Goal: Task Accomplishment & Management: Manage account settings

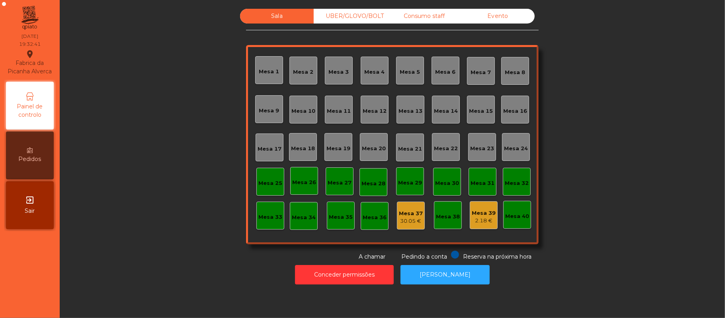
click at [473, 215] on div "Mesa 39" at bounding box center [484, 213] width 24 height 8
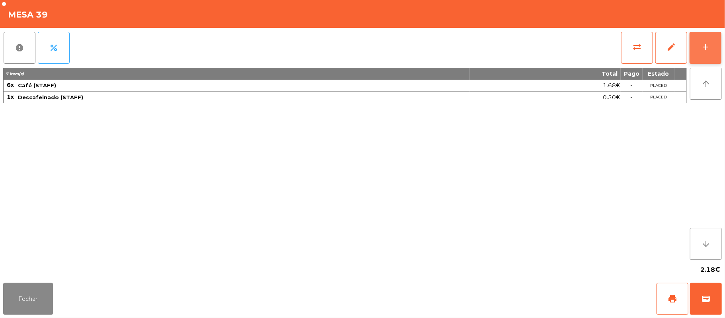
click at [711, 51] on button "add" at bounding box center [706, 48] width 32 height 32
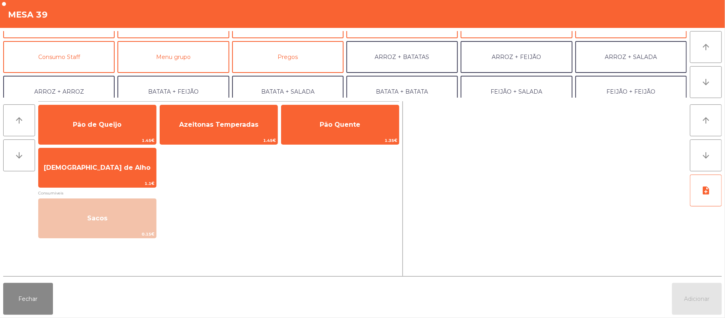
scroll to position [63, 0]
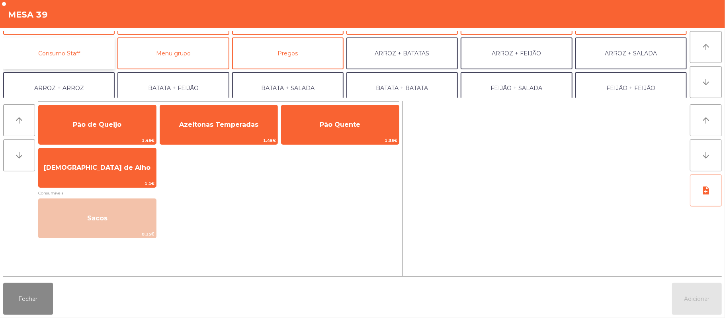
click at [98, 52] on button "Consumo Staff" at bounding box center [58, 53] width 111 height 32
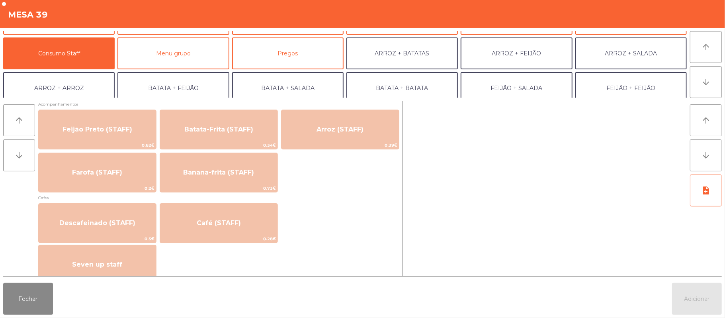
click at [303, 244] on div "Seven up staff 1.11€" at bounding box center [218, 264] width 361 height 40
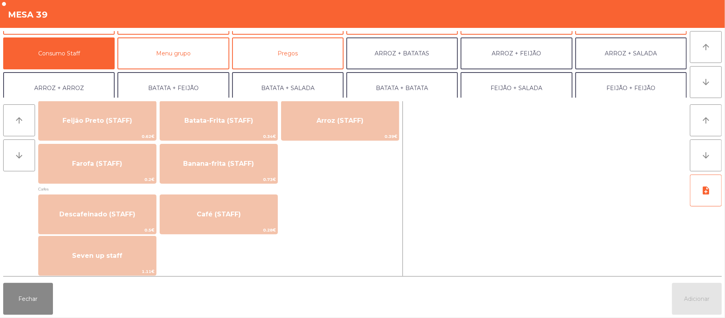
scroll to position [383, 0]
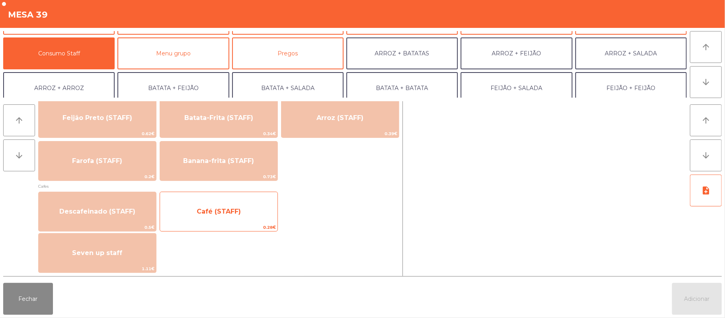
click at [256, 221] on span "Café (STAFF)" at bounding box center [218, 212] width 117 height 22
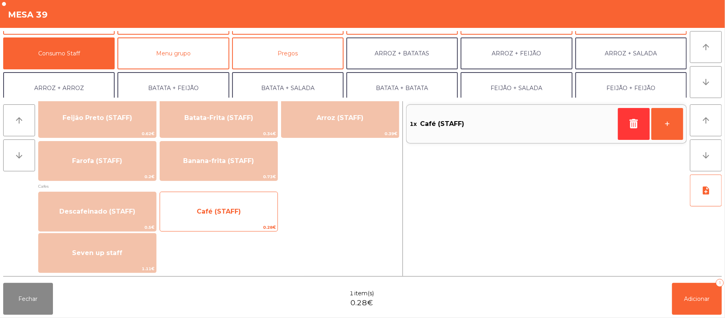
click at [254, 225] on span "0.28€" at bounding box center [218, 227] width 117 height 8
click at [254, 223] on span "0.28€" at bounding box center [218, 227] width 117 height 8
click at [252, 219] on span "Café (STAFF)" at bounding box center [218, 212] width 117 height 22
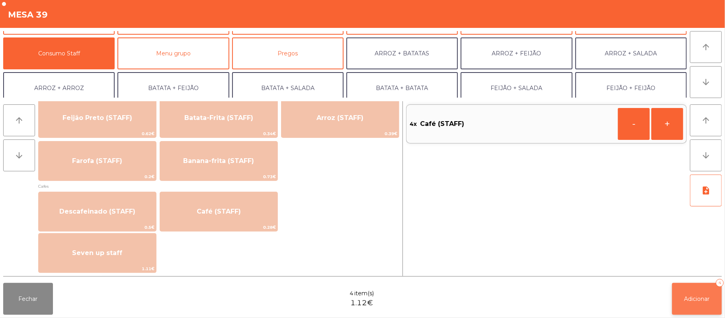
click at [698, 299] on span "Adicionar" at bounding box center [696, 298] width 25 height 7
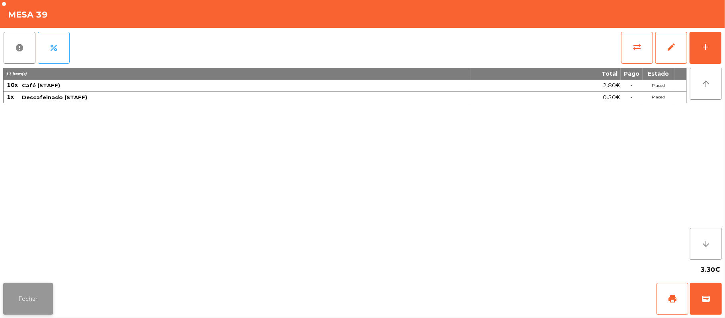
click at [7, 291] on button "Fechar" at bounding box center [28, 299] width 50 height 32
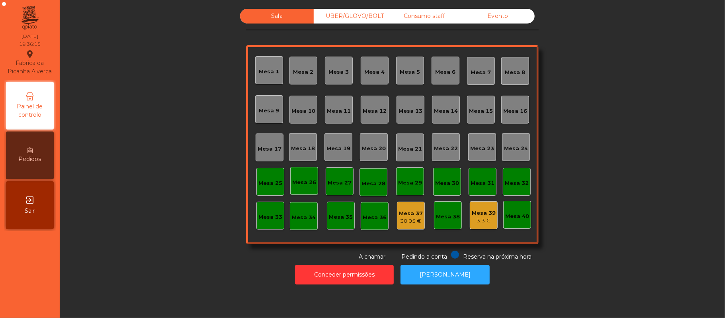
click at [373, 14] on div "UBER/GLOVO/BOLT" at bounding box center [351, 16] width 74 height 15
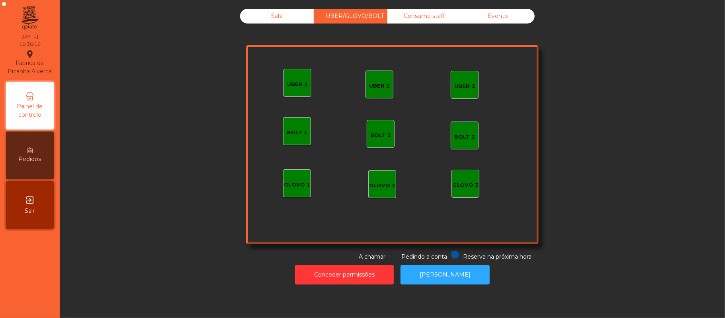
click at [293, 78] on div "UBER 1" at bounding box center [297, 82] width 21 height 11
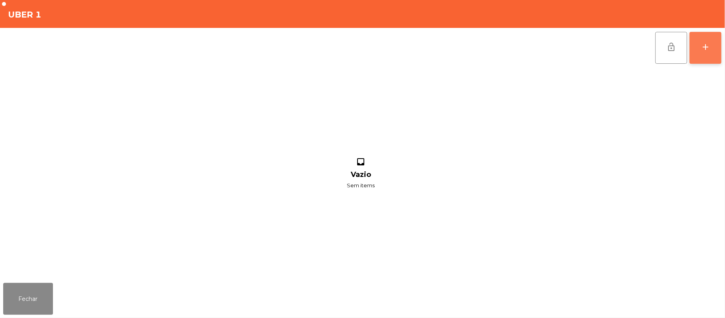
click at [705, 52] on button "add" at bounding box center [706, 48] width 32 height 32
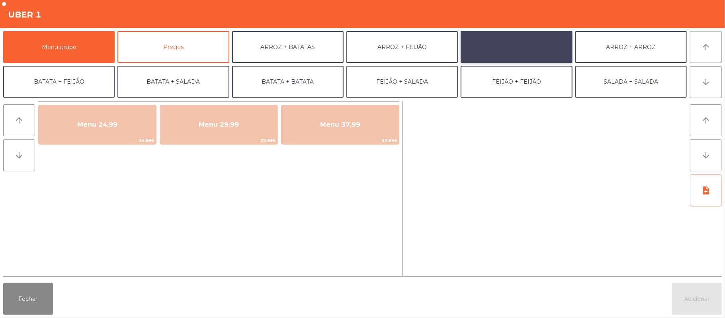
click at [520, 47] on button "ARROZ + SALADA" at bounding box center [516, 47] width 111 height 32
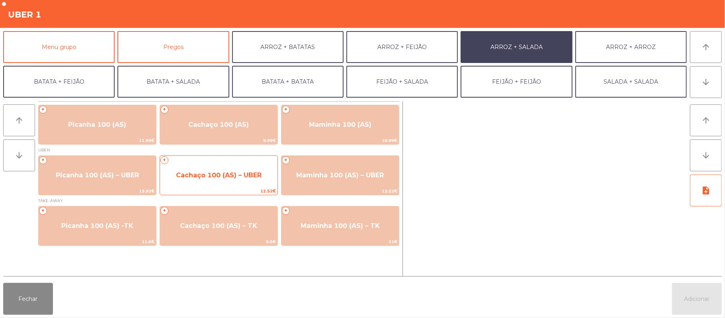
click at [241, 171] on span "Cachaço 100 (AS) – UBER" at bounding box center [219, 175] width 86 height 8
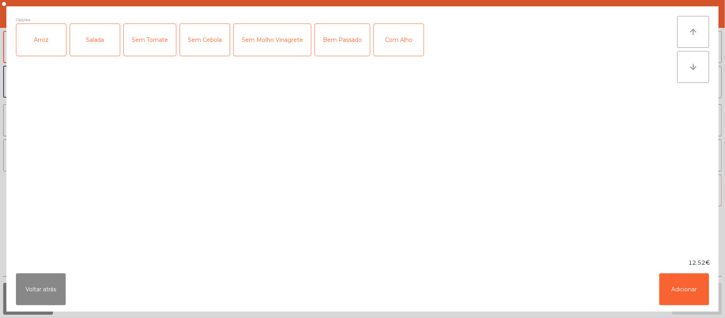
click at [27, 39] on div "Arroz" at bounding box center [41, 40] width 50 height 32
click at [90, 40] on div "Salada" at bounding box center [95, 40] width 50 height 32
click at [696, 288] on button "Adicionar" at bounding box center [684, 289] width 50 height 32
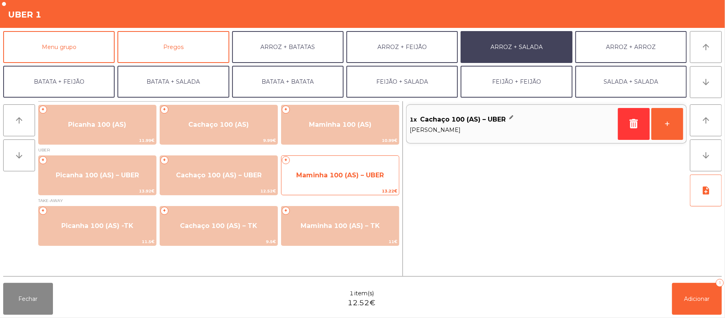
click at [346, 174] on span "Maminha 100 (AS) – UBER" at bounding box center [340, 175] width 88 height 8
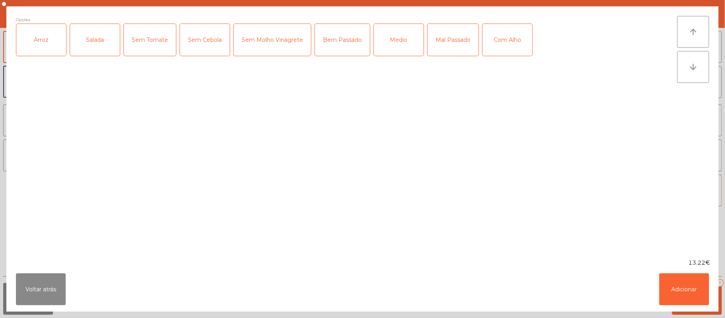
click at [46, 39] on div "Arroz" at bounding box center [41, 40] width 50 height 32
click at [98, 39] on div "Salada" at bounding box center [95, 40] width 50 height 32
click at [456, 36] on div "Mal Passado" at bounding box center [453, 40] width 51 height 32
click at [687, 282] on button "Adicionar" at bounding box center [684, 289] width 50 height 32
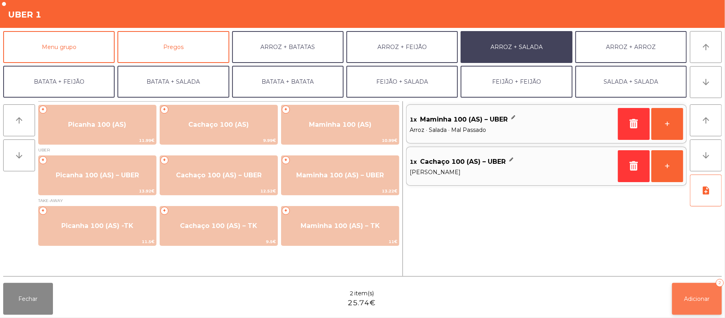
click at [698, 298] on span "Adicionar" at bounding box center [696, 298] width 25 height 7
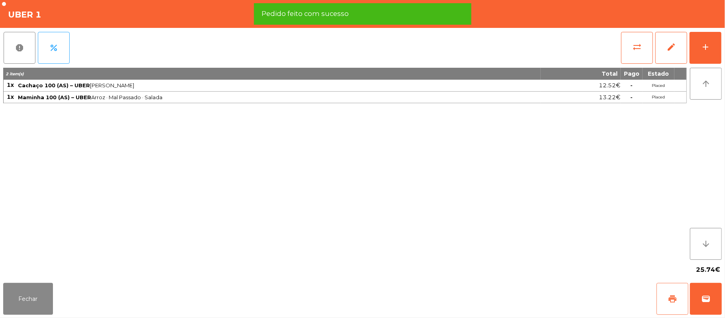
click at [679, 301] on button "print" at bounding box center [673, 299] width 32 height 32
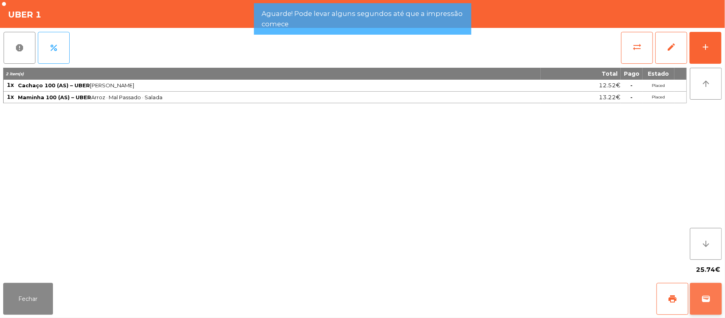
click at [708, 302] on span "wallet" at bounding box center [706, 299] width 10 height 10
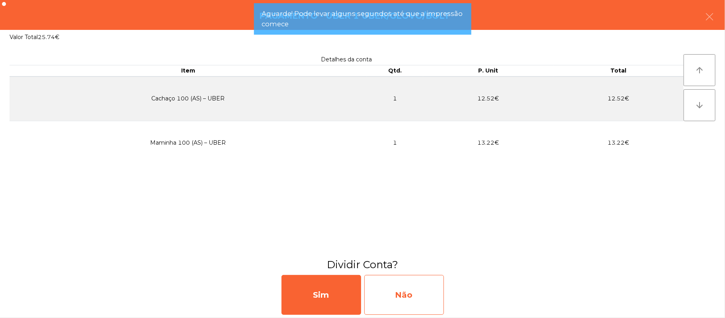
click at [397, 297] on div "Não" at bounding box center [404, 295] width 80 height 40
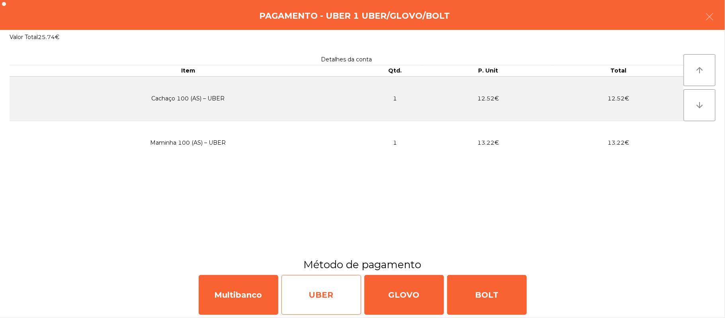
click at [340, 305] on div "UBER" at bounding box center [321, 295] width 80 height 40
select select "**"
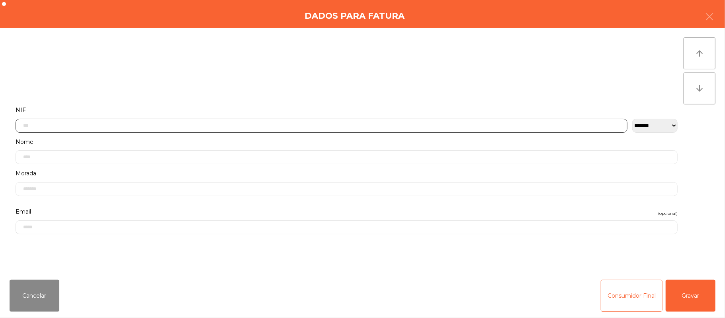
click at [51, 126] on input "text" at bounding box center [322, 126] width 612 height 14
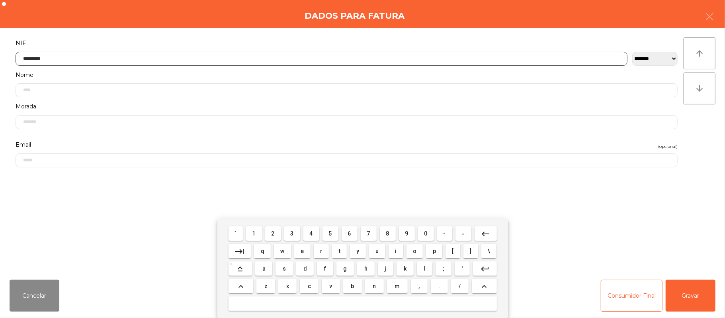
type input "*********"
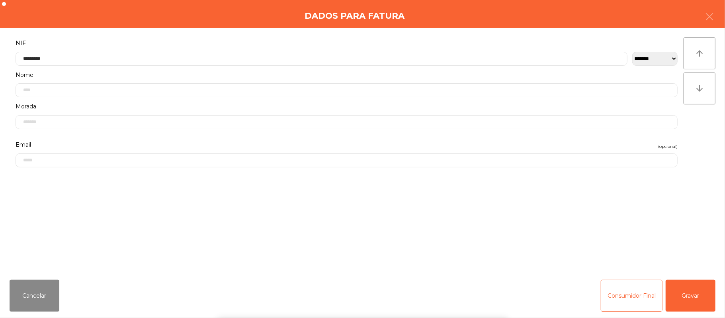
click at [684, 297] on div "` 1 2 3 4 5 6 7 8 9 0 - = keyboard_backspace keyboard_tab q w e r t y u i o p […" at bounding box center [362, 268] width 725 height 99
click at [692, 297] on button "Gravar" at bounding box center [691, 296] width 50 height 32
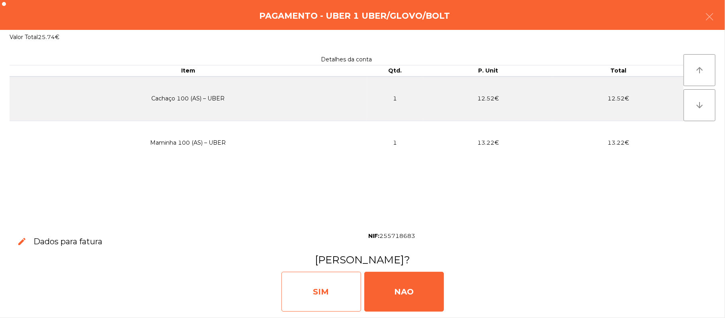
click at [327, 295] on div "SIM" at bounding box center [321, 292] width 80 height 40
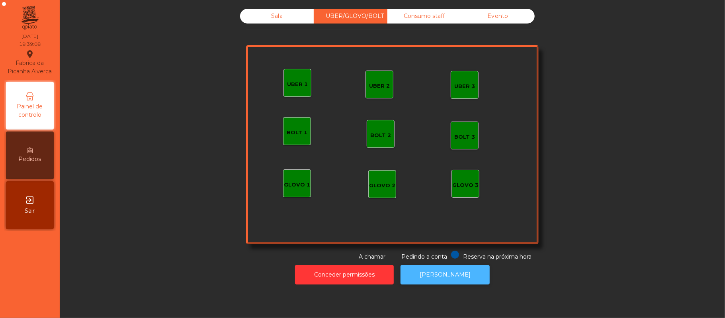
click at [450, 276] on button "[PERSON_NAME]" at bounding box center [445, 275] width 89 height 20
click at [279, 20] on div "Sala" at bounding box center [277, 16] width 74 height 15
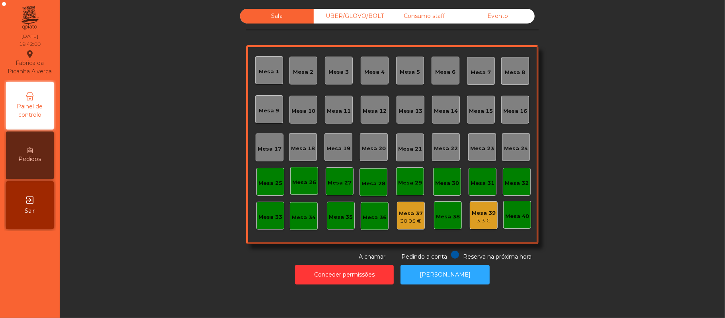
click at [333, 145] on div "Mesa 19" at bounding box center [338, 149] width 24 height 8
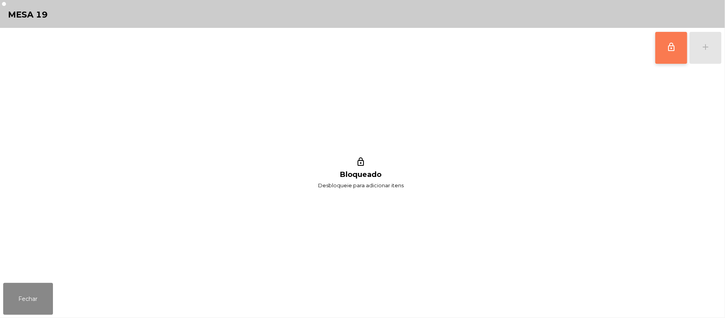
click at [665, 51] on button "lock_outline" at bounding box center [671, 48] width 32 height 32
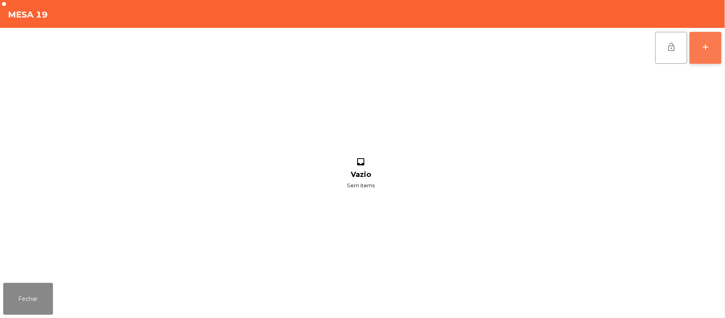
click at [708, 48] on div "add" at bounding box center [706, 47] width 10 height 10
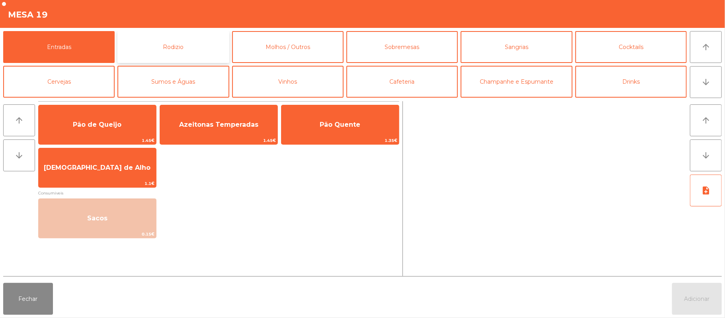
click at [177, 50] on button "Rodizio" at bounding box center [172, 47] width 111 height 32
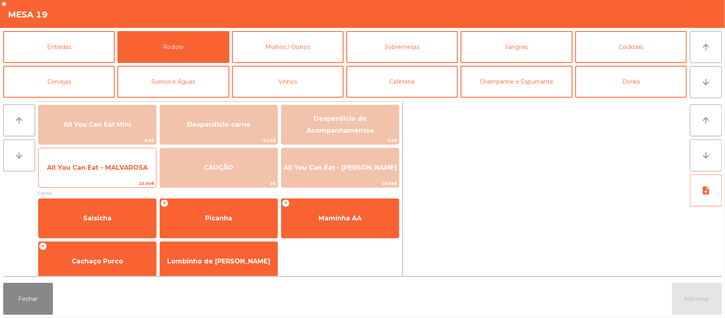
click at [117, 170] on span "All You Can Eat - MALVAROSA" at bounding box center [97, 168] width 101 height 8
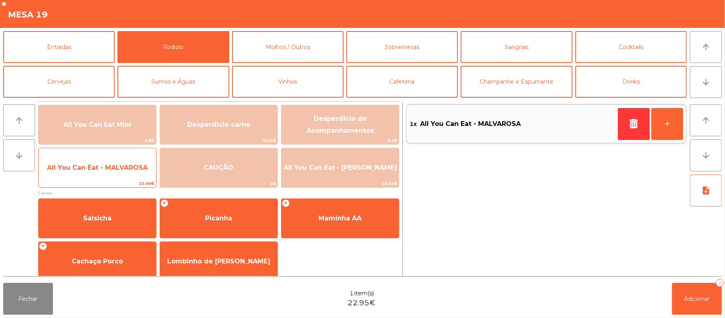
click at [115, 165] on span "All You Can Eat - MALVAROSA" at bounding box center [97, 168] width 101 height 8
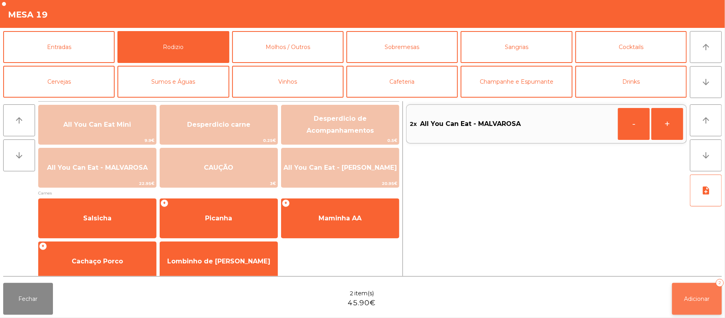
click at [702, 301] on span "Adicionar" at bounding box center [696, 298] width 25 height 7
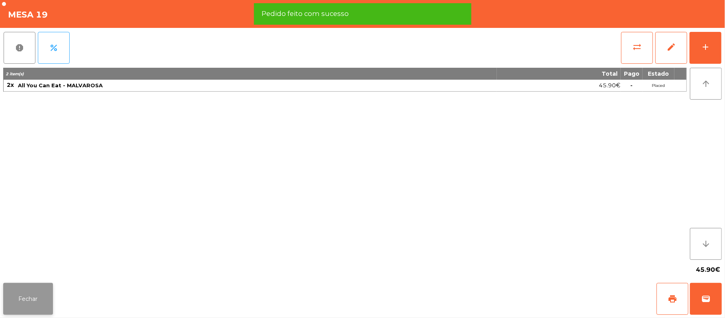
click at [31, 303] on button "Fechar" at bounding box center [28, 299] width 50 height 32
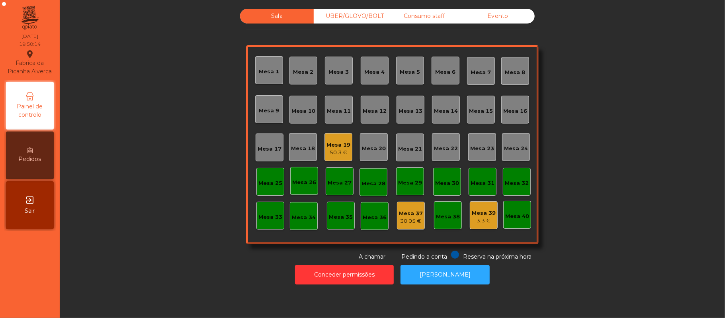
click at [356, 12] on div "UBER/GLOVO/BOLT" at bounding box center [351, 16] width 74 height 15
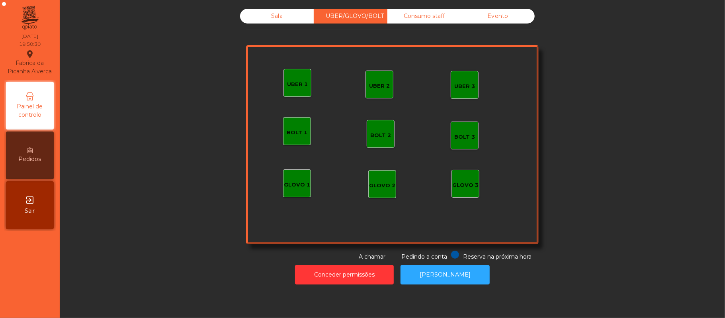
click at [293, 181] on div "GLOVO 1" at bounding box center [297, 185] width 26 height 8
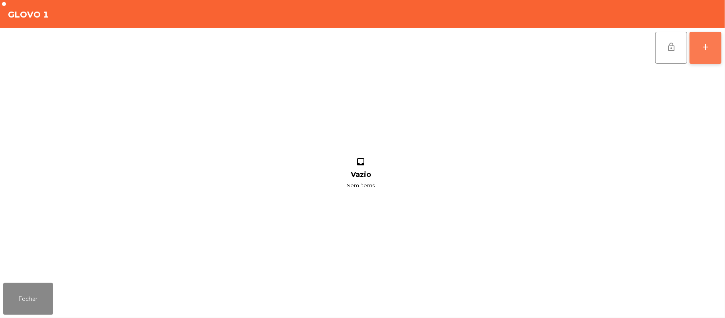
click at [704, 52] on button "add" at bounding box center [706, 48] width 32 height 32
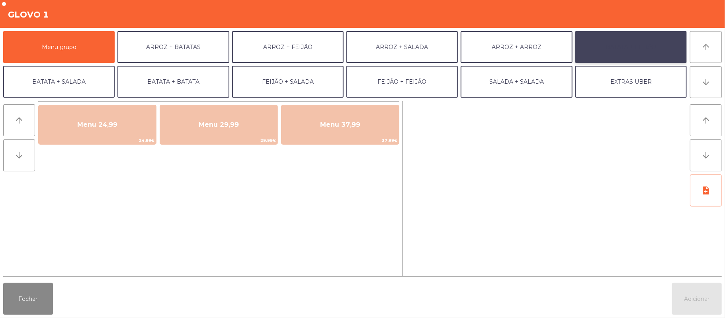
click at [659, 50] on button "BATATA + FEIJÃO" at bounding box center [630, 47] width 111 height 32
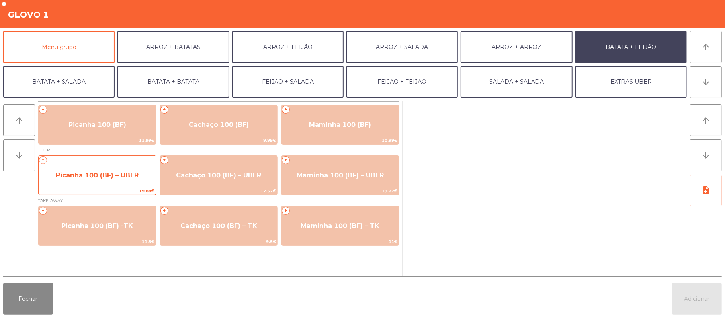
click at [131, 174] on span "Picanha 100 (BF) – UBER" at bounding box center [97, 175] width 83 height 8
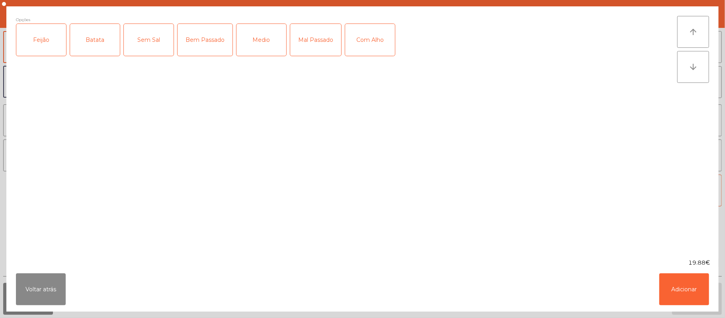
click at [49, 38] on div "Feijão" at bounding box center [41, 40] width 50 height 32
click at [95, 34] on div "Batata" at bounding box center [95, 40] width 50 height 32
click at [271, 40] on div "Medio" at bounding box center [262, 40] width 50 height 32
click at [380, 44] on div "Com Alho" at bounding box center [370, 40] width 50 height 32
click at [685, 292] on button "Adicionar" at bounding box center [684, 289] width 50 height 32
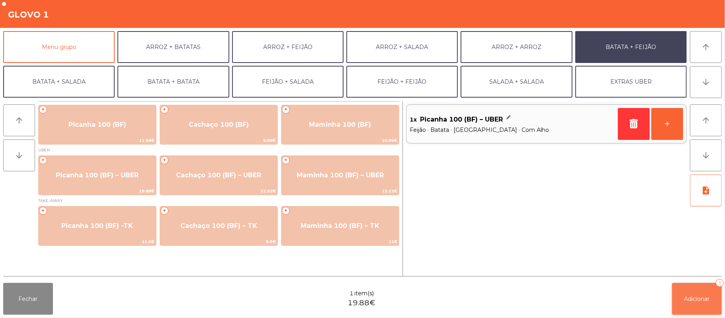
click at [697, 283] on button "Adicionar 1" at bounding box center [697, 299] width 50 height 32
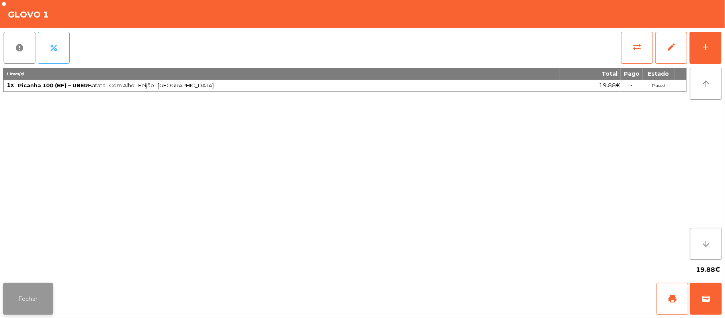
click at [45, 291] on button "Fechar" at bounding box center [28, 299] width 50 height 32
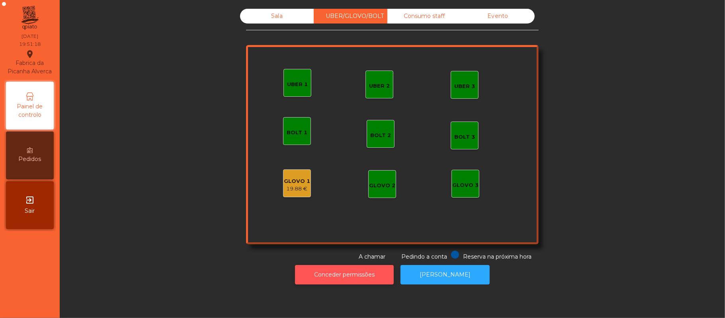
click at [368, 266] on button "Conceder permissões" at bounding box center [344, 275] width 99 height 20
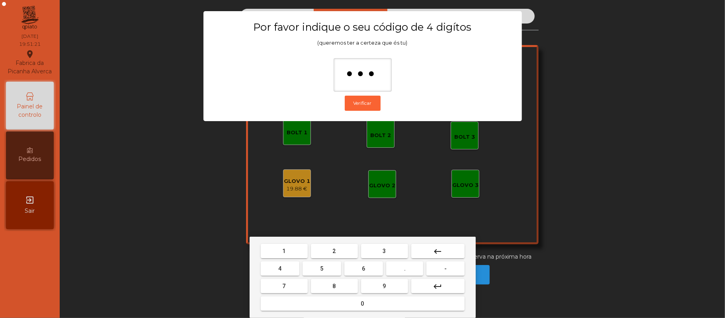
type input "****"
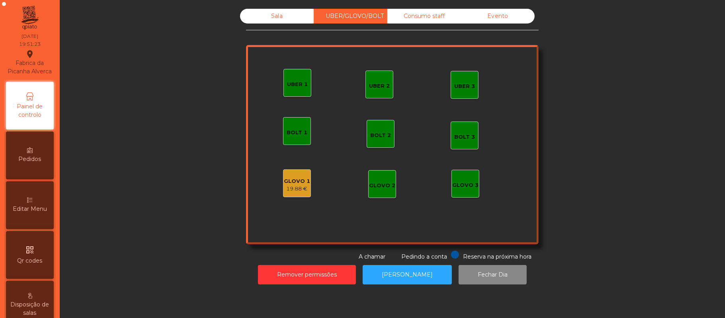
click at [292, 190] on div "19.88 €" at bounding box center [297, 189] width 26 height 8
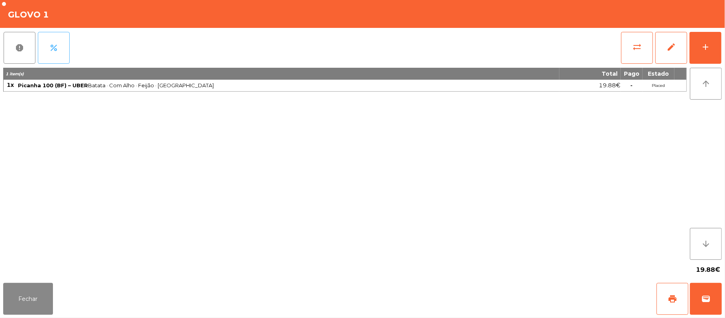
click at [57, 40] on button "percent" at bounding box center [54, 48] width 32 height 32
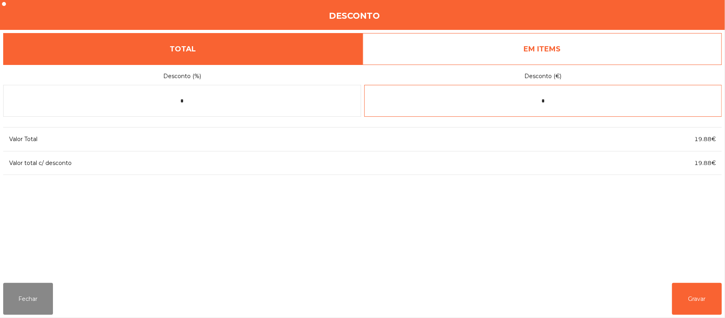
click at [568, 102] on input "*" at bounding box center [543, 101] width 358 height 32
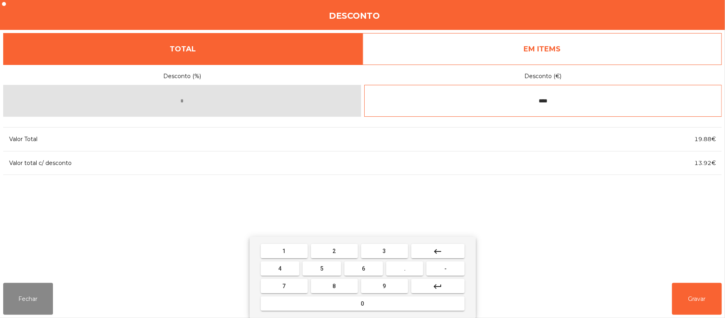
type input "****"
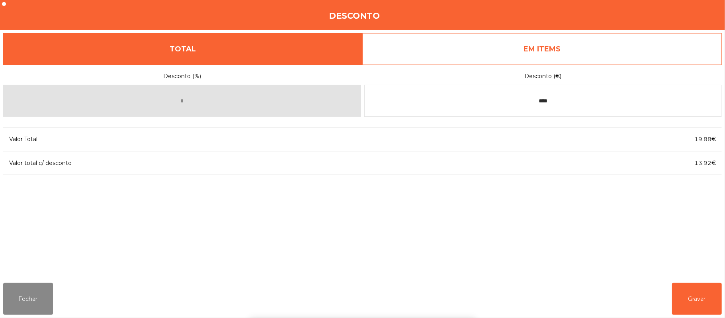
click at [708, 297] on div "1 2 3 keyboard_backspace 4 5 6 . - 7 8 9 keyboard_return 0" at bounding box center [362, 277] width 725 height 81
click at [698, 297] on button "Gravar" at bounding box center [697, 299] width 50 height 32
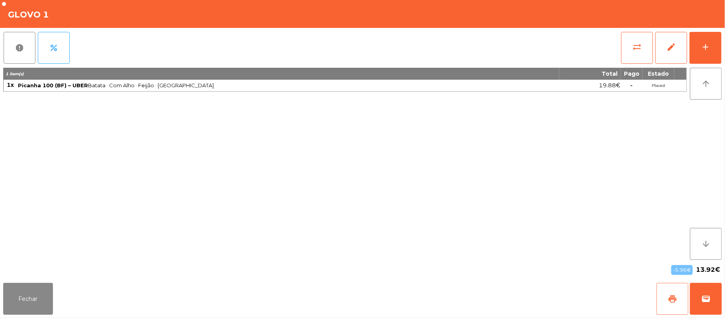
click at [667, 300] on button "print" at bounding box center [673, 299] width 32 height 32
click at [716, 298] on button "wallet" at bounding box center [706, 299] width 32 height 32
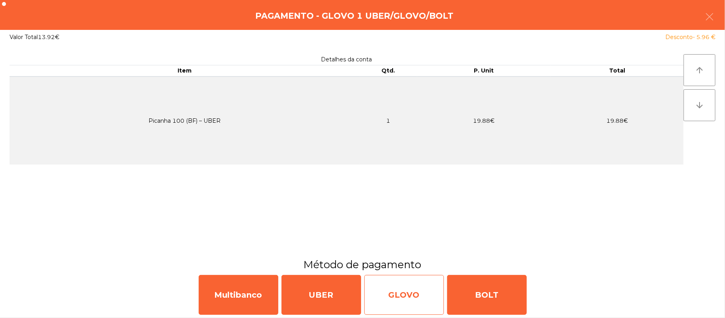
click at [406, 297] on div "GLOVO" at bounding box center [404, 295] width 80 height 40
select select "**"
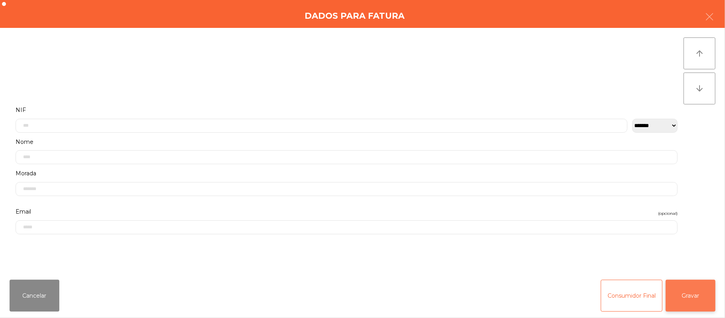
click at [697, 296] on button "Gravar" at bounding box center [691, 296] width 50 height 32
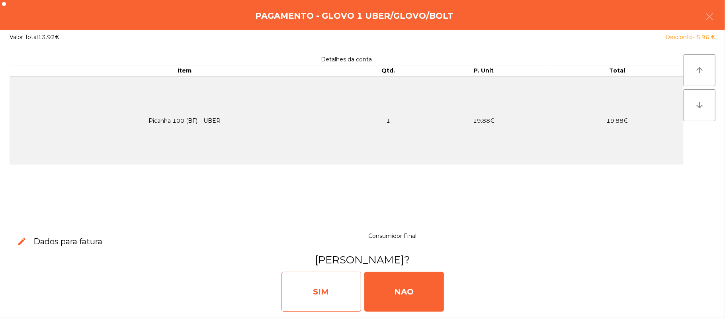
click at [330, 287] on div "SIM" at bounding box center [321, 292] width 80 height 40
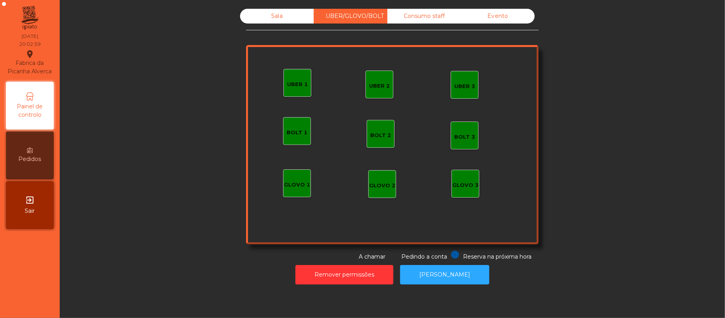
click at [280, 22] on div "Sala" at bounding box center [277, 16] width 74 height 15
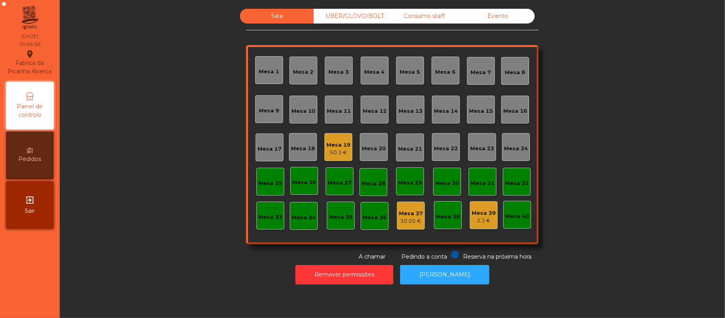
click at [370, 108] on div "Mesa 12" at bounding box center [375, 111] width 24 height 8
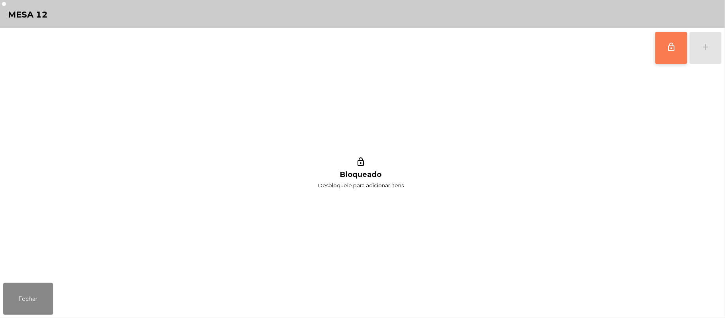
click at [664, 48] on button "lock_outline" at bounding box center [671, 48] width 32 height 32
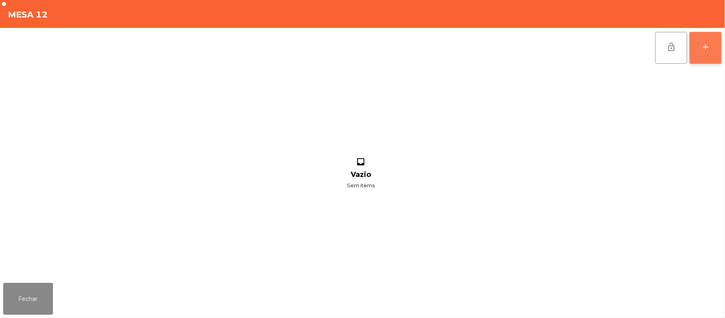
click at [706, 48] on div "add" at bounding box center [706, 47] width 10 height 10
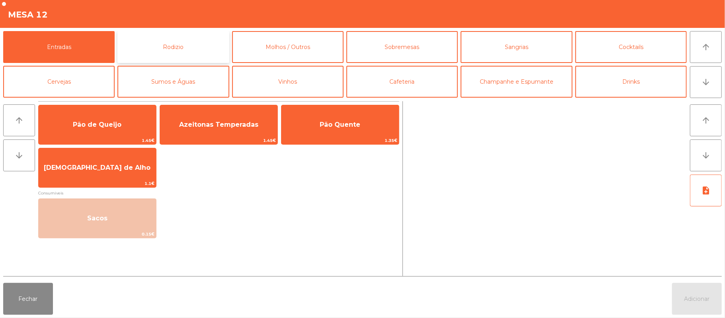
click at [182, 49] on button "Rodizio" at bounding box center [172, 47] width 111 height 32
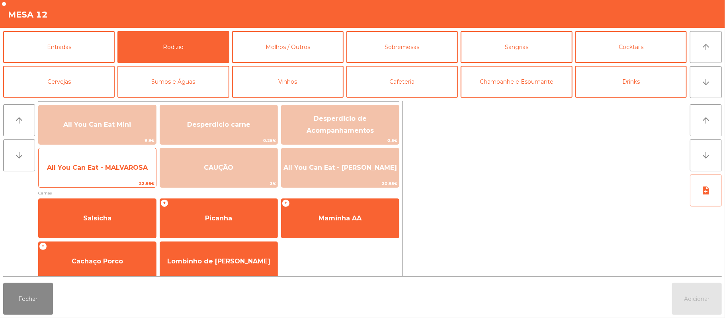
click at [101, 170] on span "All You Can Eat - MALVAROSA" at bounding box center [97, 168] width 101 height 8
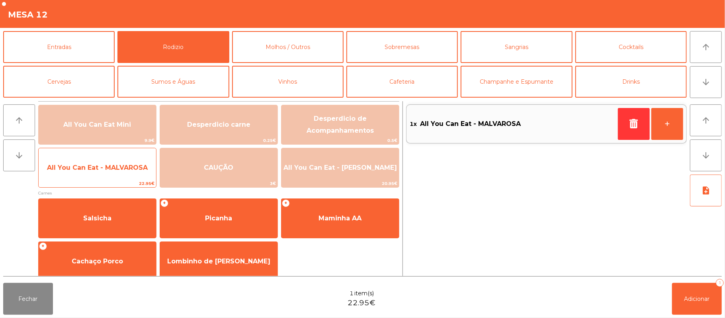
click at [101, 171] on span "All You Can Eat - MALVAROSA" at bounding box center [97, 168] width 101 height 8
click at [110, 171] on span "All You Can Eat - MALVAROSA" at bounding box center [97, 168] width 101 height 8
click at [108, 170] on span "All You Can Eat - MALVAROSA" at bounding box center [97, 168] width 101 height 8
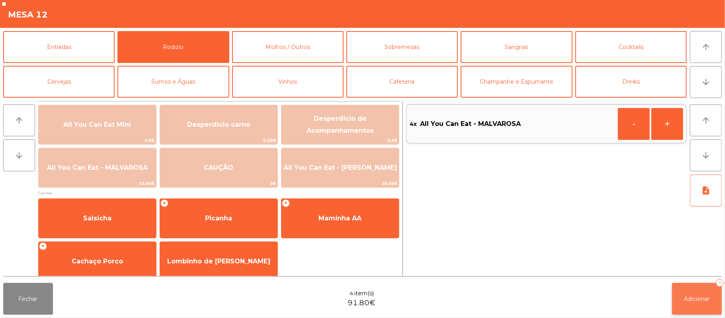
click at [690, 300] on span "Adicionar" at bounding box center [696, 298] width 25 height 7
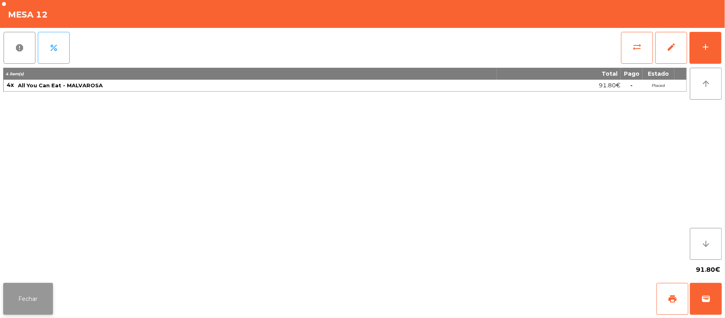
click at [28, 289] on button "Fechar" at bounding box center [28, 299] width 50 height 32
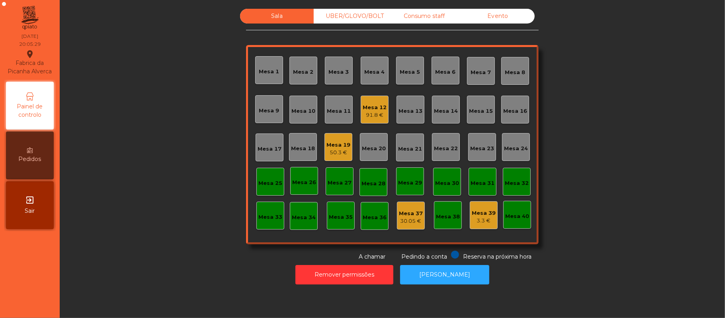
click at [373, 115] on div "91.8 €" at bounding box center [375, 115] width 24 height 8
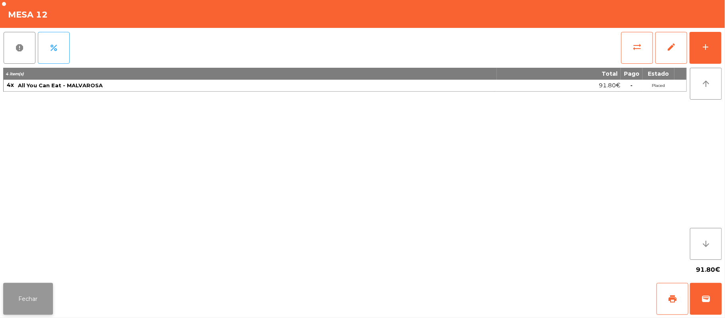
click at [26, 312] on button "Fechar" at bounding box center [28, 299] width 50 height 32
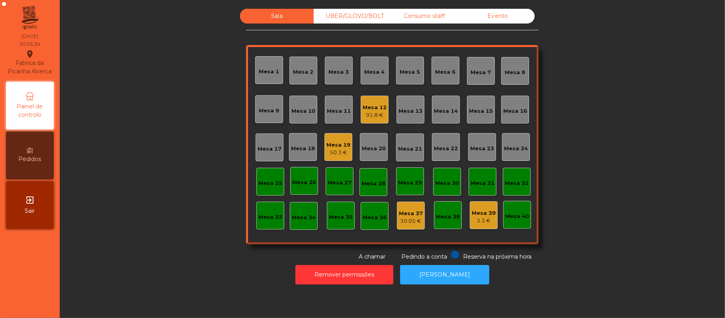
click at [337, 154] on div "50.3 €" at bounding box center [338, 153] width 24 height 8
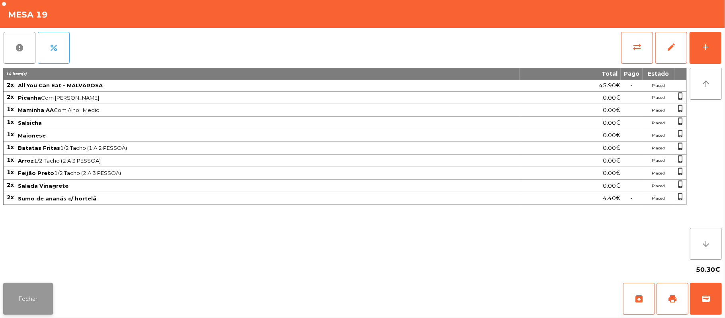
click at [24, 298] on button "Fechar" at bounding box center [28, 299] width 50 height 32
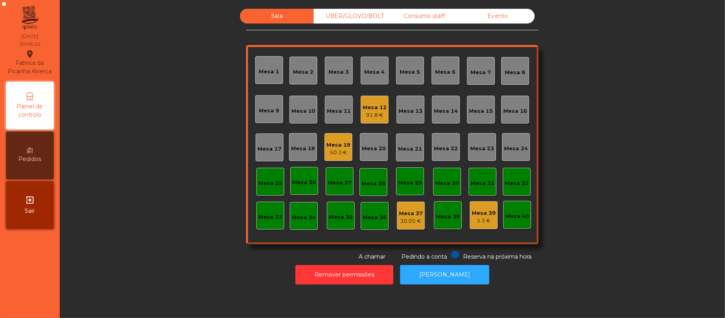
click at [337, 142] on div "Mesa 19" at bounding box center [338, 145] width 24 height 8
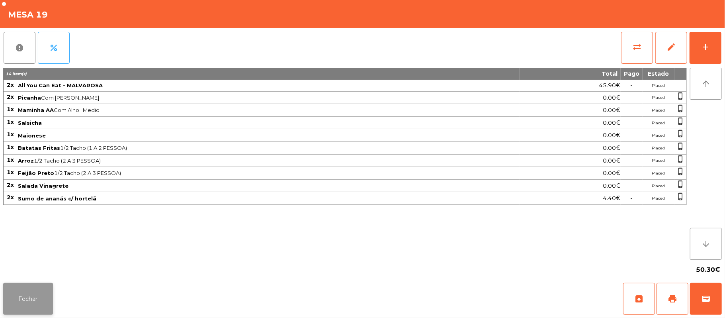
click at [27, 296] on button "Fechar" at bounding box center [28, 299] width 50 height 32
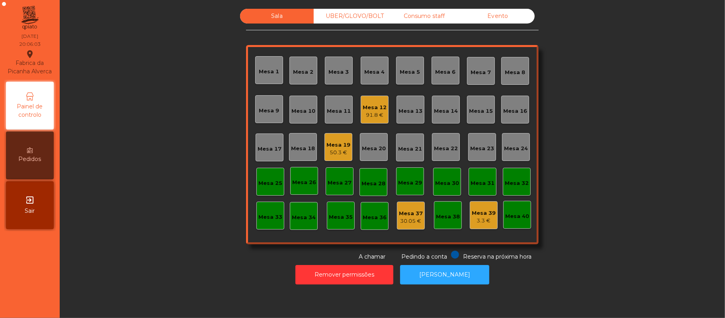
click at [367, 116] on div "91.8 €" at bounding box center [375, 115] width 24 height 8
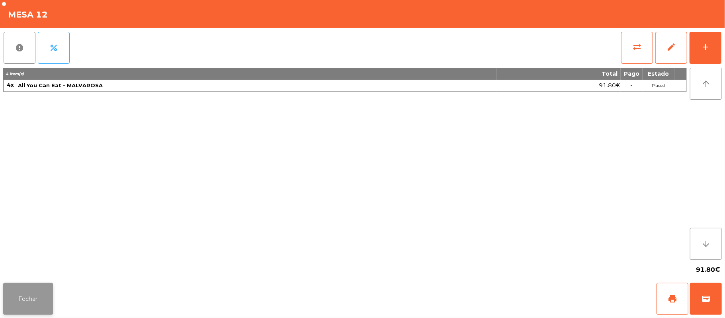
click at [16, 294] on button "Fechar" at bounding box center [28, 299] width 50 height 32
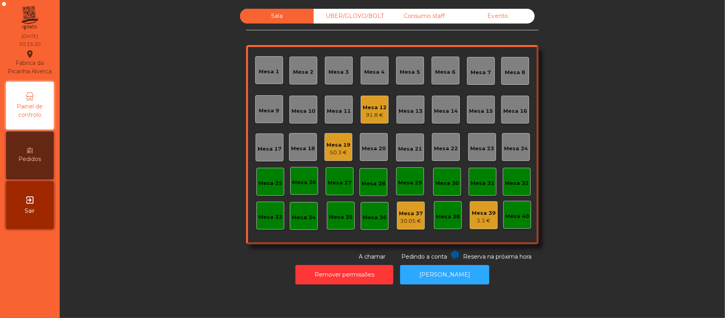
click at [273, 145] on div "Mesa 17" at bounding box center [270, 149] width 24 height 8
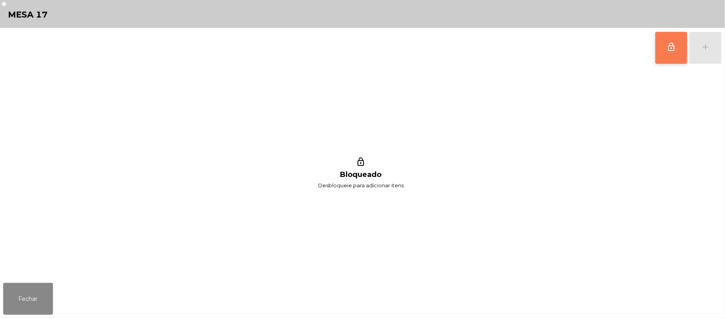
click at [678, 45] on button "lock_outline" at bounding box center [671, 48] width 32 height 32
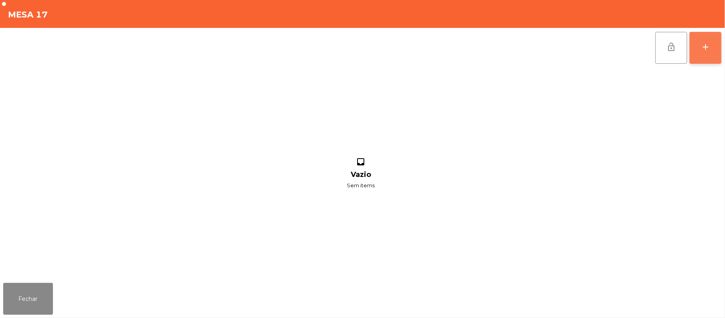
click at [715, 45] on button "add" at bounding box center [706, 48] width 32 height 32
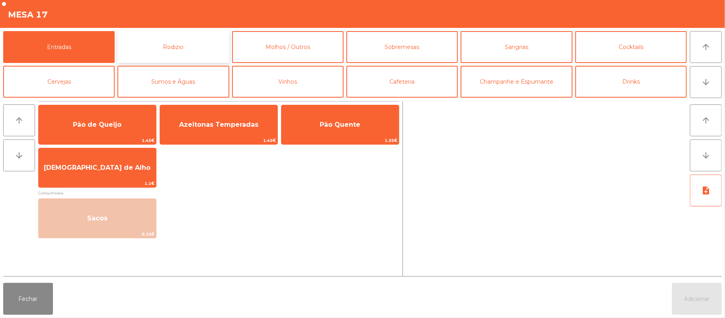
click at [184, 41] on button "Rodizio" at bounding box center [172, 47] width 111 height 32
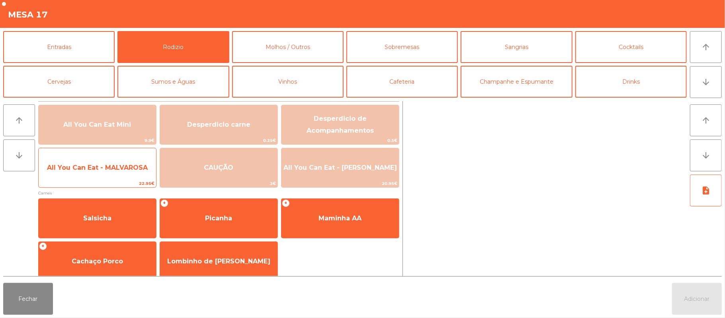
click at [126, 168] on span "All You Can Eat - MALVAROSA" at bounding box center [97, 168] width 101 height 8
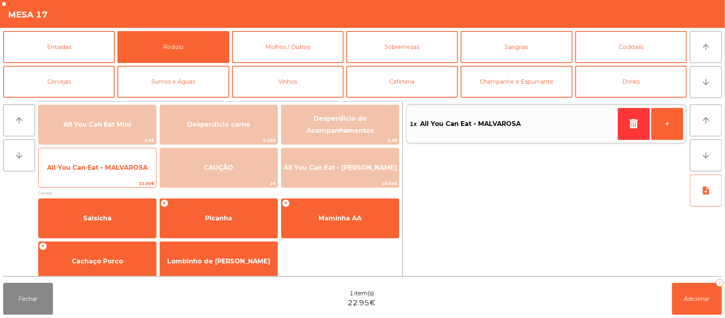
click at [121, 168] on span "All You Can Eat - MALVAROSA" at bounding box center [97, 168] width 101 height 8
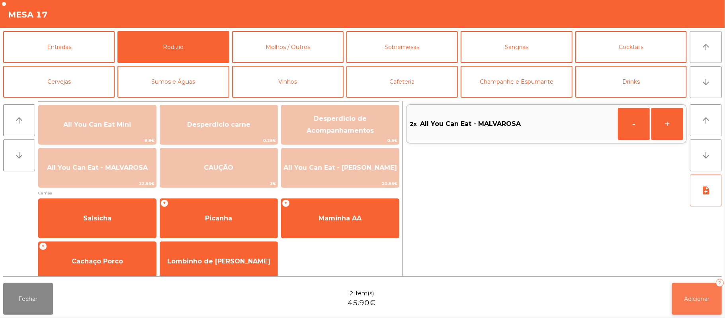
click at [701, 311] on button "Adicionar 2" at bounding box center [697, 299] width 50 height 32
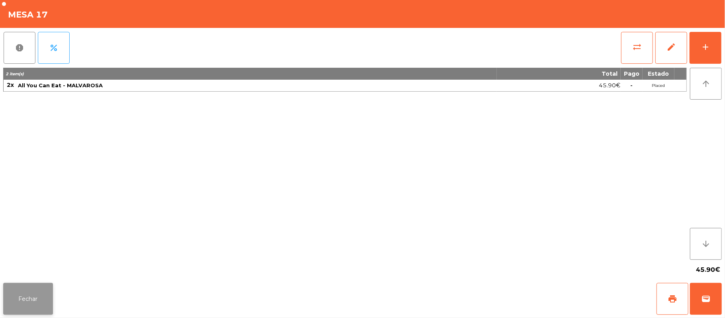
click at [26, 298] on button "Fechar" at bounding box center [28, 299] width 50 height 32
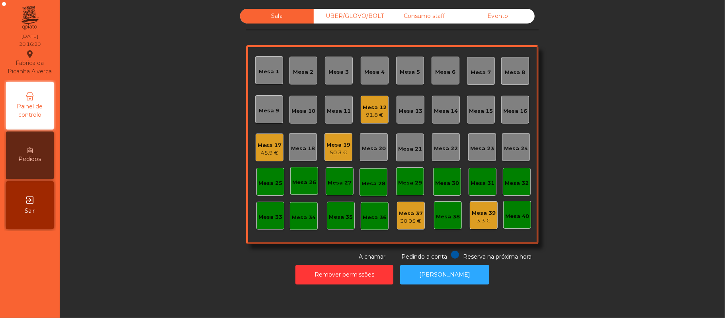
click at [377, 113] on div "91.8 €" at bounding box center [375, 115] width 24 height 8
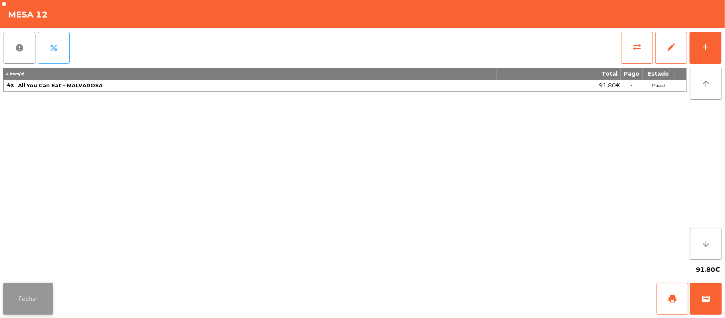
click at [34, 299] on button "Fechar" at bounding box center [28, 299] width 50 height 32
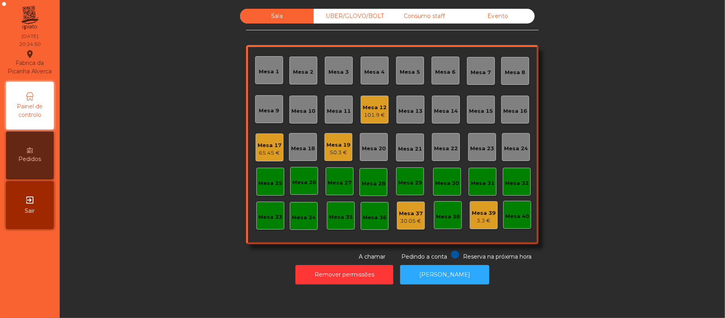
click at [367, 115] on div "101.9 €" at bounding box center [375, 115] width 24 height 8
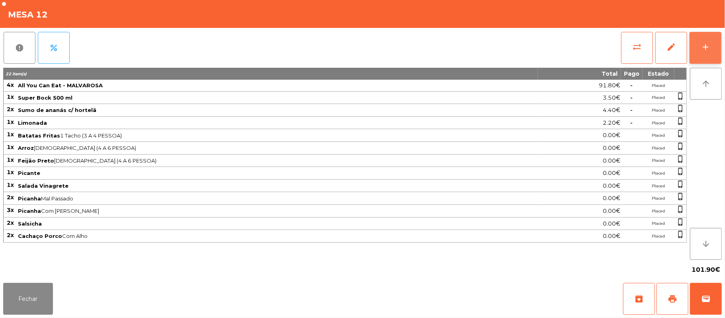
click at [711, 51] on button "add" at bounding box center [706, 48] width 32 height 32
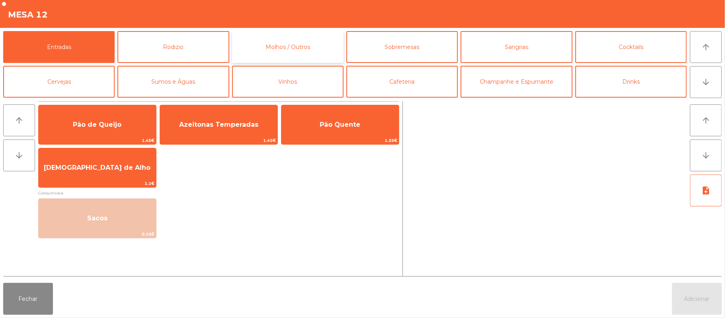
click at [295, 42] on button "Molhos / Outros" at bounding box center [287, 47] width 111 height 32
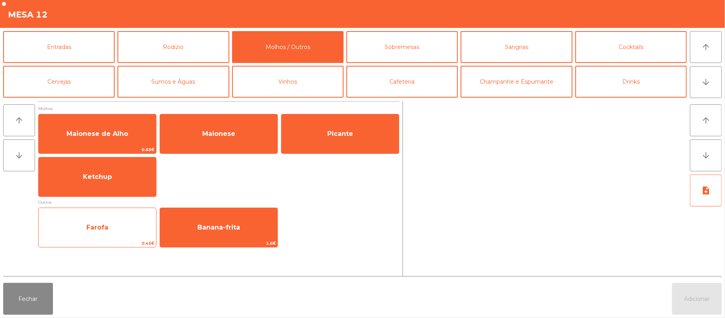
click at [131, 231] on span "Farofa" at bounding box center [97, 228] width 117 height 22
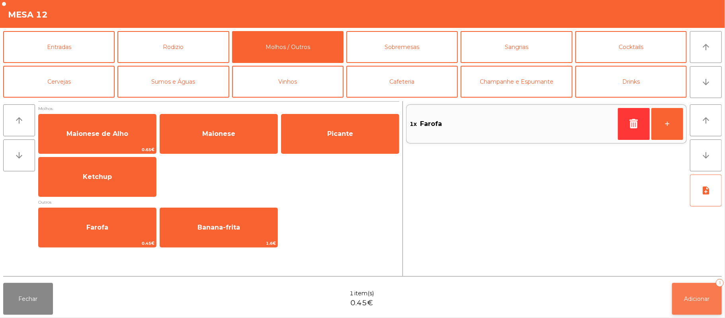
click at [682, 301] on button "Adicionar 1" at bounding box center [697, 299] width 50 height 32
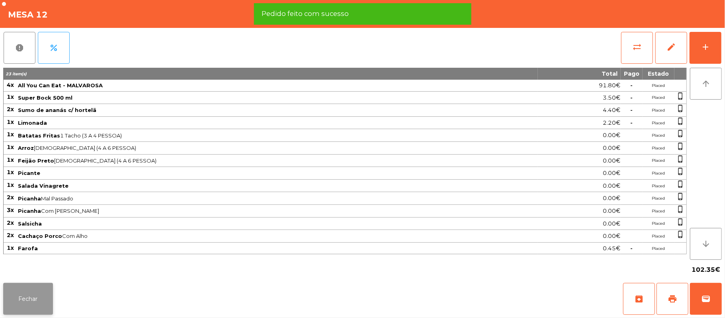
click at [31, 288] on button "Fechar" at bounding box center [28, 299] width 50 height 32
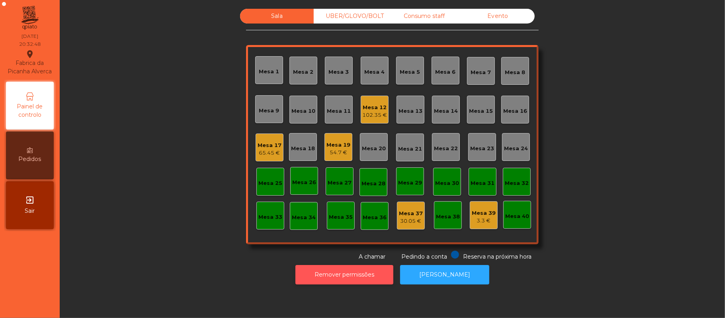
click at [358, 276] on button "Remover permissões" at bounding box center [344, 275] width 98 height 20
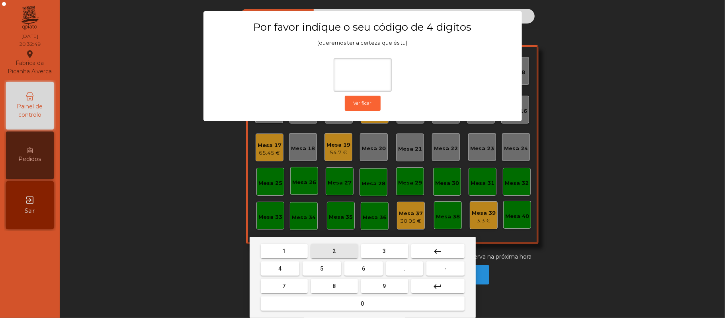
click at [334, 251] on span "2" at bounding box center [334, 251] width 3 height 6
click at [364, 265] on span "6" at bounding box center [363, 268] width 3 height 6
click at [291, 250] on button "1" at bounding box center [284, 251] width 47 height 14
click at [316, 266] on button "5" at bounding box center [322, 268] width 39 height 14
type input "****"
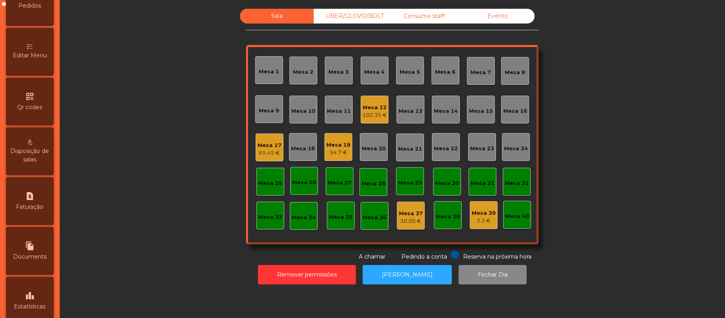
click at [35, 60] on span "Editar Menu" at bounding box center [30, 55] width 34 height 8
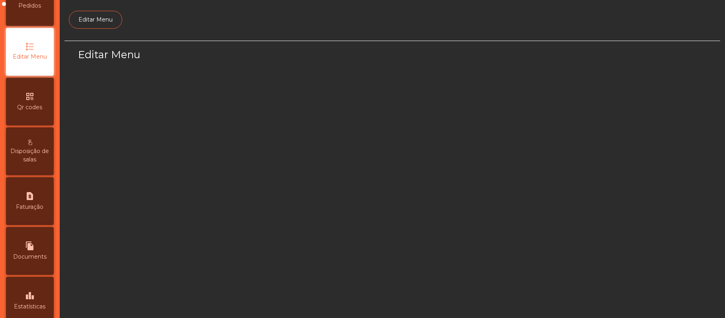
scroll to position [55, 0]
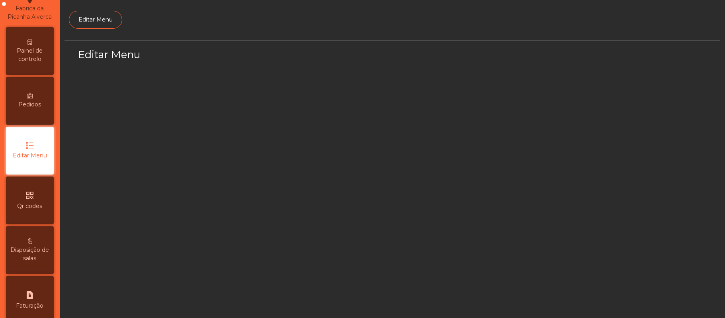
select select "*"
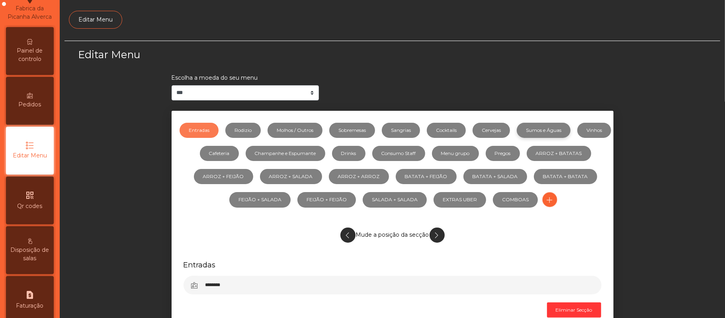
click at [557, 131] on link "Sumos e Águas" at bounding box center [544, 130] width 54 height 15
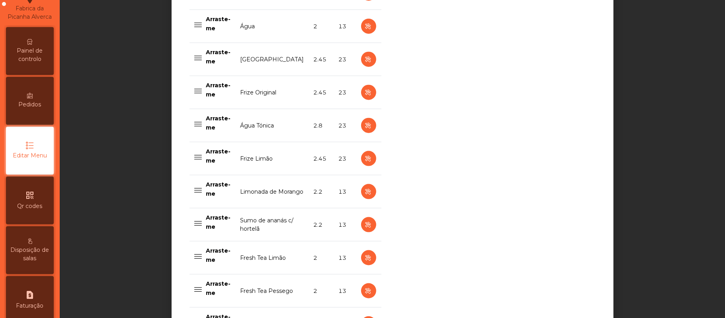
scroll to position [678, 0]
click at [364, 228] on icon "button" at bounding box center [368, 224] width 9 height 10
select select "***"
select select "**"
click at [364, 228] on icon "button" at bounding box center [368, 224] width 9 height 10
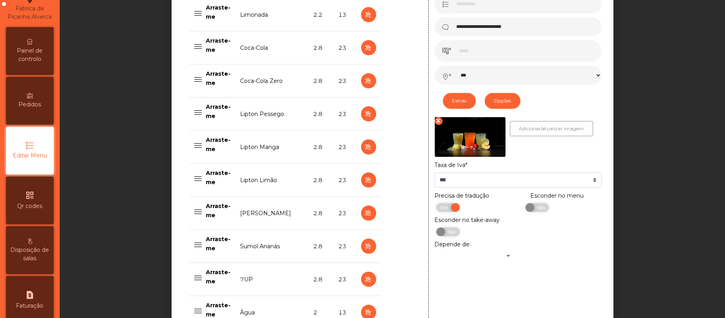
scroll to position [393, 0]
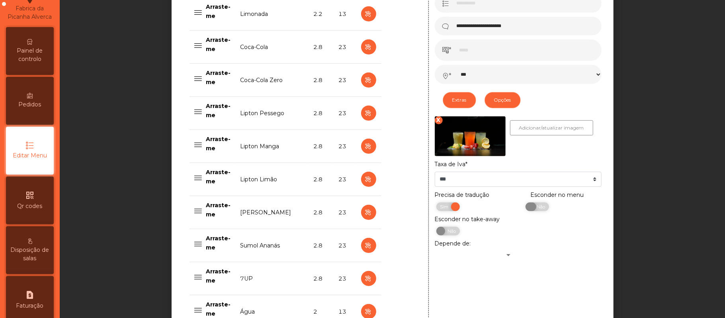
click at [537, 211] on span "Não" at bounding box center [540, 206] width 20 height 9
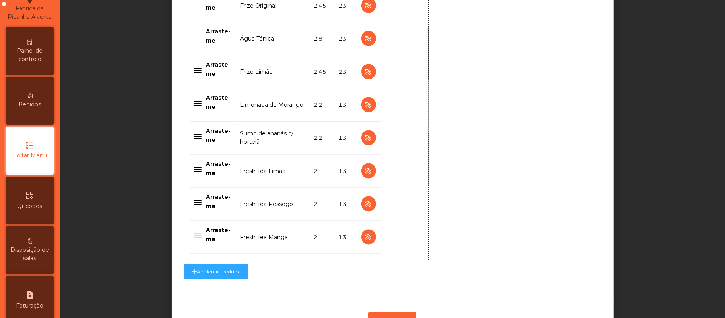
scroll to position [805, 0]
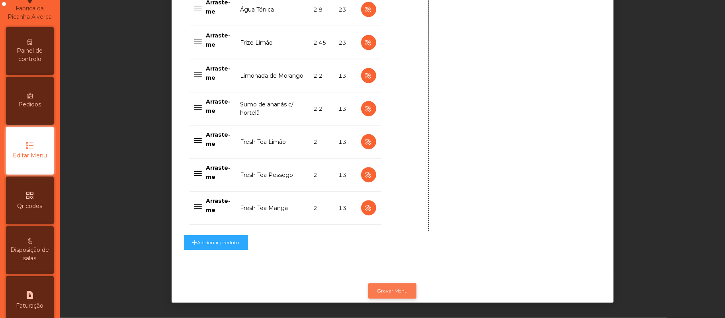
click at [395, 283] on button "Gravar Menu" at bounding box center [392, 290] width 48 height 15
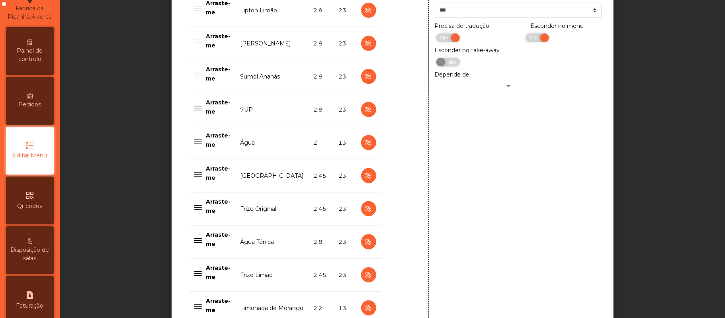
scroll to position [523, 0]
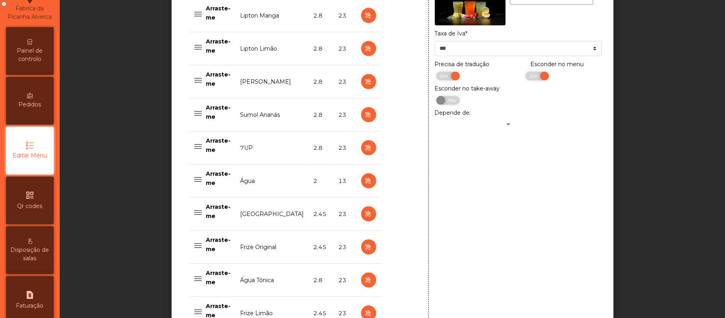
click at [41, 50] on div "Painel de controlo" at bounding box center [30, 51] width 48 height 48
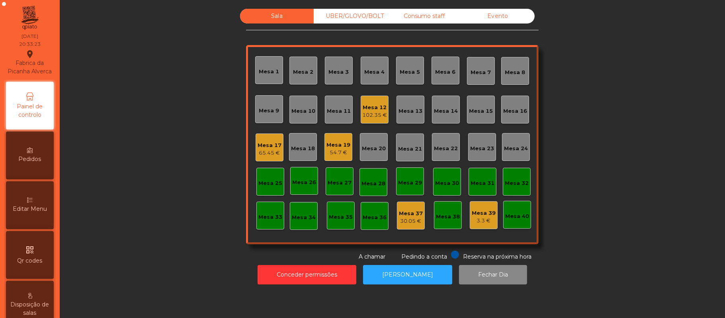
click at [335, 144] on div "Mesa 19" at bounding box center [338, 145] width 24 height 8
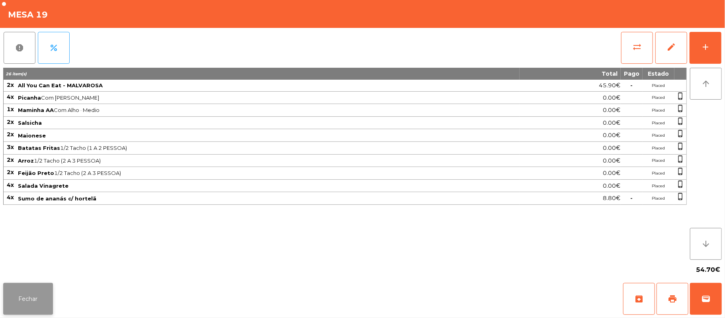
click at [38, 297] on button "Fechar" at bounding box center [28, 299] width 50 height 32
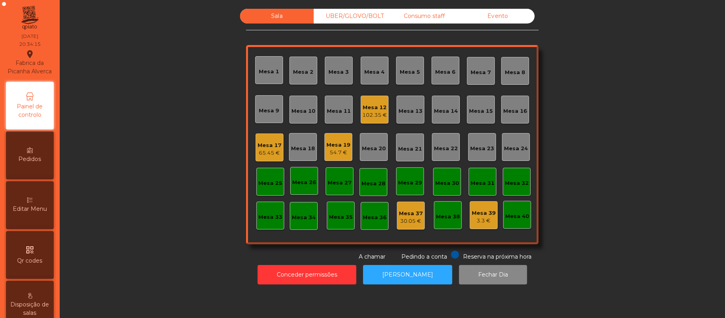
click at [373, 12] on div "UBER/GLOVO/BOLT" at bounding box center [351, 16] width 74 height 15
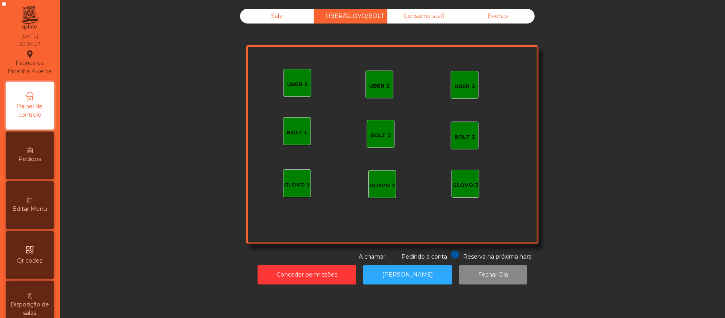
click at [291, 181] on div "GLOVO 1" at bounding box center [297, 185] width 26 height 8
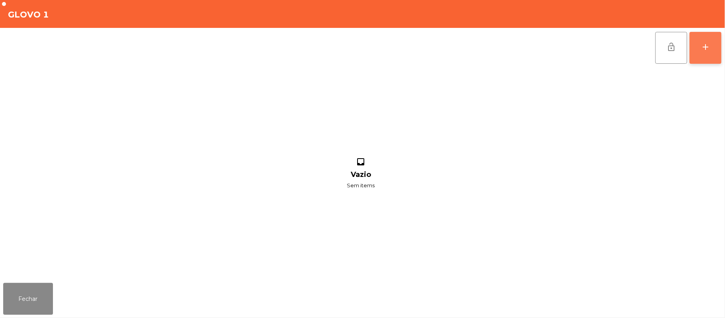
click at [700, 48] on button "add" at bounding box center [706, 48] width 32 height 32
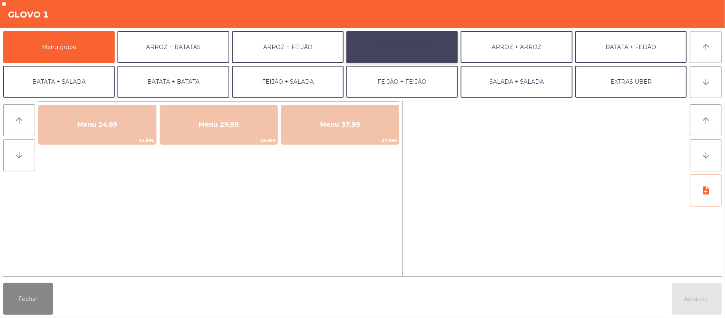
click at [421, 37] on button "ARROZ + SALADA" at bounding box center [401, 47] width 111 height 32
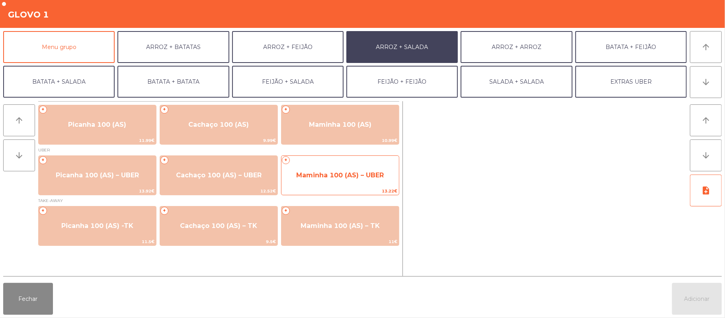
click at [320, 177] on span "Maminha 100 (AS) – UBER" at bounding box center [340, 175] width 88 height 8
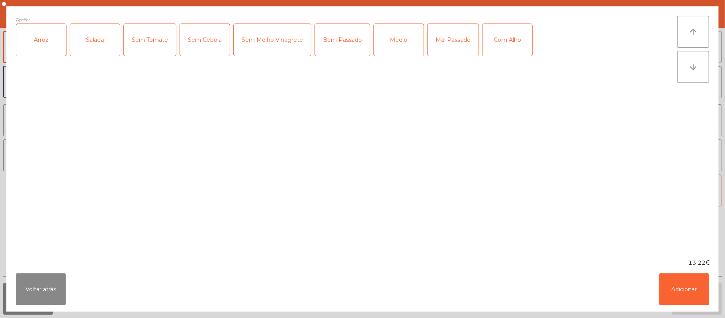
click at [43, 42] on div "Arroz" at bounding box center [41, 40] width 50 height 32
click at [98, 46] on div "Salada" at bounding box center [95, 40] width 50 height 32
click at [397, 39] on div "Medio" at bounding box center [399, 40] width 50 height 32
click at [685, 281] on button "Adicionar" at bounding box center [684, 289] width 50 height 32
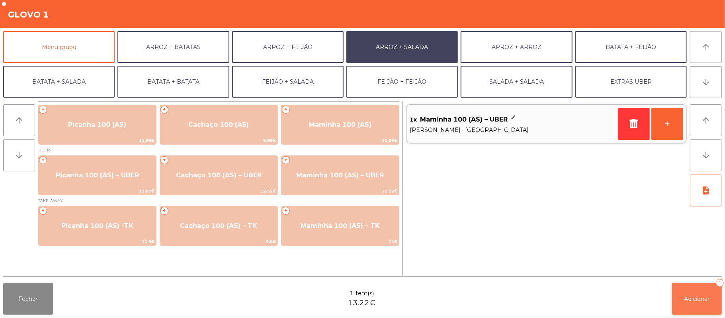
click at [698, 303] on button "Adicionar 1" at bounding box center [697, 299] width 50 height 32
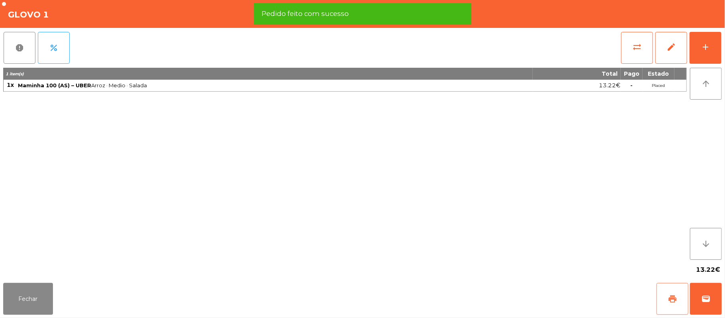
click at [669, 296] on span "print" at bounding box center [673, 299] width 10 height 10
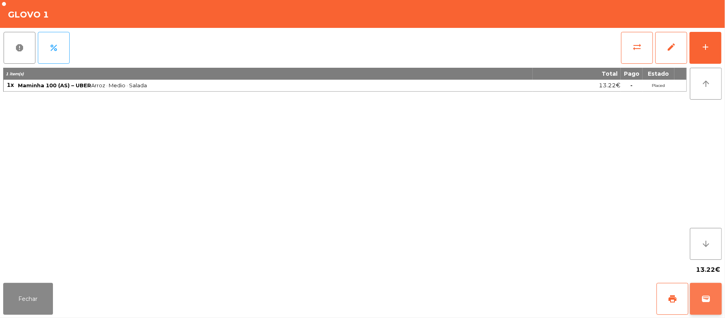
click at [706, 298] on span "wallet" at bounding box center [706, 299] width 10 height 10
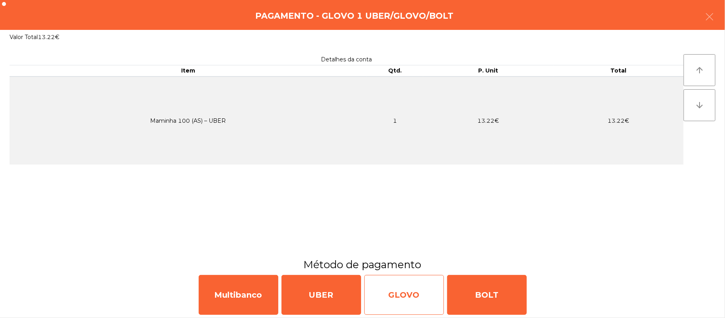
click at [413, 297] on div "GLOVO" at bounding box center [404, 295] width 80 height 40
select select "**"
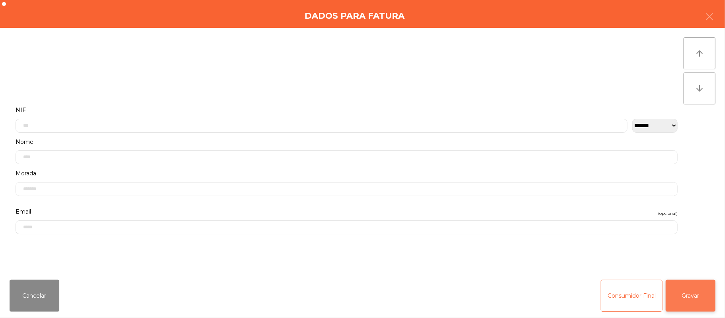
click at [687, 298] on button "Gravar" at bounding box center [691, 296] width 50 height 32
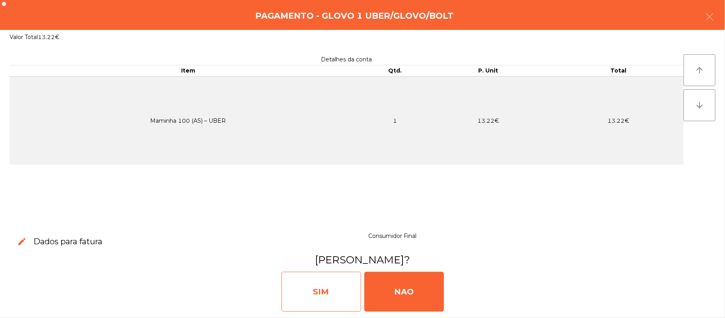
click at [323, 299] on div "SIM" at bounding box center [321, 292] width 80 height 40
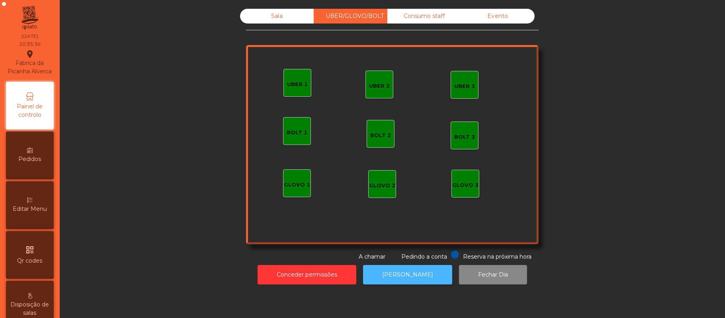
click at [414, 272] on button "[PERSON_NAME]" at bounding box center [407, 275] width 89 height 20
click at [289, 21] on div "Sala" at bounding box center [277, 16] width 74 height 15
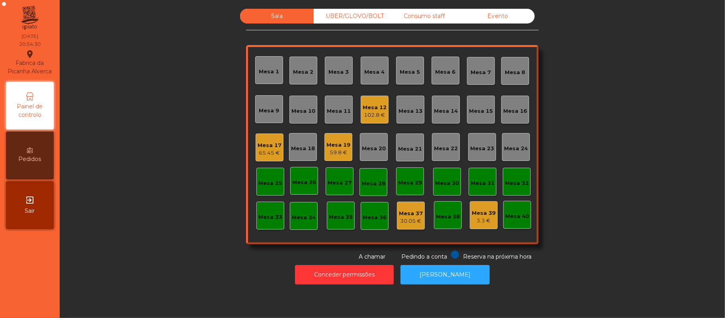
click at [481, 110] on div "Mesa 15" at bounding box center [481, 111] width 24 height 8
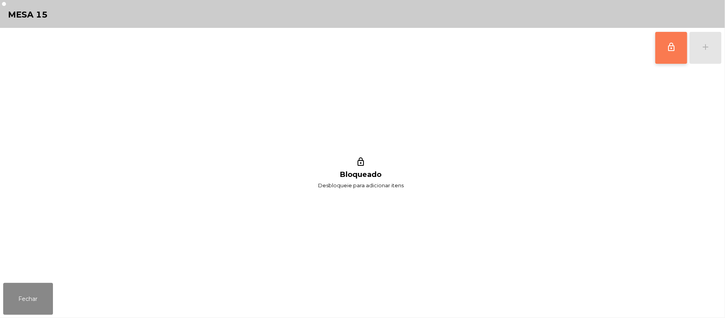
click at [676, 50] on button "lock_outline" at bounding box center [671, 48] width 32 height 32
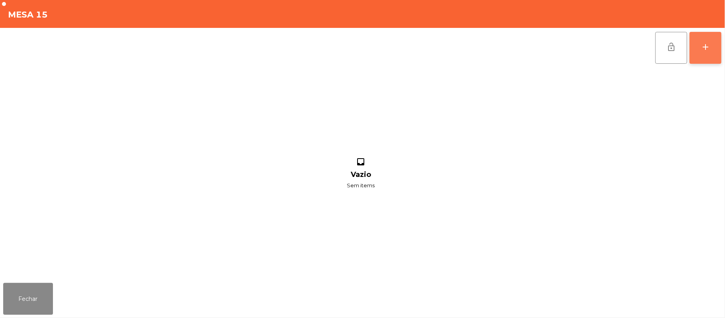
click at [702, 49] on div "add" at bounding box center [706, 47] width 10 height 10
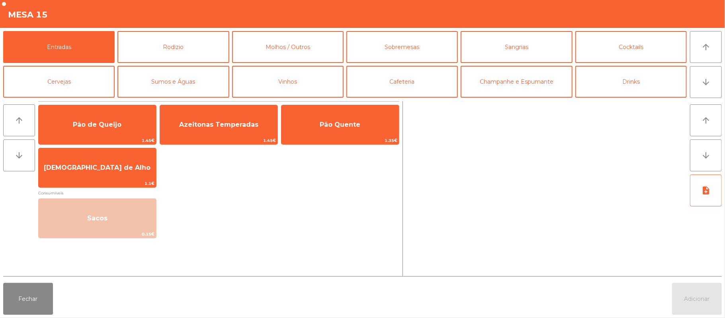
scroll to position [5, 0]
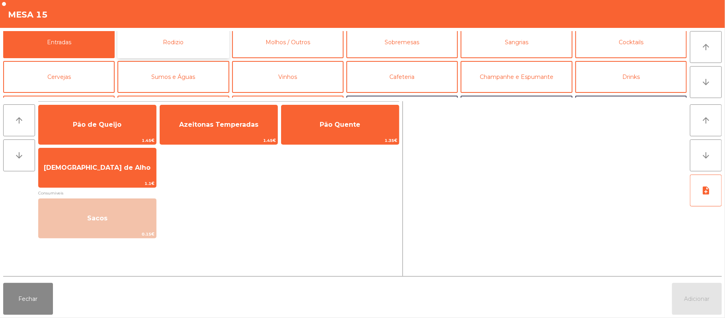
click at [187, 41] on button "Rodizio" at bounding box center [172, 42] width 111 height 32
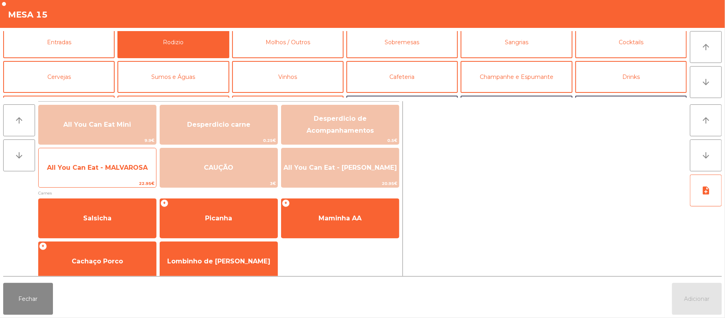
click at [113, 174] on span "All You Can Eat - MALVAROSA" at bounding box center [97, 168] width 117 height 22
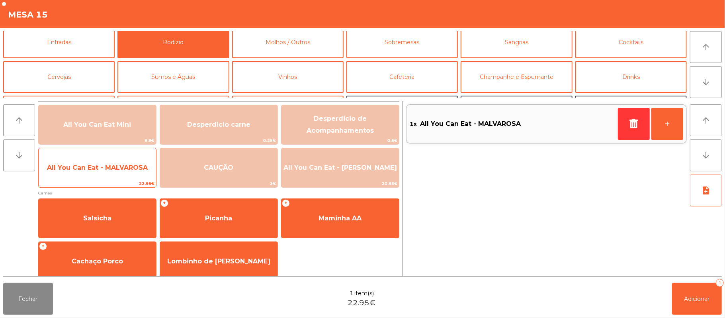
click at [111, 172] on span "All You Can Eat - MALVAROSA" at bounding box center [97, 168] width 117 height 22
click at [111, 170] on span "All You Can Eat - MALVAROSA" at bounding box center [97, 168] width 101 height 8
click at [112, 174] on span "All You Can Eat - MALVAROSA" at bounding box center [97, 168] width 117 height 22
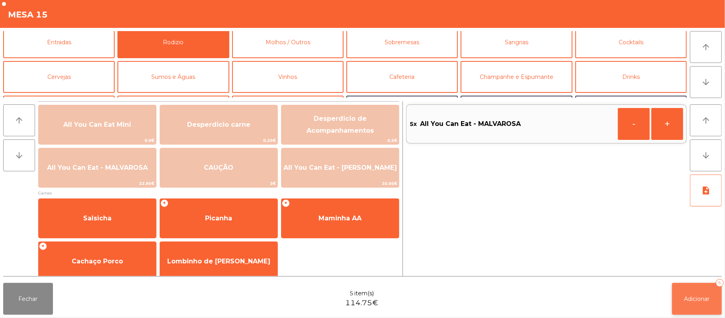
click at [686, 303] on button "Adicionar 5" at bounding box center [697, 299] width 50 height 32
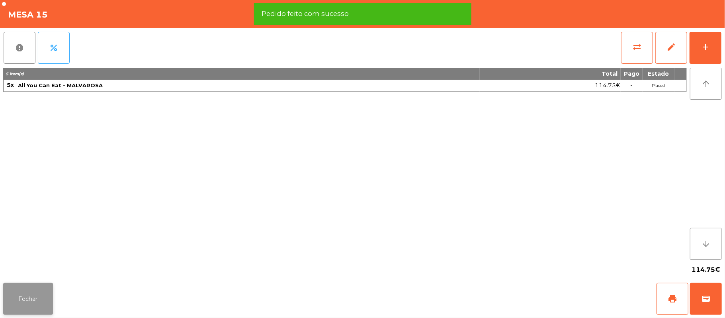
click at [26, 305] on button "Fechar" at bounding box center [28, 299] width 50 height 32
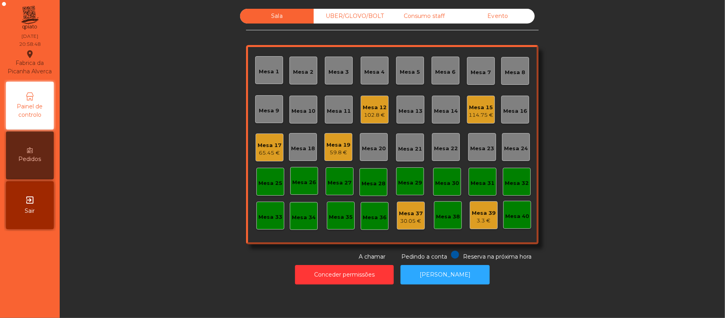
click at [356, 12] on div "UBER/GLOVO/BOLT" at bounding box center [351, 16] width 74 height 15
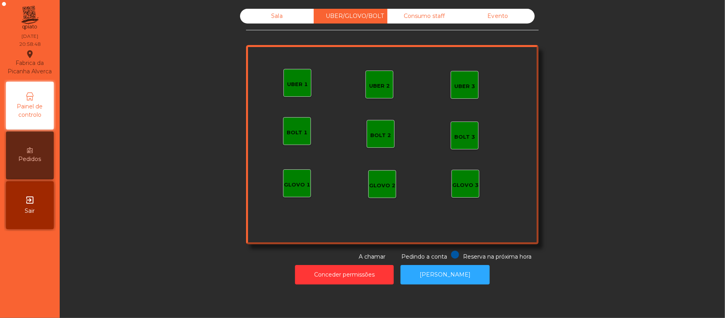
click at [431, 23] on div "Consumo staff" at bounding box center [424, 16] width 74 height 15
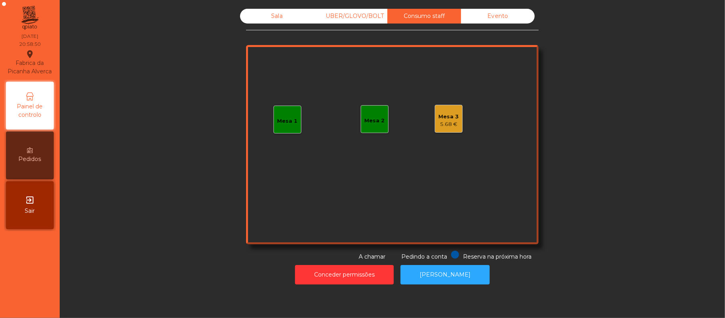
click at [290, 110] on div "Mesa 1" at bounding box center [288, 120] width 28 height 28
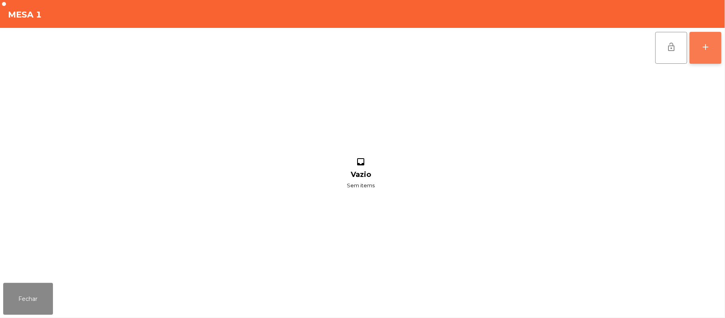
click at [711, 48] on button "add" at bounding box center [706, 48] width 32 height 32
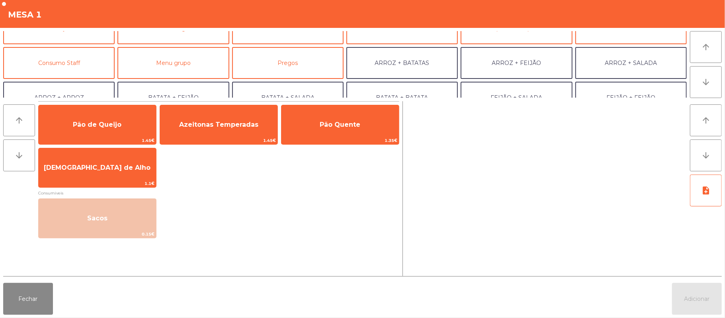
scroll to position [53, 0]
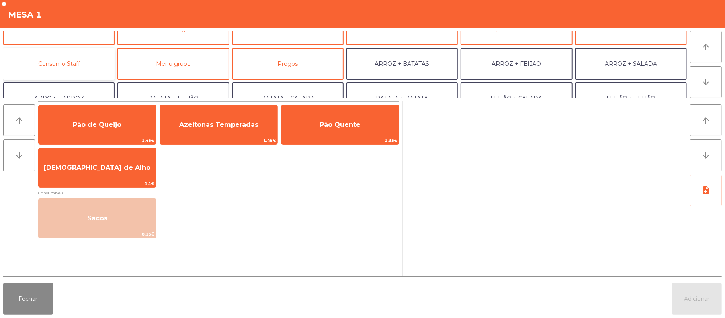
click at [97, 67] on button "Consumo Staff" at bounding box center [58, 64] width 111 height 32
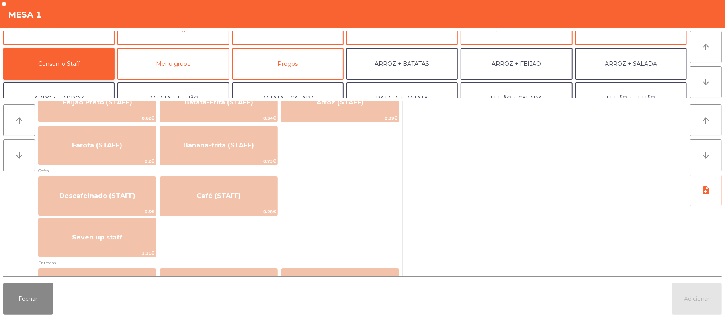
scroll to position [406, 0]
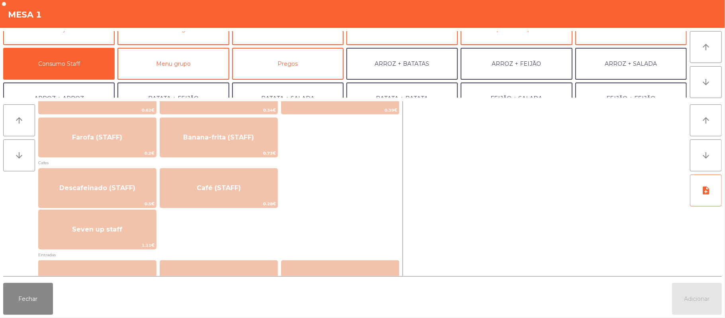
click at [291, 235] on div "Seven up staff 1.11€" at bounding box center [218, 229] width 361 height 40
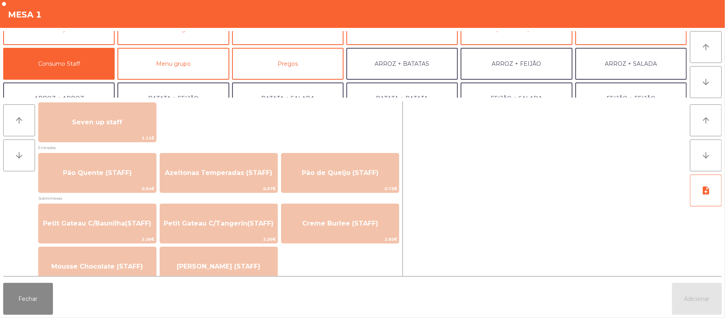
scroll to position [515, 0]
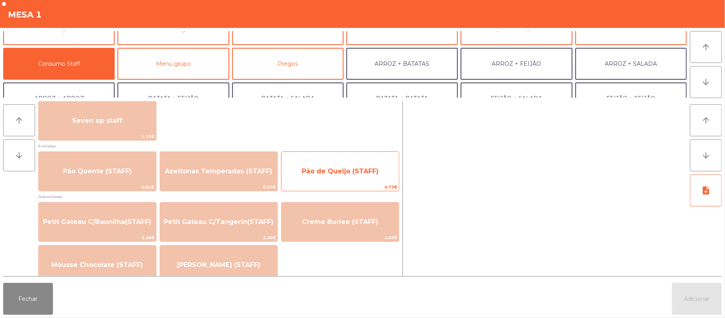
click at [344, 171] on span "Pão de Queijo (STAFF)" at bounding box center [340, 171] width 77 height 8
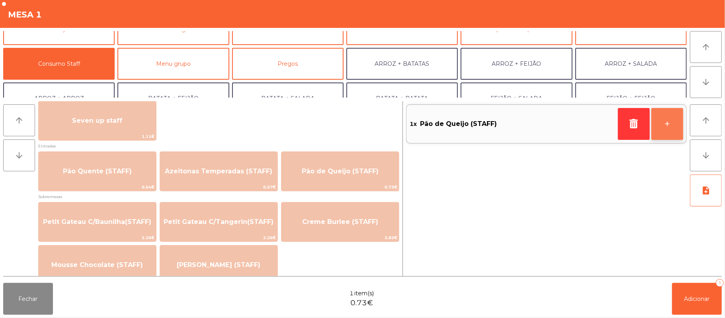
click at [666, 123] on button "+" at bounding box center [667, 124] width 32 height 32
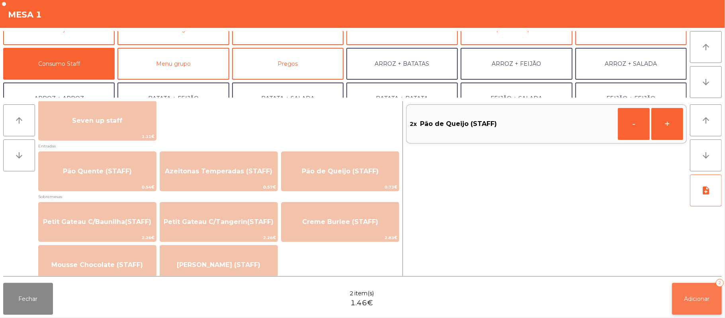
click at [699, 305] on button "Adicionar 2" at bounding box center [697, 299] width 50 height 32
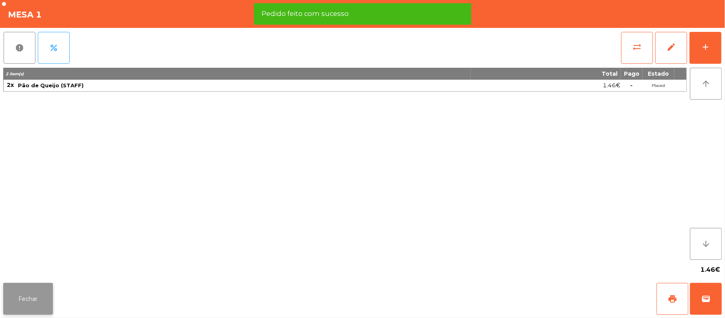
click at [20, 289] on button "Fechar" at bounding box center [28, 299] width 50 height 32
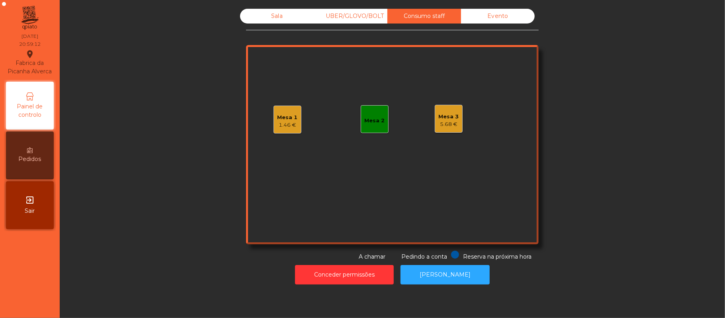
click at [287, 20] on div "Sala" at bounding box center [277, 16] width 74 height 15
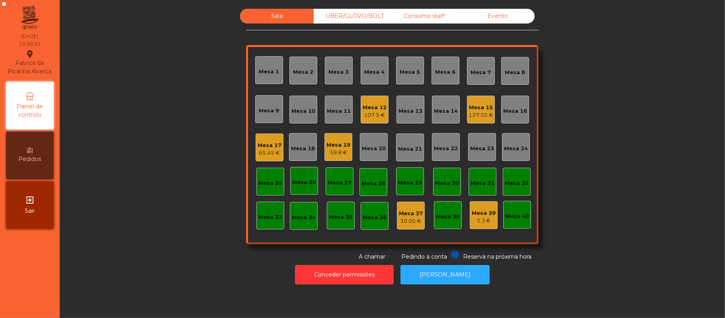
click at [356, 14] on div "UBER/GLOVO/BOLT" at bounding box center [351, 16] width 74 height 15
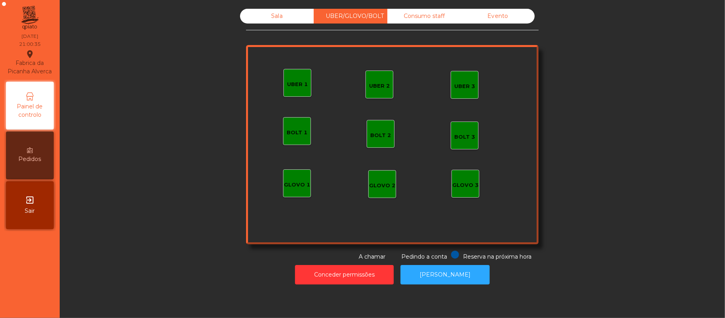
click at [293, 92] on div "UBER 1" at bounding box center [297, 83] width 28 height 28
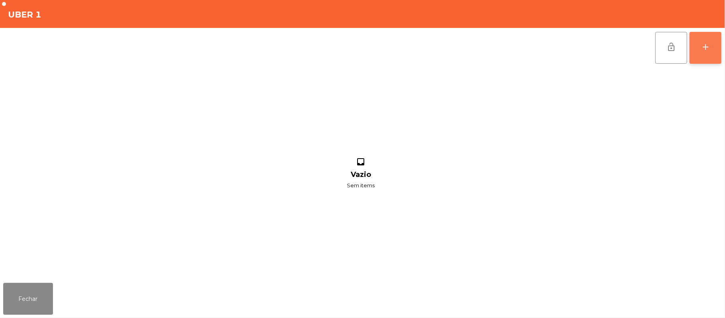
click at [703, 49] on div "add" at bounding box center [706, 47] width 10 height 10
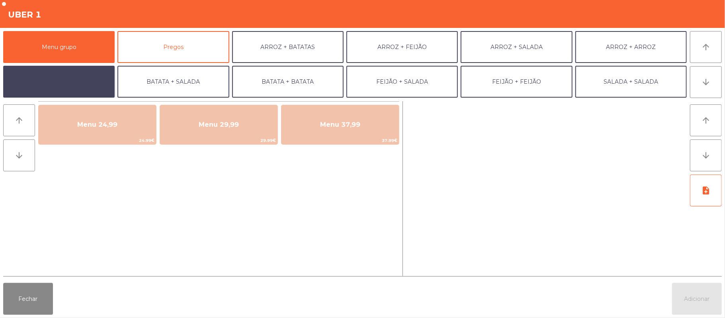
click at [74, 81] on button "BATATA + FEIJÃO" at bounding box center [58, 82] width 111 height 32
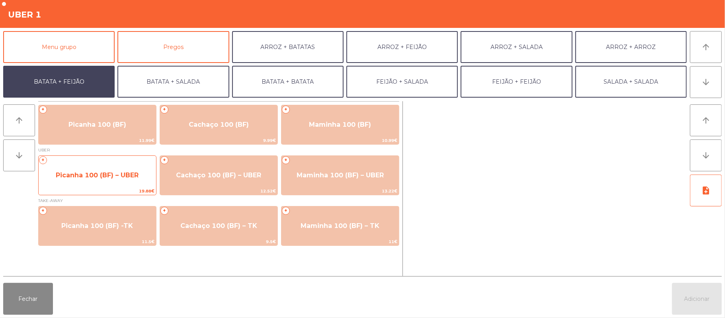
click at [108, 176] on span "Picanha 100 (BF) – UBER" at bounding box center [97, 175] width 83 height 8
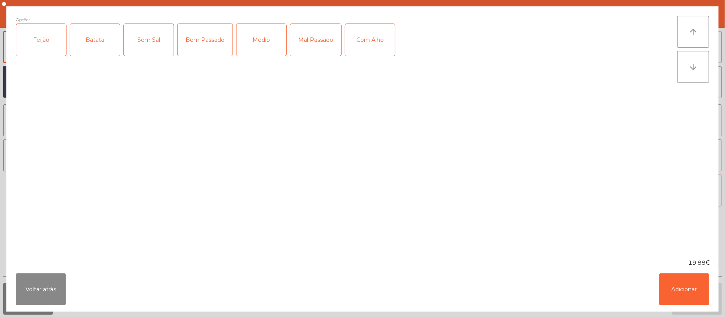
click at [39, 39] on div "Feijão" at bounding box center [41, 40] width 50 height 32
click at [82, 42] on div "Batata" at bounding box center [95, 40] width 50 height 32
click at [266, 35] on div "Medio" at bounding box center [262, 40] width 50 height 32
click at [676, 287] on button "Adicionar" at bounding box center [684, 289] width 50 height 32
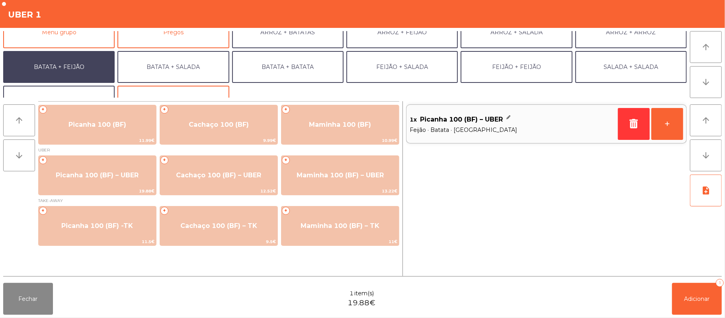
scroll to position [34, 0]
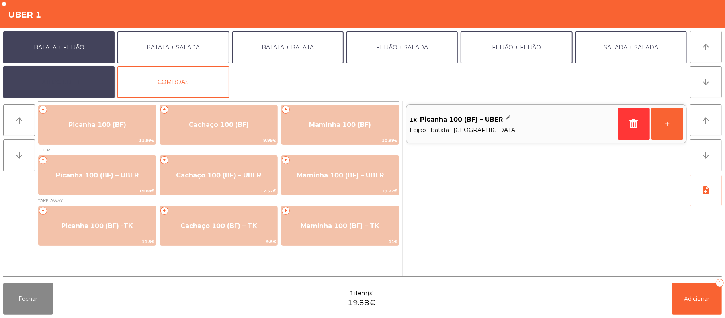
click at [79, 81] on button "EXTRAS UBER" at bounding box center [58, 82] width 111 height 32
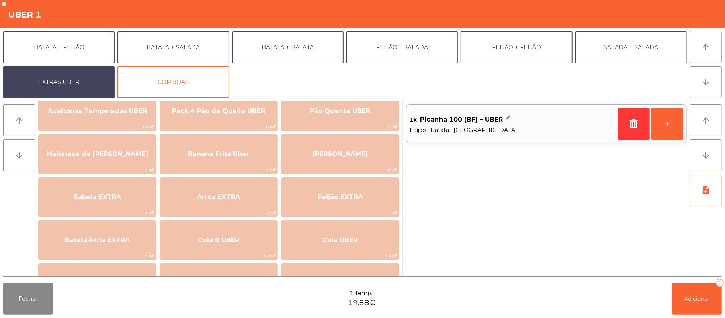
scroll to position [20, 0]
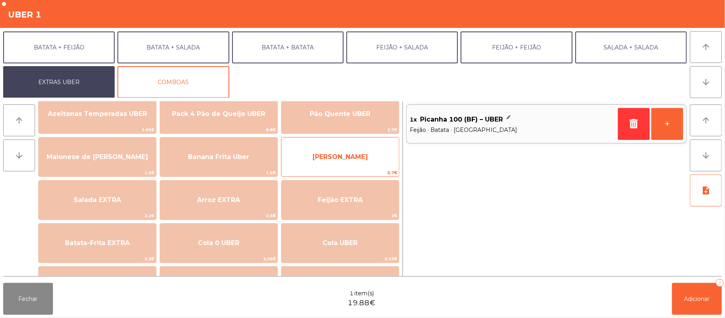
click at [346, 156] on span "Farofa Uber" at bounding box center [340, 157] width 55 height 8
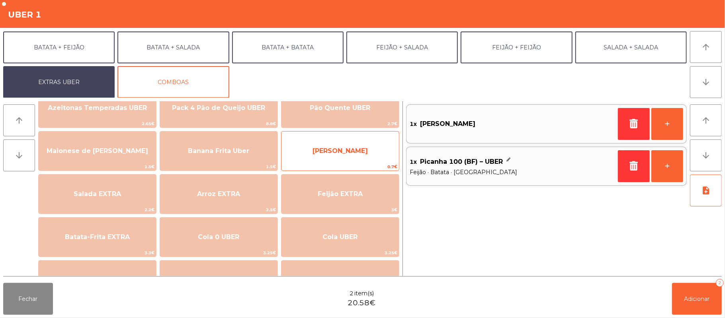
scroll to position [25, 0]
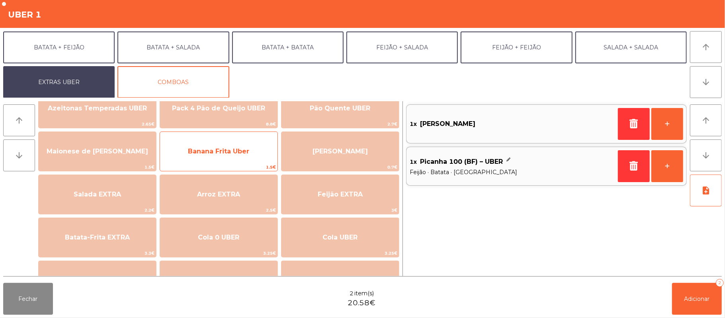
click at [240, 147] on span "Banana Frita Uber" at bounding box center [218, 151] width 61 height 8
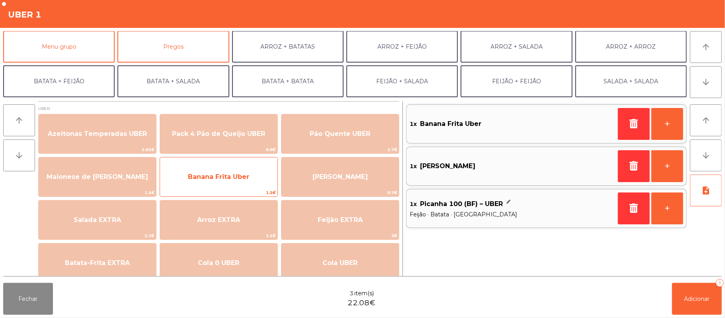
scroll to position [0, 0]
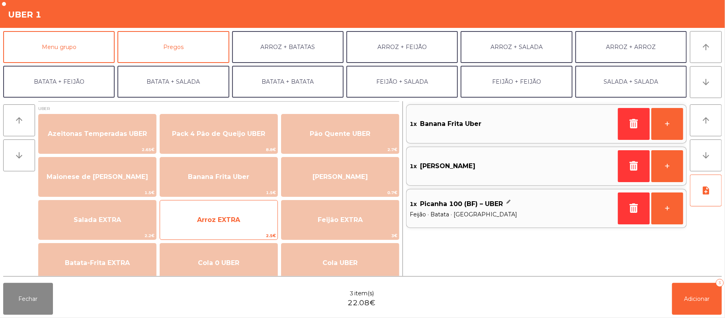
click at [260, 223] on span "Arroz EXTRA" at bounding box center [218, 220] width 117 height 22
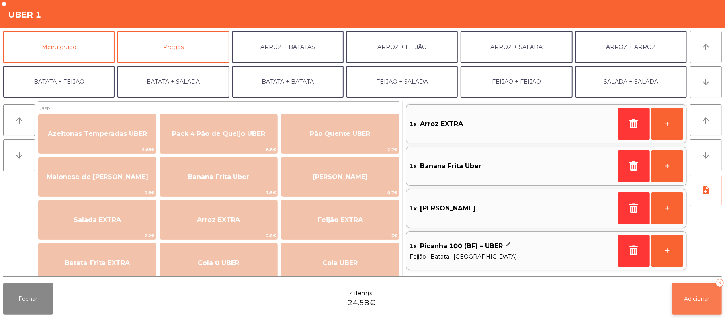
click at [708, 295] on span "Adicionar" at bounding box center [696, 298] width 25 height 7
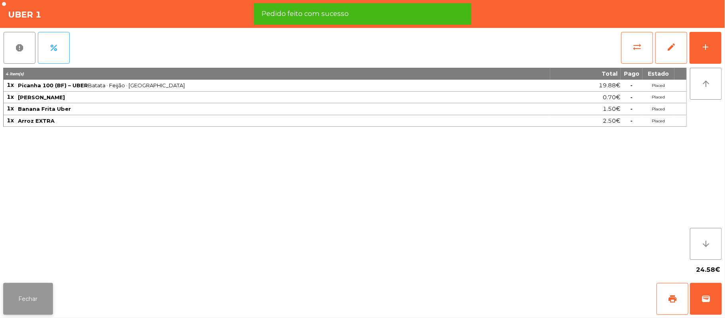
click at [24, 292] on button "Fechar" at bounding box center [28, 299] width 50 height 32
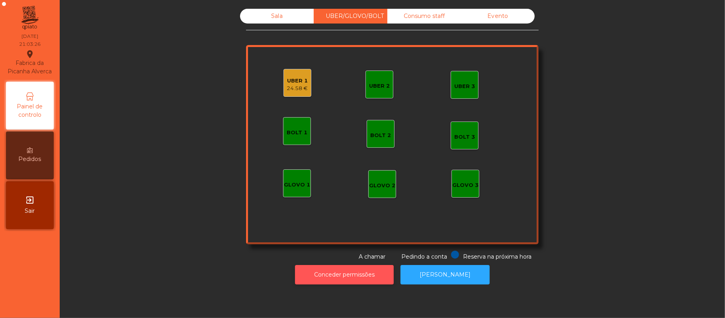
click at [358, 265] on button "Conceder permissões" at bounding box center [344, 275] width 99 height 20
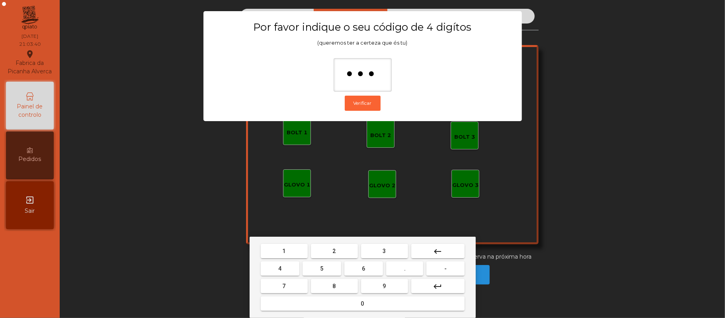
type input "****"
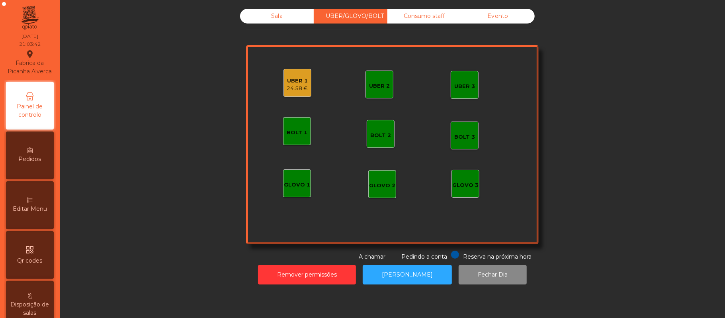
click at [293, 77] on div "UBER 1" at bounding box center [297, 81] width 21 height 8
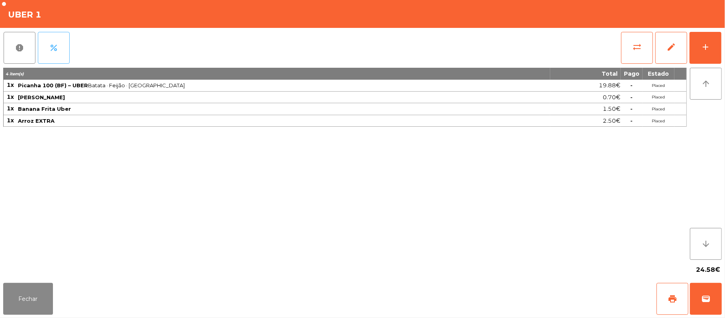
click at [62, 44] on button "percent" at bounding box center [54, 48] width 32 height 32
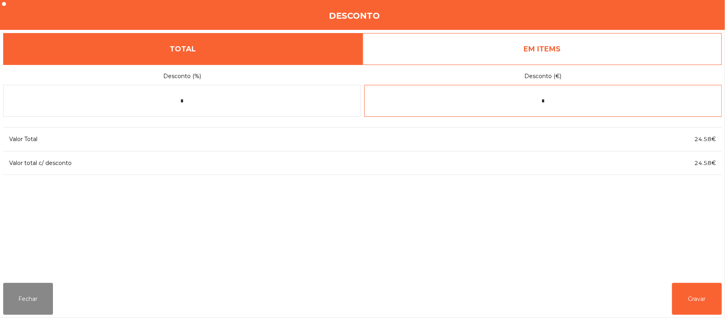
click at [543, 101] on input "*" at bounding box center [543, 101] width 358 height 32
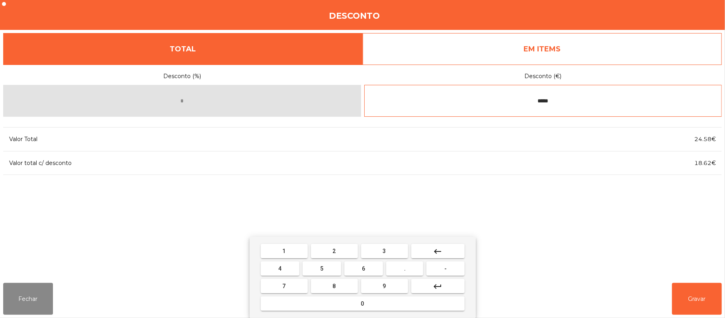
type input "*****"
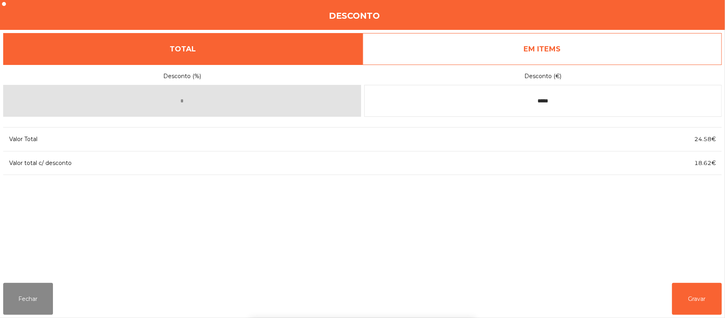
click at [702, 305] on div "1 2 3 keyboard_backspace 4 5 6 . - 7 8 9 keyboard_return 0" at bounding box center [362, 277] width 725 height 81
click at [698, 300] on button "Gravar" at bounding box center [697, 299] width 50 height 32
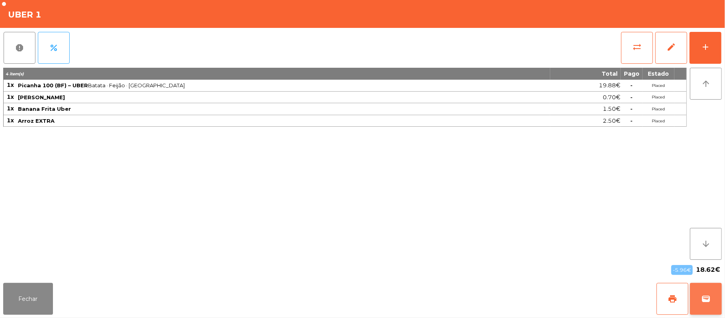
click at [704, 295] on span "wallet" at bounding box center [706, 299] width 10 height 10
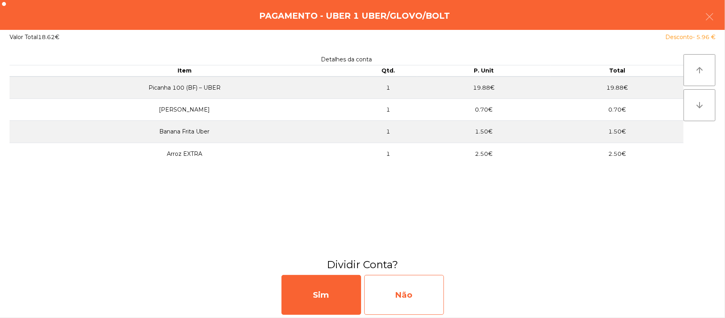
click at [415, 293] on div "Não" at bounding box center [404, 295] width 80 height 40
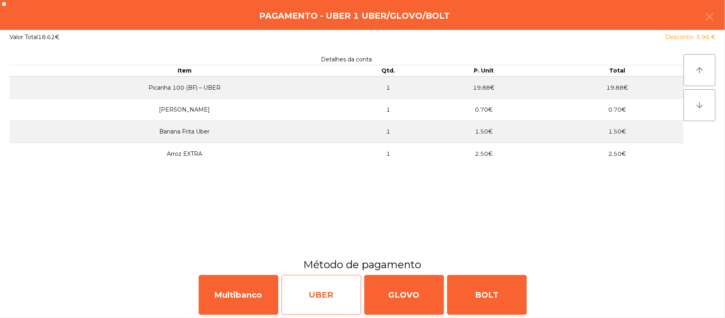
click at [316, 301] on div "UBER" at bounding box center [321, 295] width 80 height 40
select select "**"
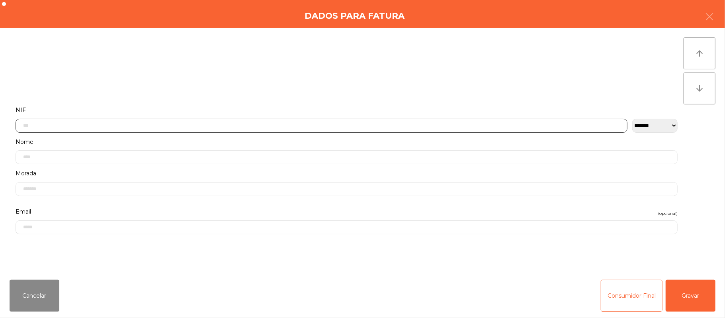
click at [168, 125] on input "text" at bounding box center [322, 126] width 612 height 14
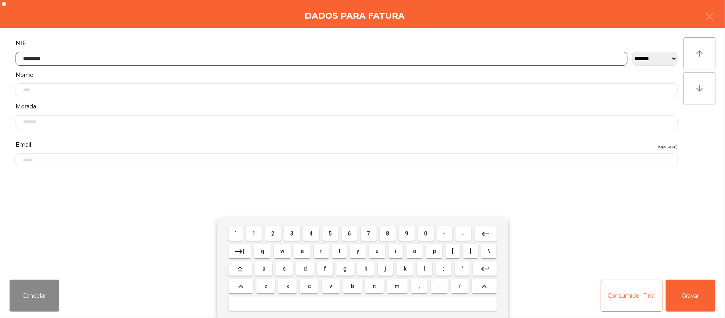
type input "*********"
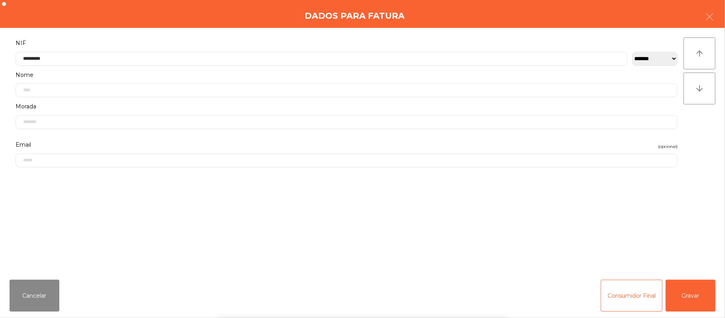
click at [682, 297] on div "` 1 2 3 4 5 6 7 8 9 0 - = keyboard_backspace keyboard_tab q w e r t y u i o p […" at bounding box center [362, 268] width 725 height 99
click at [686, 297] on button "Gravar" at bounding box center [691, 296] width 50 height 32
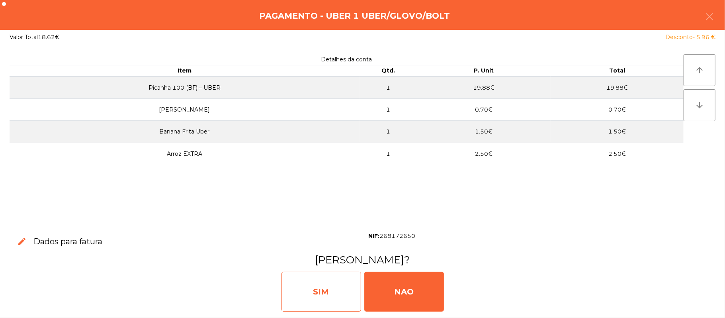
click at [308, 293] on div "SIM" at bounding box center [321, 292] width 80 height 40
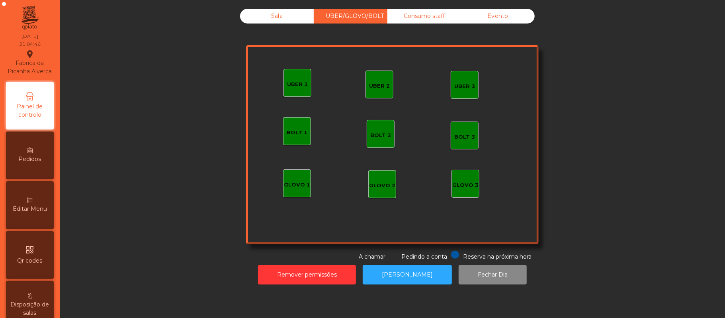
click at [291, 85] on div "UBER 1" at bounding box center [297, 84] width 21 height 8
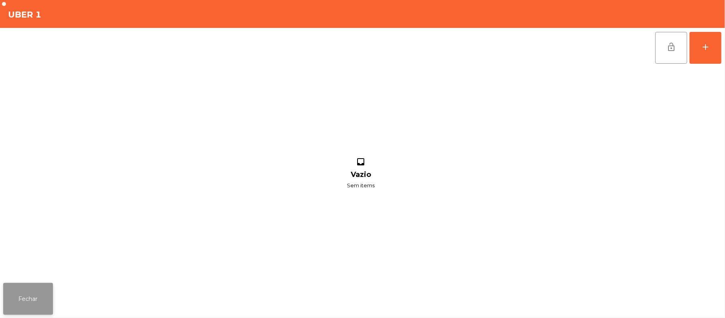
click at [5, 295] on button "Fechar" at bounding box center [28, 299] width 50 height 32
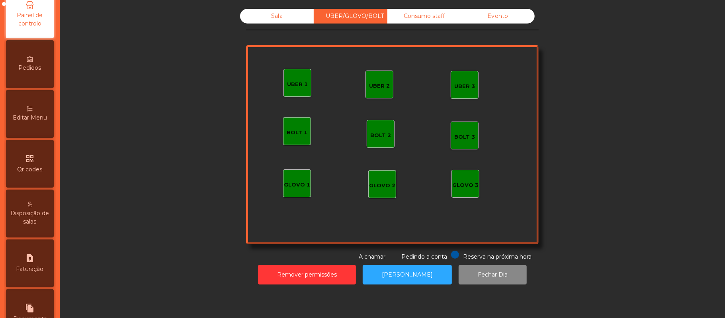
click at [41, 270] on div "request_page Faturação" at bounding box center [30, 263] width 48 height 48
select select "*"
select select "****"
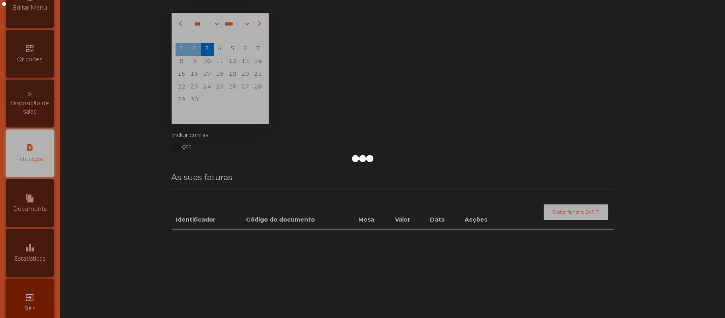
scroll to position [204, 0]
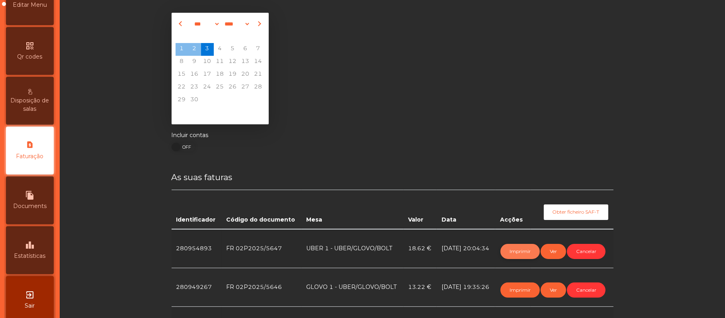
click at [507, 248] on button "Imprimir" at bounding box center [519, 251] width 39 height 15
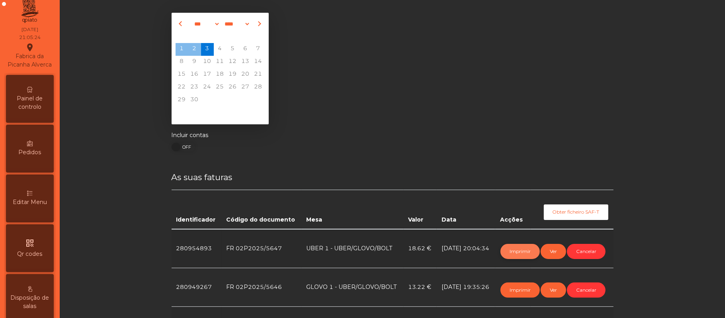
scroll to position [0, 0]
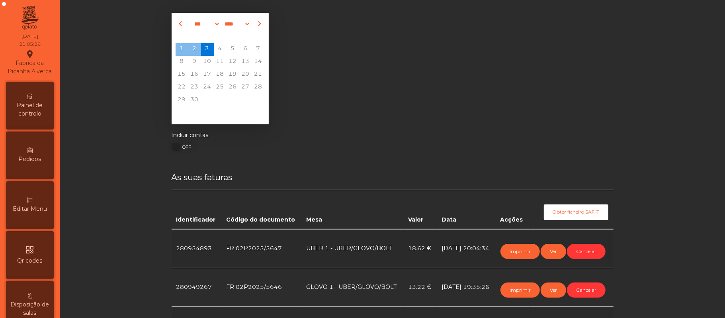
click at [43, 106] on div "Painel de controlo" at bounding box center [30, 106] width 48 height 48
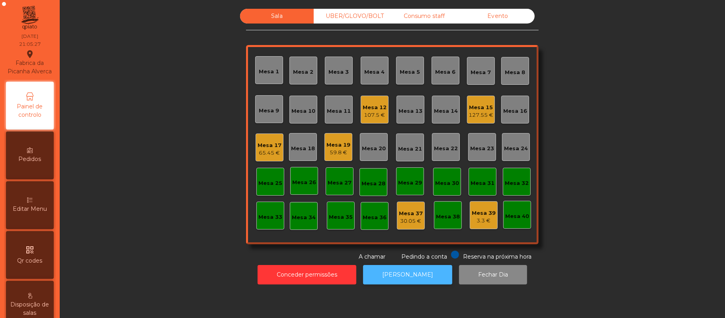
click at [414, 282] on button "[PERSON_NAME]" at bounding box center [407, 275] width 89 height 20
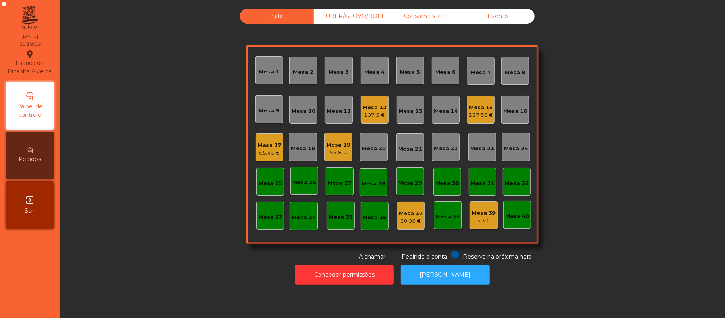
click at [329, 152] on div "59.8 €" at bounding box center [338, 153] width 24 height 8
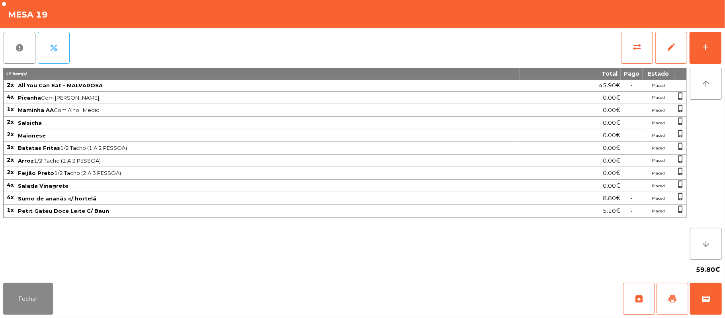
click at [672, 297] on span "print" at bounding box center [673, 299] width 10 height 10
click at [723, 291] on div "Fechar archive print wallet" at bounding box center [362, 299] width 725 height 38
click at [698, 300] on button "wallet" at bounding box center [706, 299] width 32 height 32
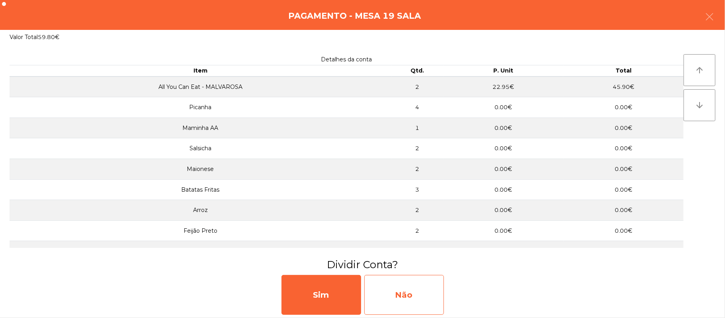
click at [412, 295] on div "Não" at bounding box center [404, 295] width 80 height 40
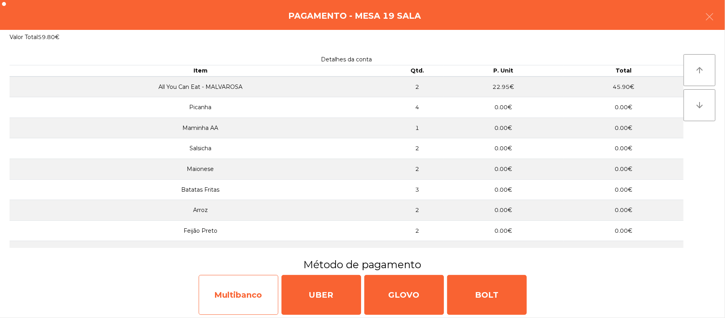
click at [256, 294] on div "Multibanco" at bounding box center [239, 295] width 80 height 40
select select "**"
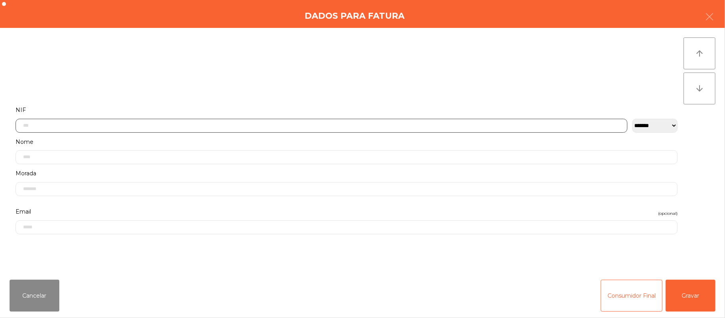
click at [203, 125] on input "text" at bounding box center [322, 126] width 612 height 14
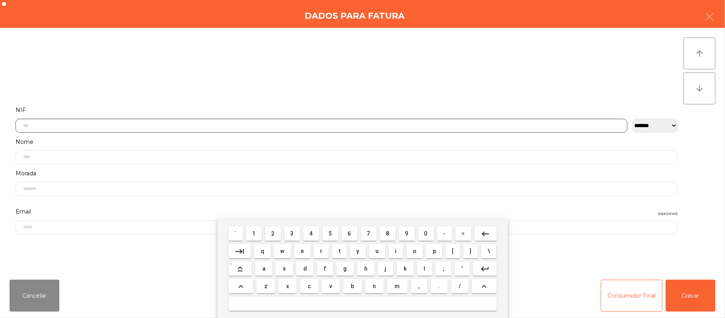
scroll to position [67, 0]
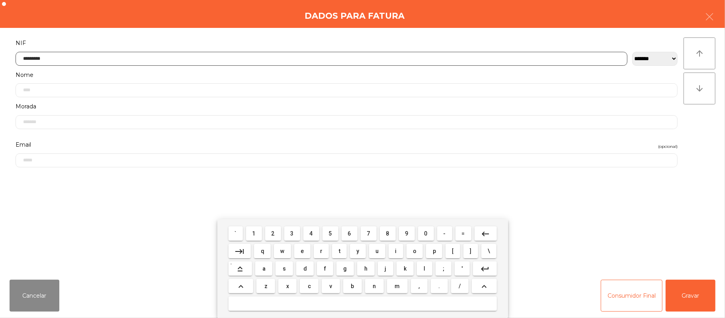
type input "*********"
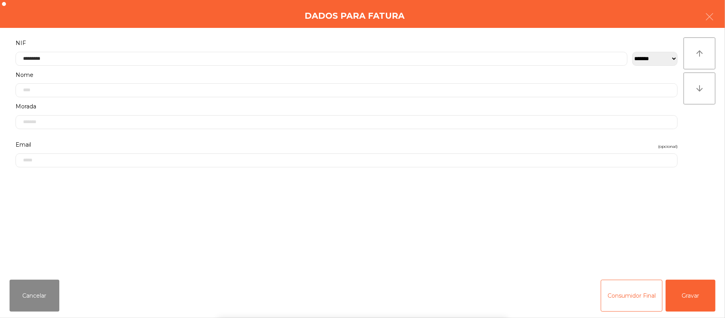
click at [692, 303] on div "` 1 2 3 4 5 6 7 8 9 0 - = keyboard_backspace keyboard_tab q w e r t y u i o p […" at bounding box center [362, 268] width 725 height 99
click at [705, 290] on button "Gravar" at bounding box center [691, 296] width 50 height 32
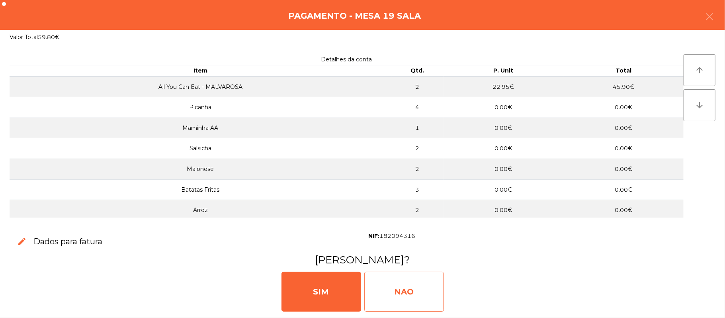
click at [413, 288] on div "NAO" at bounding box center [404, 292] width 80 height 40
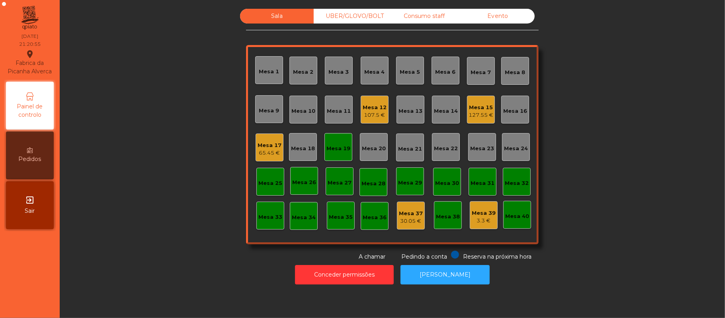
click at [332, 139] on div "Mesa 19" at bounding box center [338, 147] width 28 height 28
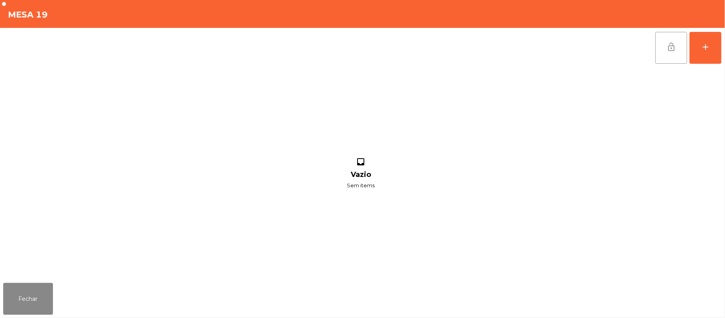
click at [670, 37] on button "lock_open" at bounding box center [671, 48] width 32 height 32
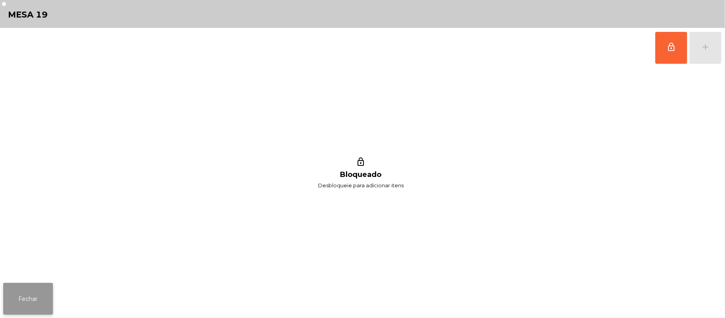
click at [27, 300] on button "Fechar" at bounding box center [28, 299] width 50 height 32
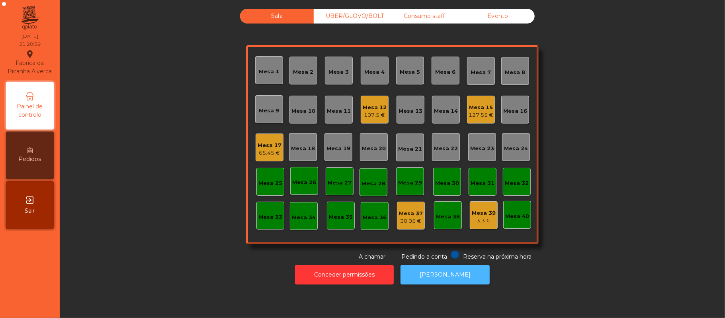
click at [448, 271] on button "[PERSON_NAME]" at bounding box center [445, 275] width 89 height 20
click at [336, 16] on div "UBER/GLOVO/BOLT" at bounding box center [351, 16] width 74 height 15
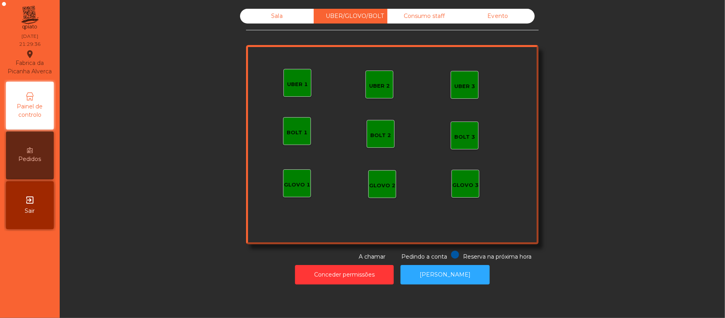
click at [303, 85] on div "UBER 1" at bounding box center [297, 84] width 21 height 8
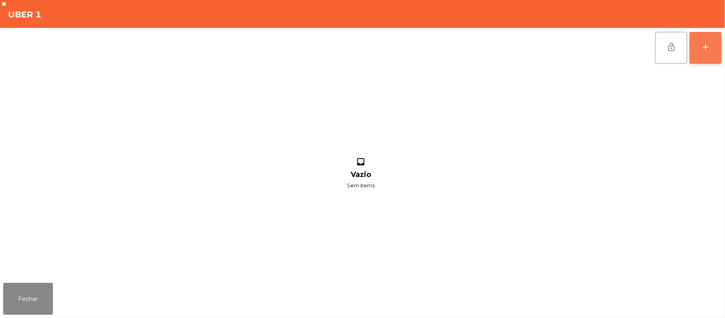
click at [703, 47] on div "add" at bounding box center [706, 47] width 10 height 10
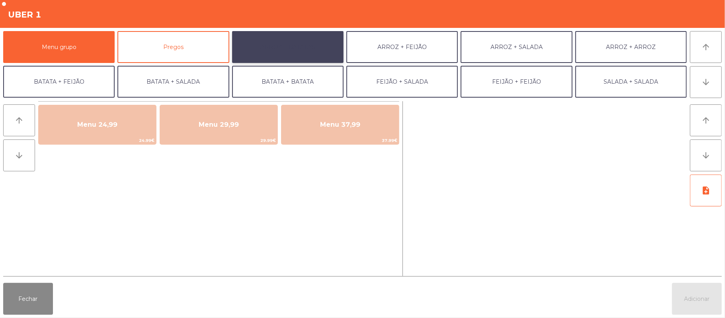
click at [316, 44] on button "ARROZ + BATATAS" at bounding box center [287, 47] width 111 height 32
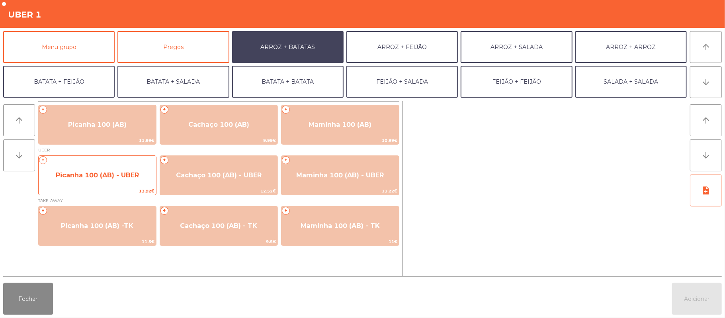
click at [110, 185] on span "Picanha 100 (AB) - UBER" at bounding box center [97, 175] width 117 height 22
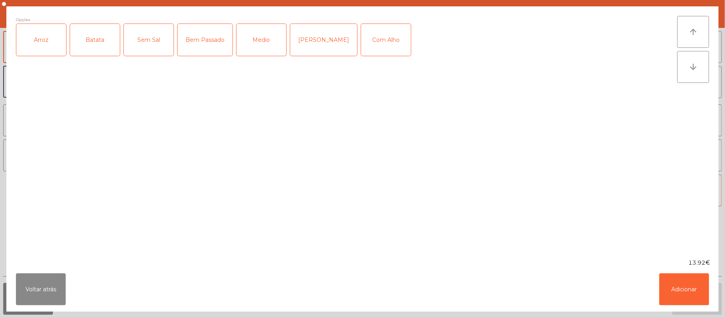
click at [48, 48] on div "Arroz" at bounding box center [41, 40] width 50 height 32
click at [96, 40] on div "Batata" at bounding box center [95, 40] width 50 height 32
click at [272, 38] on div "Medio" at bounding box center [262, 40] width 50 height 32
click at [378, 43] on div "Com Alho" at bounding box center [386, 40] width 50 height 32
click at [680, 299] on button "Adicionar" at bounding box center [684, 289] width 50 height 32
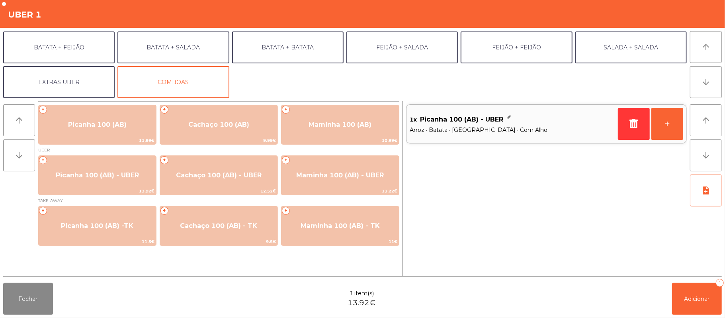
scroll to position [34, 0]
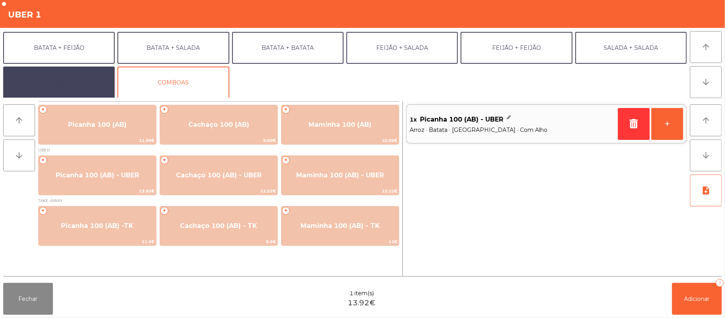
click at [80, 84] on button "EXTRAS UBER" at bounding box center [58, 82] width 111 height 32
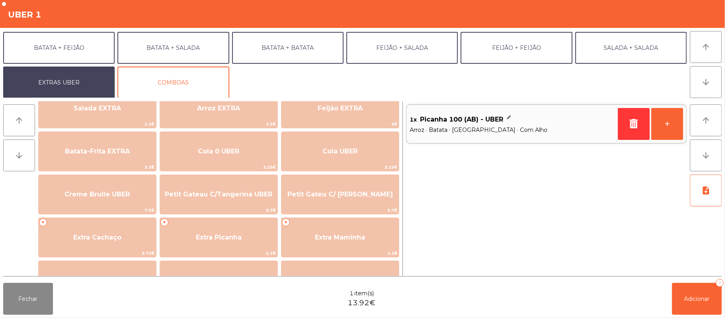
scroll to position [114, 0]
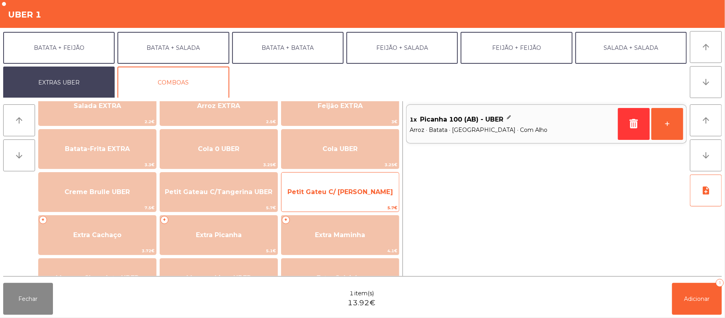
click at [377, 195] on span "Petit Gateu C/ Baunilha UBER" at bounding box center [340, 192] width 106 height 8
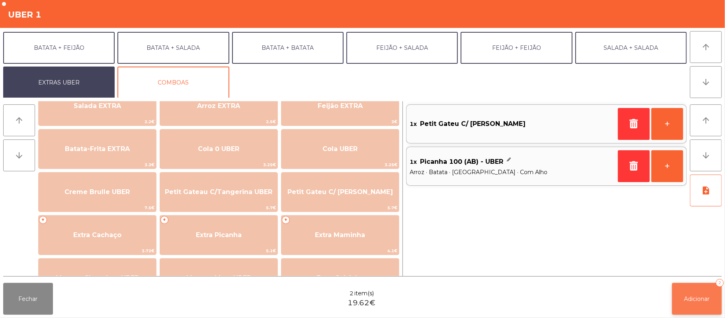
click at [698, 299] on span "Adicionar" at bounding box center [696, 298] width 25 height 7
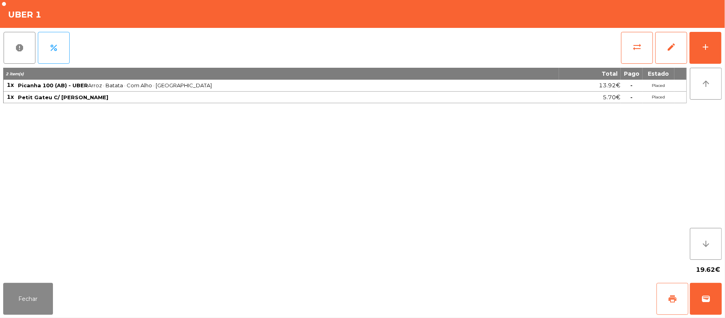
click at [663, 308] on button "print" at bounding box center [673, 299] width 32 height 32
click at [716, 300] on button "wallet" at bounding box center [706, 299] width 32 height 32
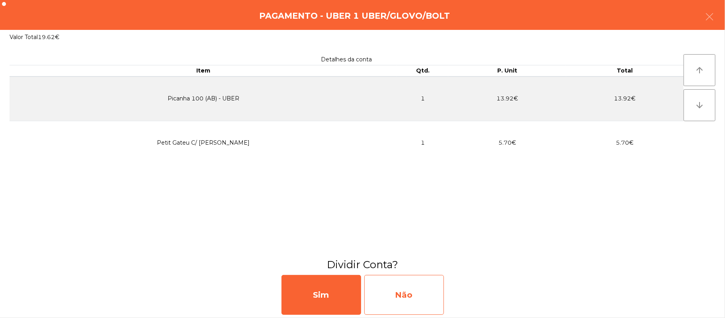
click at [414, 292] on div "Não" at bounding box center [404, 295] width 80 height 40
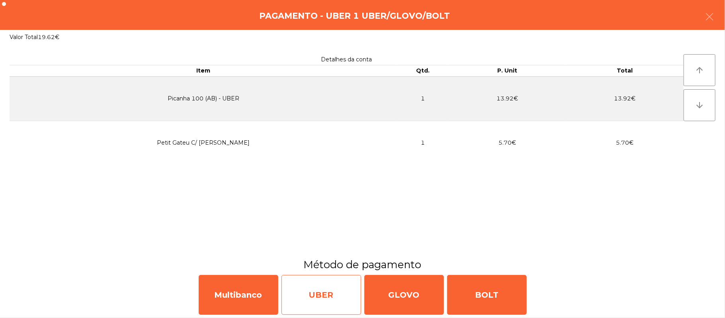
click at [331, 297] on div "UBER" at bounding box center [321, 295] width 80 height 40
select select "**"
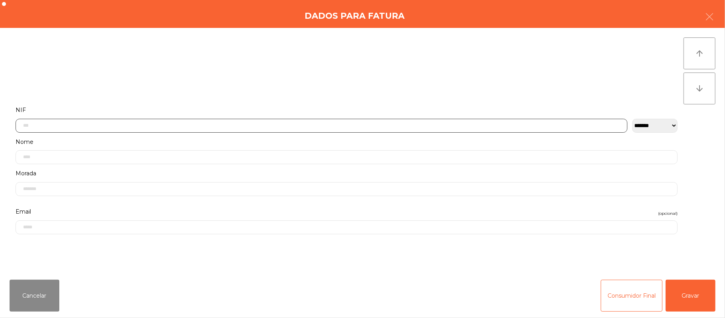
click at [289, 125] on input "text" at bounding box center [322, 126] width 612 height 14
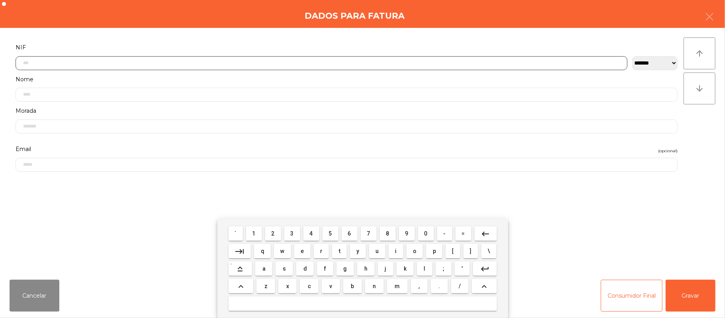
scroll to position [67, 0]
type input "*********"
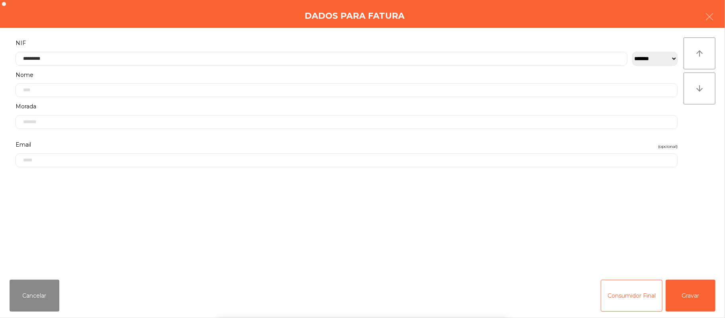
click at [689, 299] on div "` 1 2 3 4 5 6 7 8 9 0 - = keyboard_backspace keyboard_tab q w e r t y u i o p […" at bounding box center [362, 268] width 725 height 99
click at [698, 296] on button "Gravar" at bounding box center [691, 296] width 50 height 32
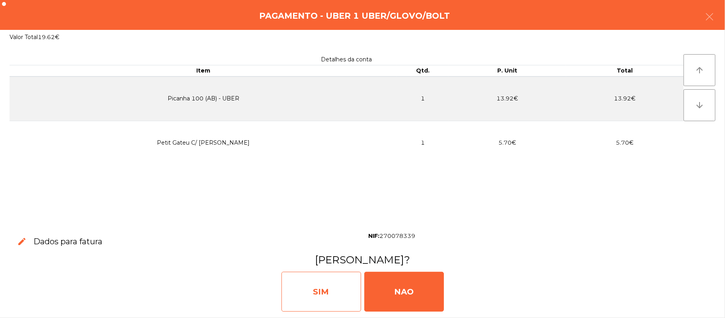
click at [325, 310] on div "SIM" at bounding box center [321, 292] width 80 height 40
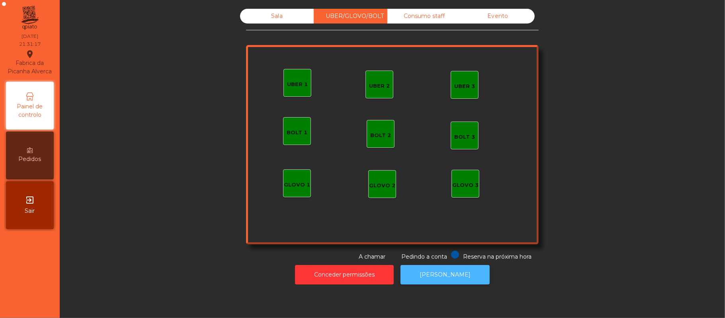
click at [448, 274] on button "[PERSON_NAME]" at bounding box center [445, 275] width 89 height 20
click at [289, 21] on div "Sala" at bounding box center [277, 16] width 74 height 15
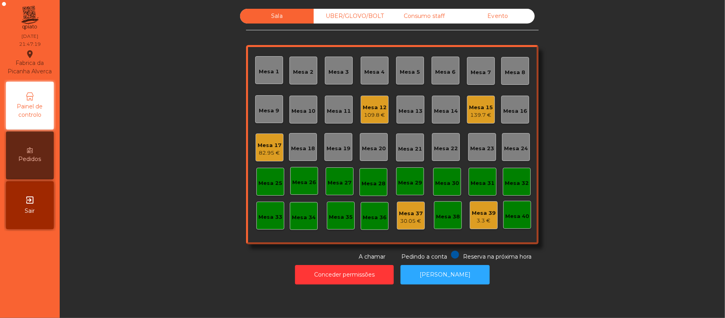
click at [448, 142] on div "Mesa 22" at bounding box center [446, 146] width 24 height 11
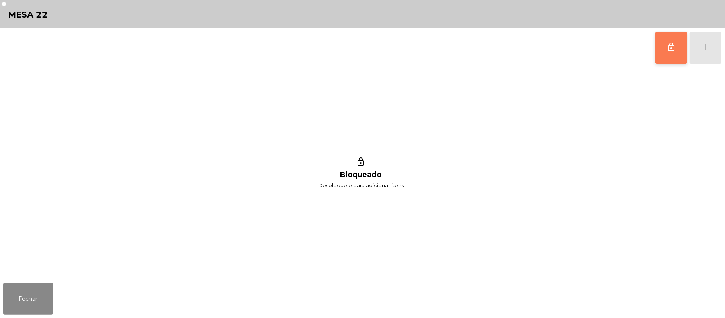
click at [674, 51] on span "lock_outline" at bounding box center [672, 47] width 10 height 10
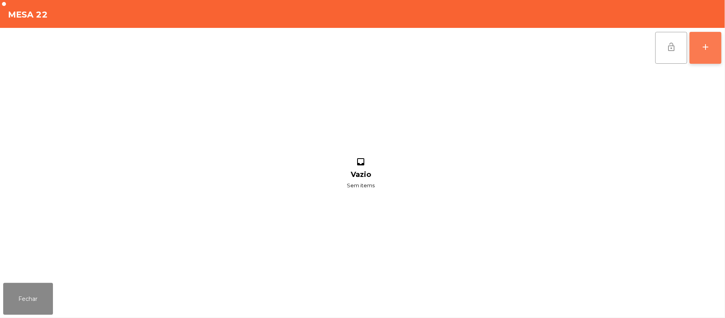
click at [706, 48] on div "add" at bounding box center [706, 47] width 10 height 10
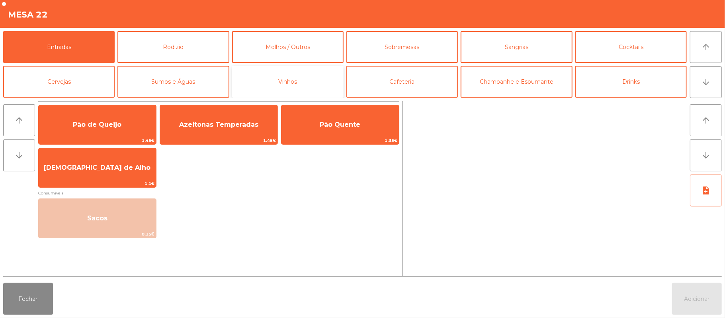
click at [316, 93] on button "Vinhos" at bounding box center [287, 82] width 111 height 32
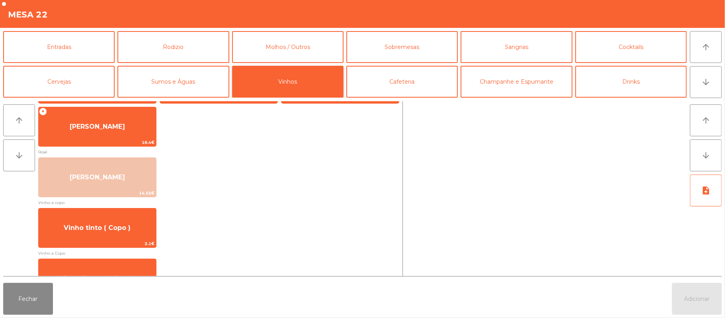
scroll to position [144, 0]
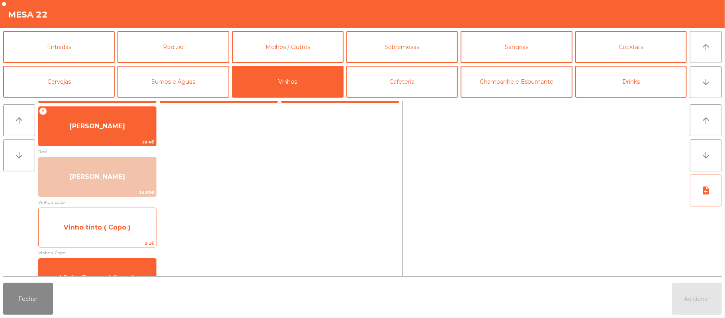
click at [131, 228] on span "Vinho tinto ( Copo )" at bounding box center [97, 228] width 117 height 22
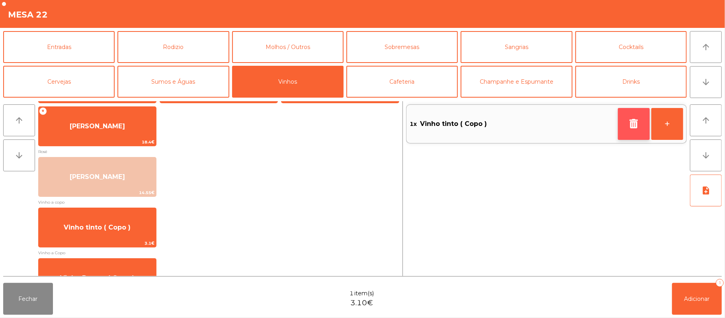
click at [636, 118] on button "button" at bounding box center [634, 124] width 32 height 32
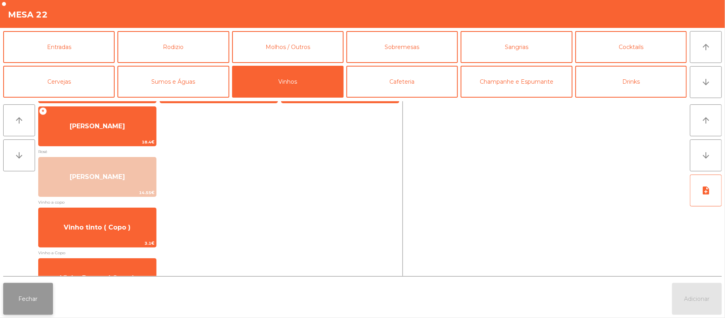
click at [33, 306] on button "Fechar" at bounding box center [28, 299] width 50 height 32
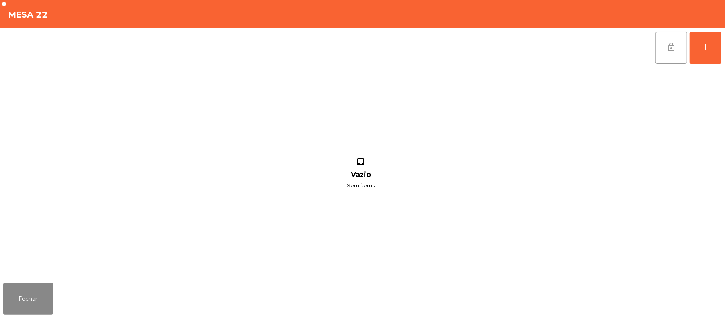
click at [670, 40] on button "lock_open" at bounding box center [671, 48] width 32 height 32
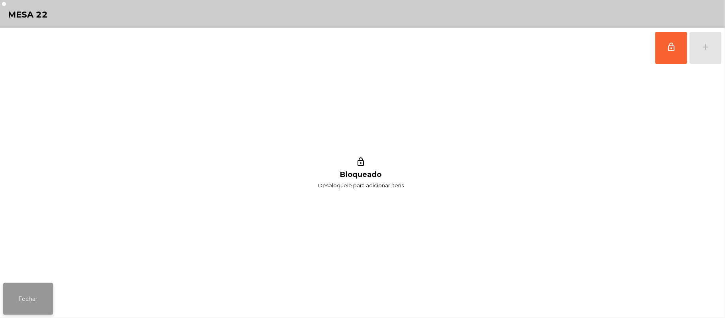
click at [27, 298] on button "Fechar" at bounding box center [28, 299] width 50 height 32
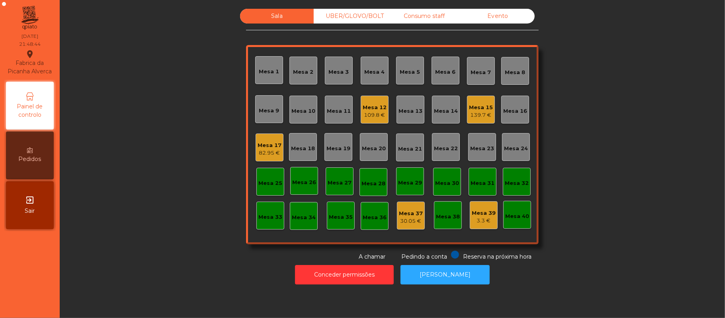
click at [375, 70] on div "Mesa 4" at bounding box center [375, 72] width 20 height 8
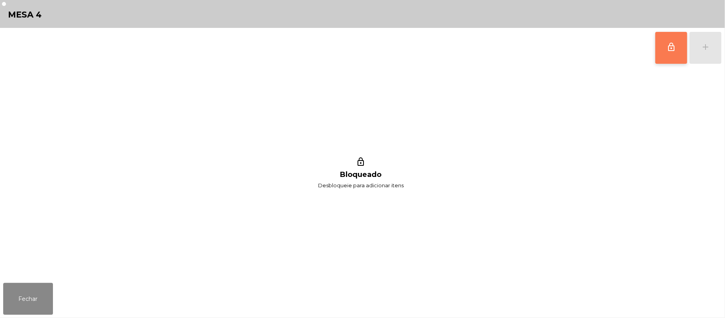
click at [667, 52] on button "lock_outline" at bounding box center [671, 48] width 32 height 32
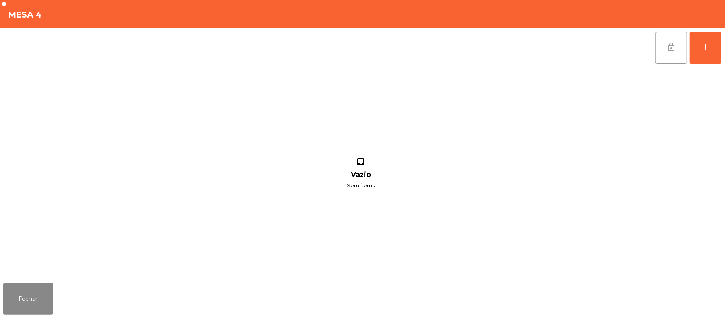
click at [663, 56] on button "lock_open" at bounding box center [671, 48] width 32 height 32
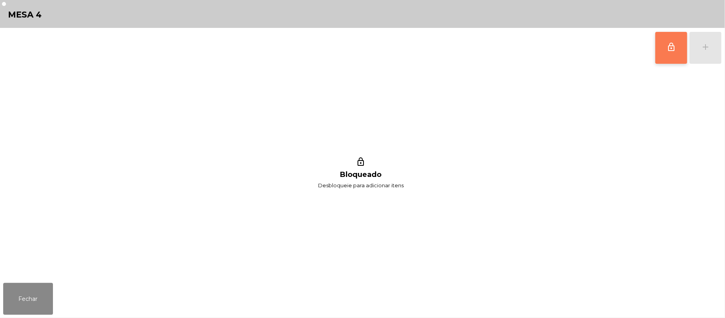
click at [682, 53] on button "lock_outline" at bounding box center [671, 48] width 32 height 32
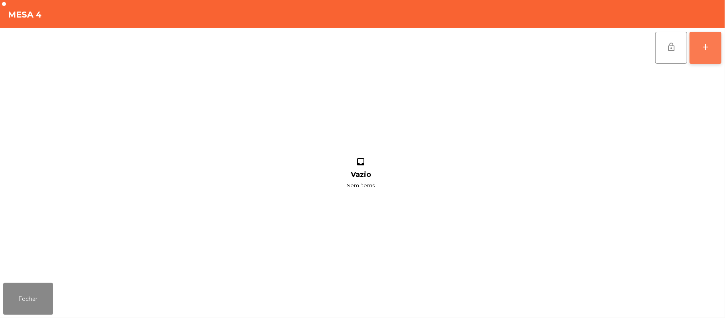
click at [708, 43] on div "add" at bounding box center [706, 47] width 10 height 10
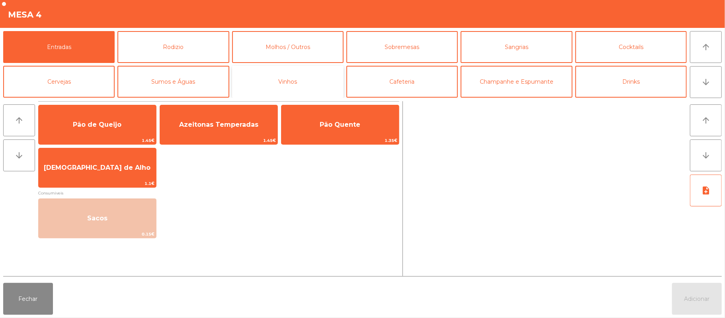
click at [304, 85] on button "Vinhos" at bounding box center [287, 82] width 111 height 32
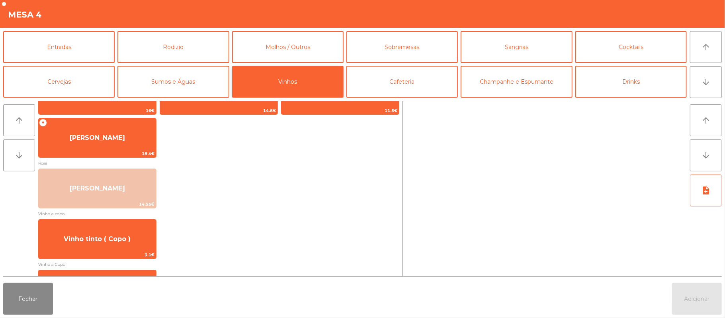
scroll to position [152, 0]
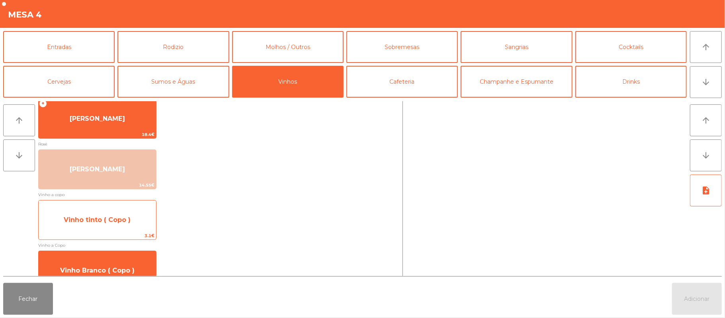
click at [135, 216] on span "Vinho tinto ( Copo )" at bounding box center [97, 220] width 117 height 22
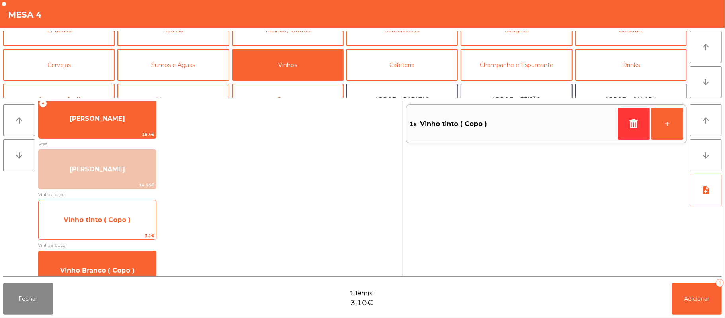
scroll to position [19, 0]
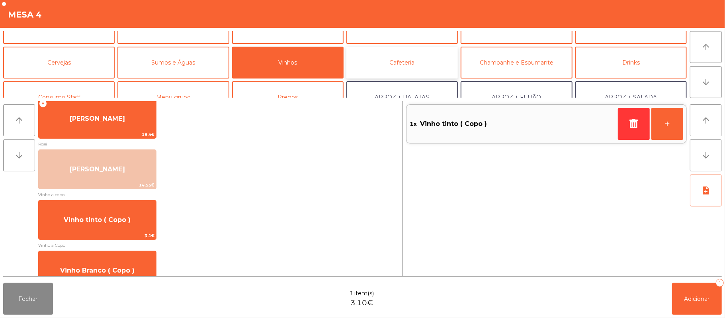
click at [394, 69] on button "Cafeteria" at bounding box center [401, 63] width 111 height 32
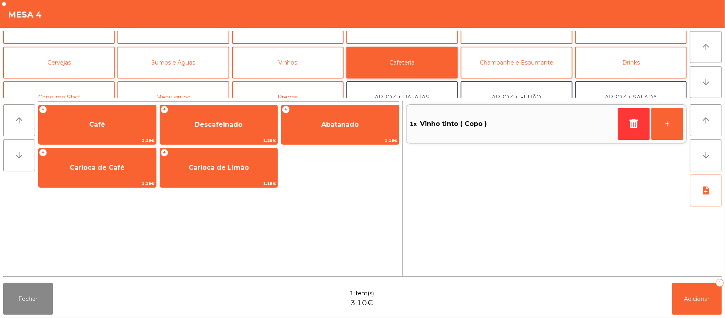
scroll to position [0, 0]
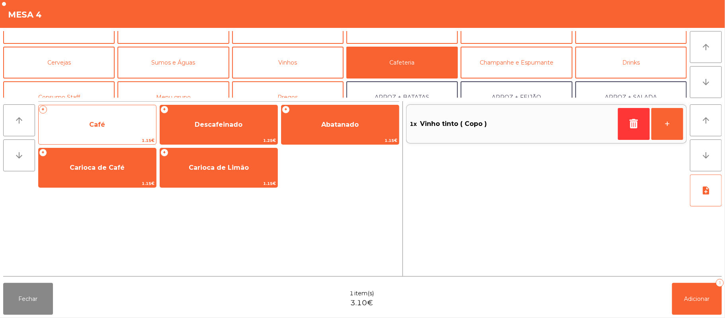
click at [125, 124] on span "Café" at bounding box center [97, 125] width 117 height 22
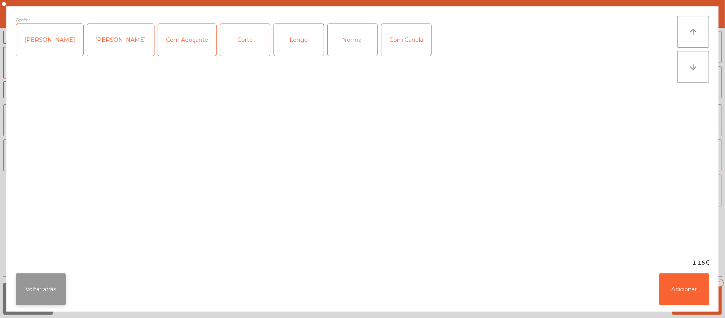
click at [33, 284] on button "Voltar atrás" at bounding box center [41, 289] width 50 height 32
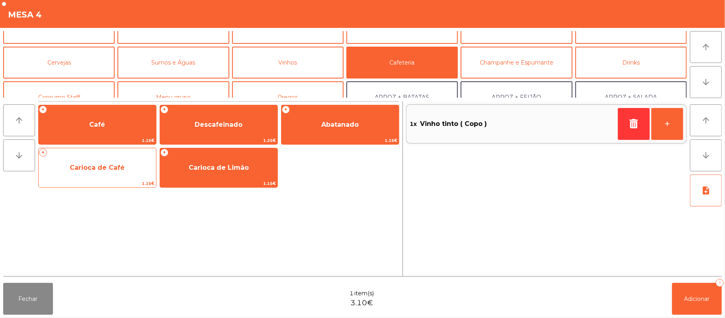
click at [117, 154] on div "+ Carioca de Café 1.15€" at bounding box center [97, 168] width 118 height 40
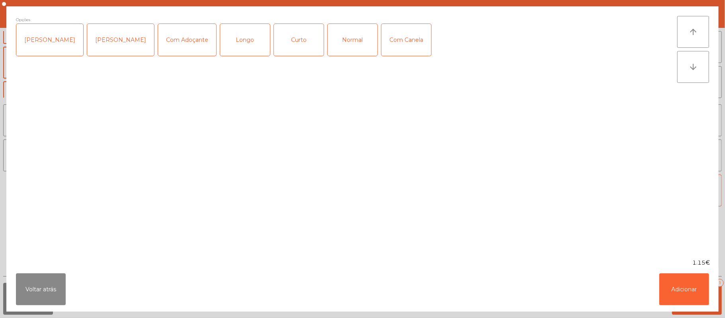
click at [236, 35] on div "Longo" at bounding box center [245, 40] width 50 height 32
click at [687, 292] on button "Adicionar" at bounding box center [684, 289] width 50 height 32
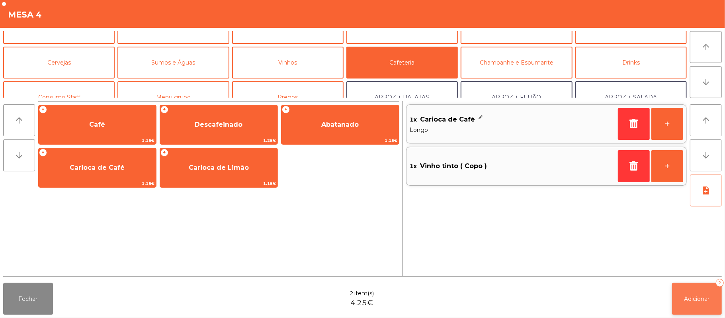
click at [698, 298] on span "Adicionar" at bounding box center [696, 298] width 25 height 7
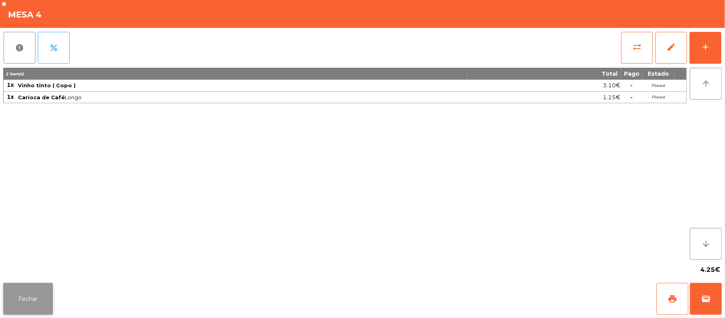
click at [39, 289] on button "Fechar" at bounding box center [28, 299] width 50 height 32
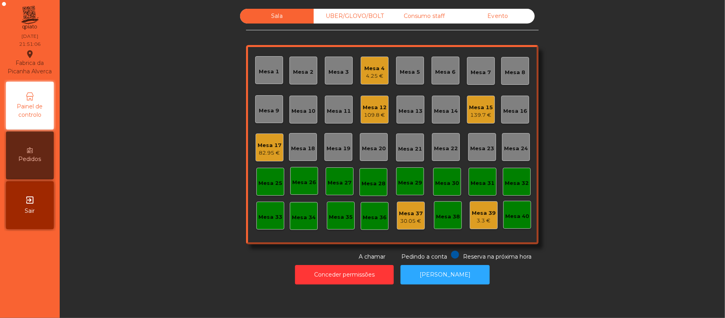
click at [366, 118] on div "109.8 €" at bounding box center [375, 115] width 24 height 8
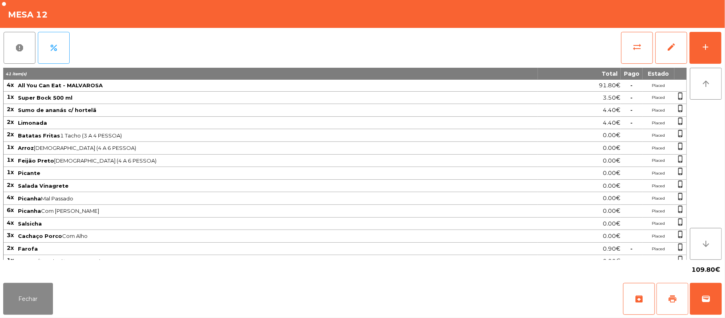
click at [672, 299] on span "print" at bounding box center [673, 299] width 10 height 10
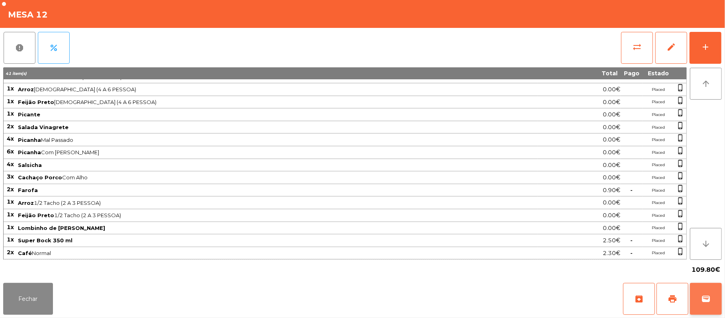
click at [706, 303] on span "wallet" at bounding box center [706, 299] width 10 height 10
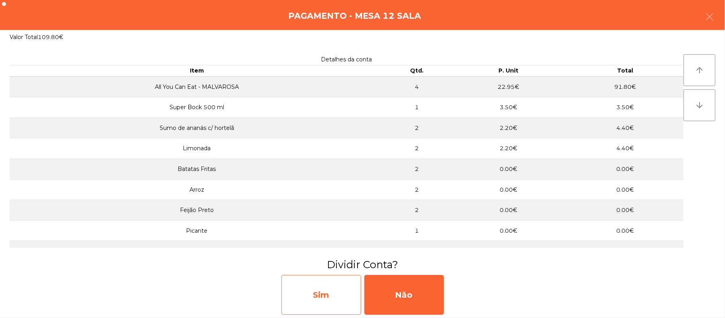
click at [341, 303] on div "Sim" at bounding box center [321, 295] width 80 height 40
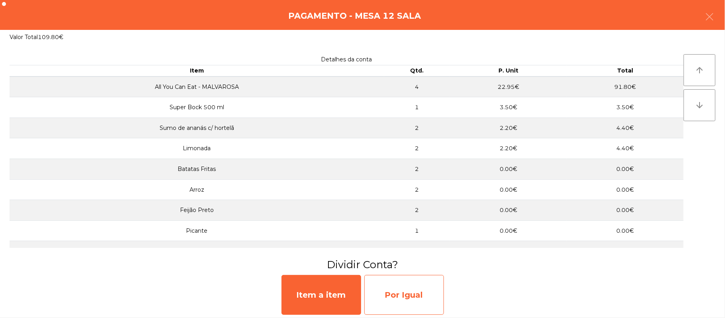
click at [412, 297] on div "Por Igual" at bounding box center [404, 295] width 80 height 40
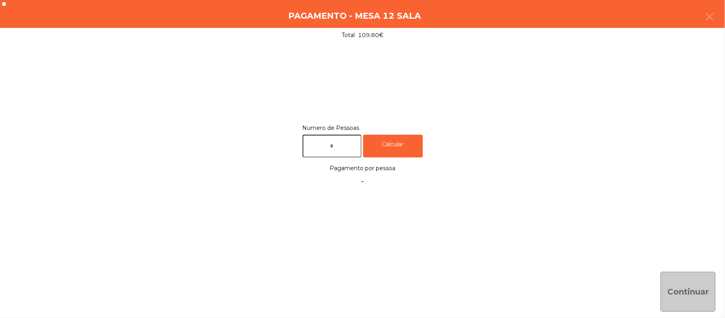
click at [335, 144] on input "text" at bounding box center [332, 146] width 59 height 23
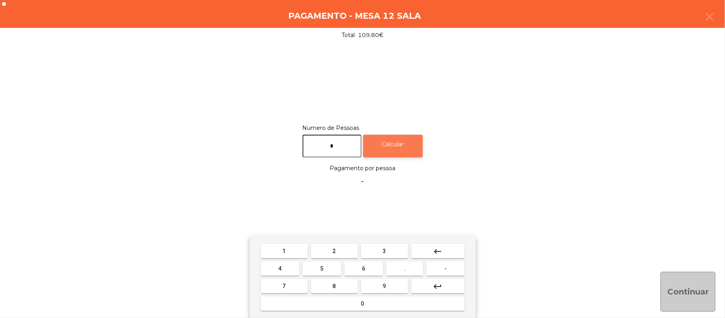
type input "*"
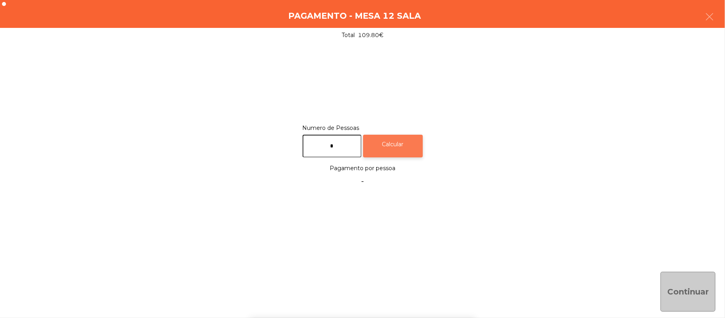
click at [413, 154] on div "Calcular" at bounding box center [393, 146] width 60 height 23
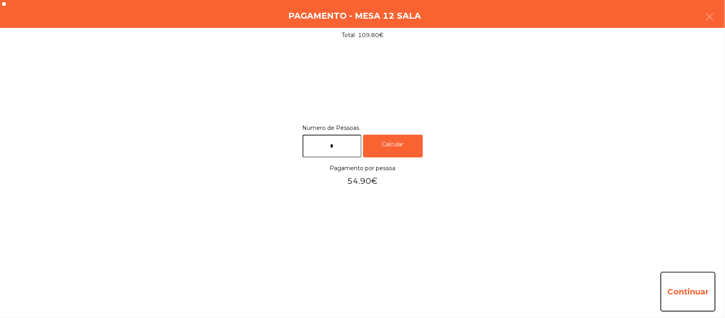
click at [711, 292] on button "Continuar" at bounding box center [688, 292] width 55 height 40
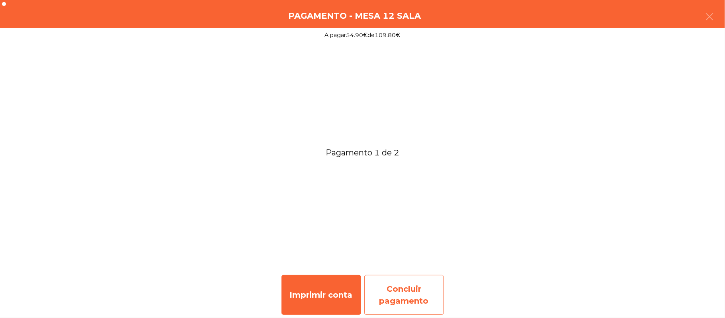
click at [400, 295] on div "Concluir pagamento" at bounding box center [404, 295] width 80 height 40
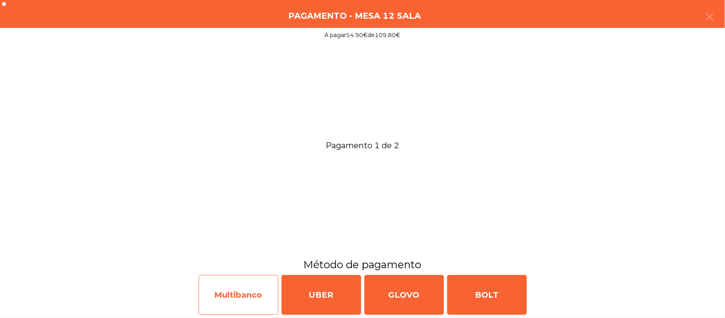
click at [259, 292] on div "Multibanco" at bounding box center [239, 295] width 80 height 40
select select "**"
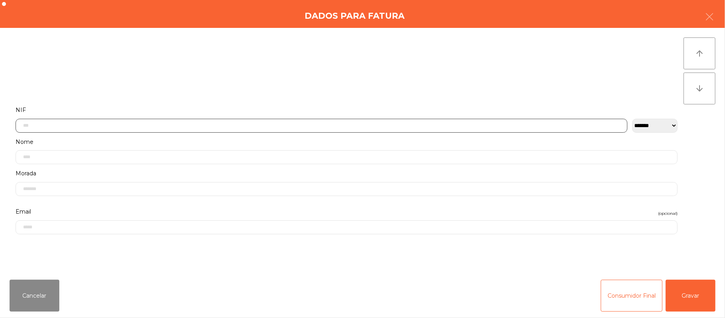
click at [256, 125] on input "text" at bounding box center [322, 126] width 612 height 14
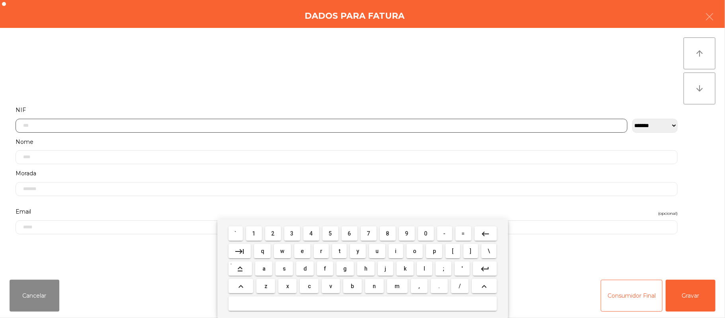
scroll to position [67, 0]
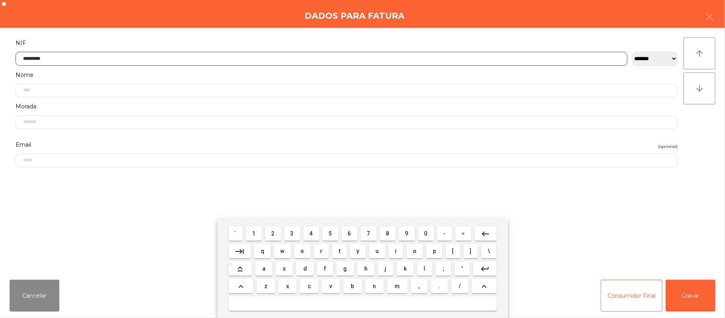
type input "*********"
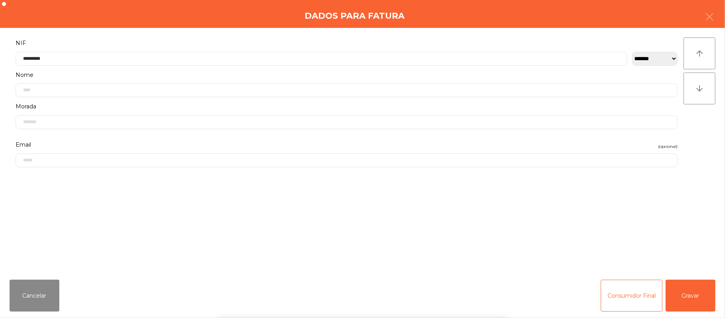
click at [688, 284] on div "` 1 2 3 4 5 6 7 8 9 0 - = keyboard_backspace keyboard_tab q w e r t y u i o p […" at bounding box center [362, 268] width 725 height 99
click at [719, 297] on div "Cancelar Consumidor Final Gravar" at bounding box center [362, 295] width 725 height 45
click at [695, 296] on button "Gravar" at bounding box center [691, 296] width 50 height 32
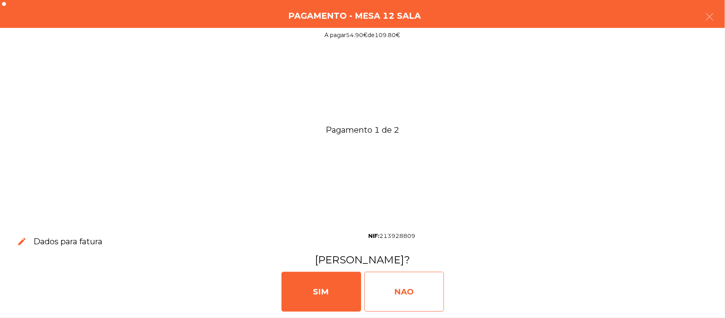
click at [413, 303] on div "NAO" at bounding box center [404, 292] width 80 height 40
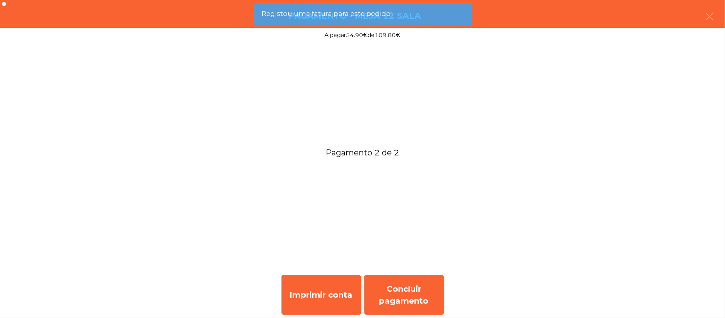
scroll to position [0, 0]
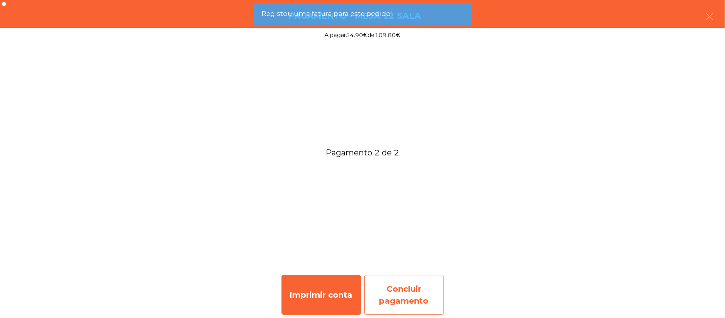
click at [413, 294] on div "Concluir pagamento" at bounding box center [404, 295] width 80 height 40
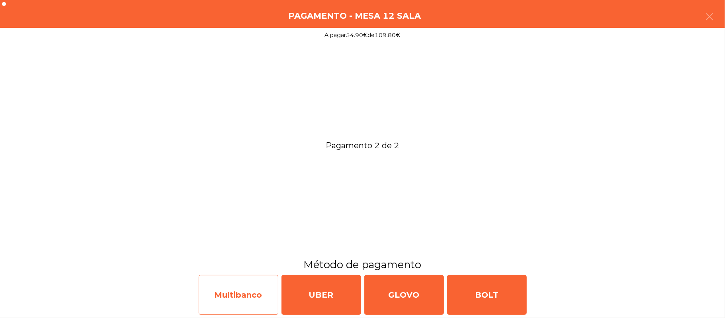
click at [251, 298] on div "Multibanco" at bounding box center [239, 295] width 80 height 40
select select "**"
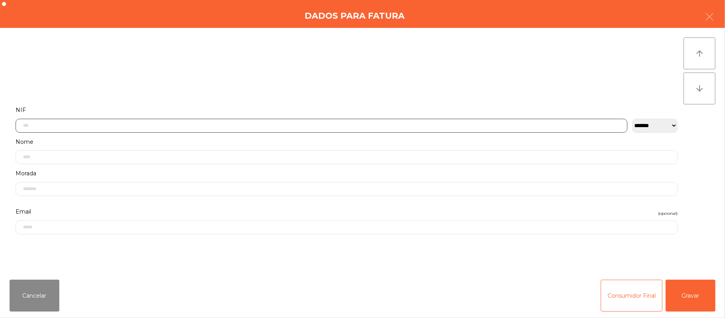
click at [285, 125] on input "text" at bounding box center [322, 126] width 612 height 14
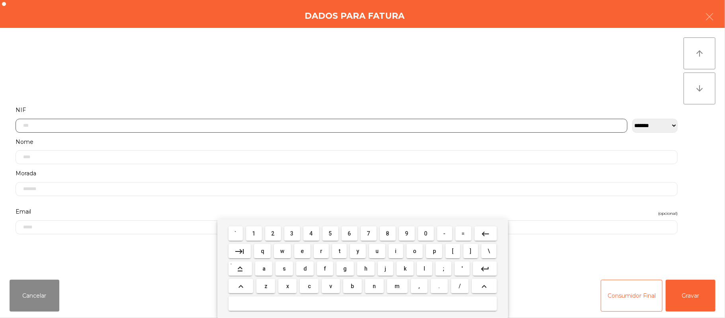
scroll to position [67, 0]
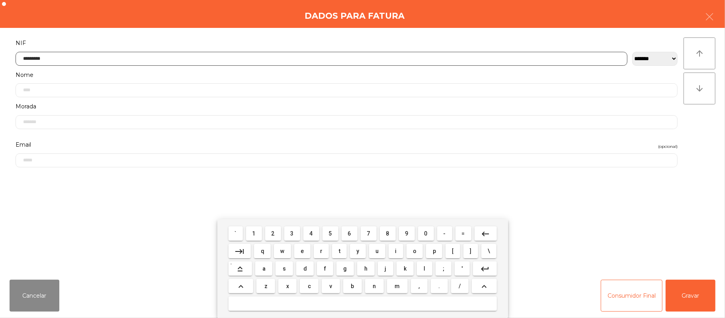
type input "*********"
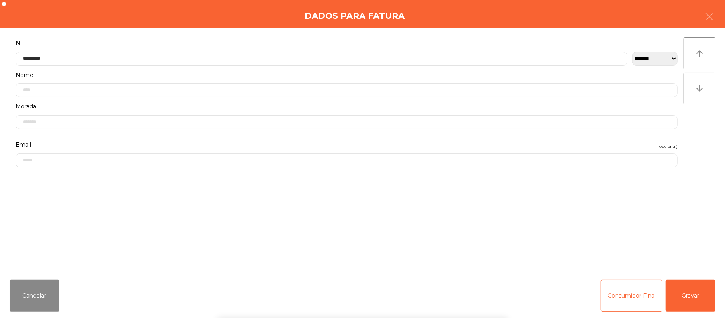
click at [686, 291] on div "` 1 2 3 4 5 6 7 8 9 0 - = keyboard_backspace keyboard_tab q w e r t y u i o p […" at bounding box center [362, 268] width 725 height 99
click at [700, 309] on button "Gravar" at bounding box center [691, 296] width 50 height 32
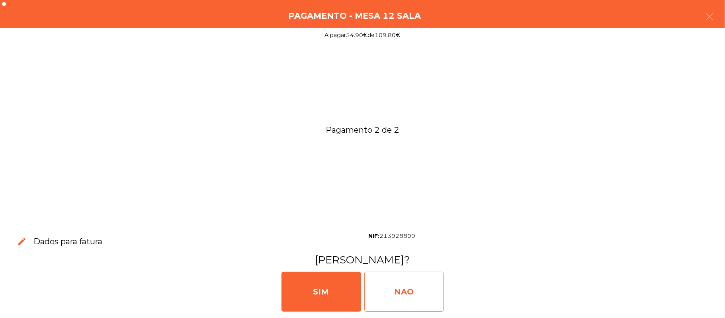
click at [414, 290] on div "NAO" at bounding box center [404, 292] width 80 height 40
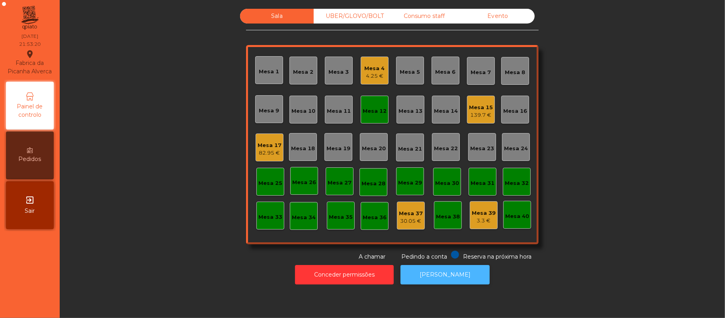
click at [448, 284] on button "[PERSON_NAME]" at bounding box center [445, 275] width 89 height 20
click at [366, 106] on div "Mesa 12" at bounding box center [375, 109] width 24 height 11
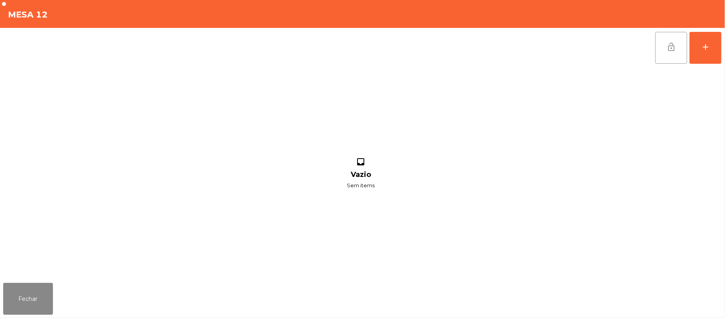
click at [676, 50] on span "lock_open" at bounding box center [672, 47] width 10 height 10
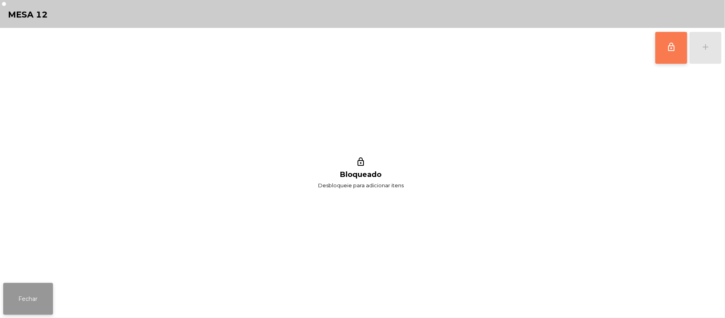
click at [29, 284] on button "Fechar" at bounding box center [28, 299] width 50 height 32
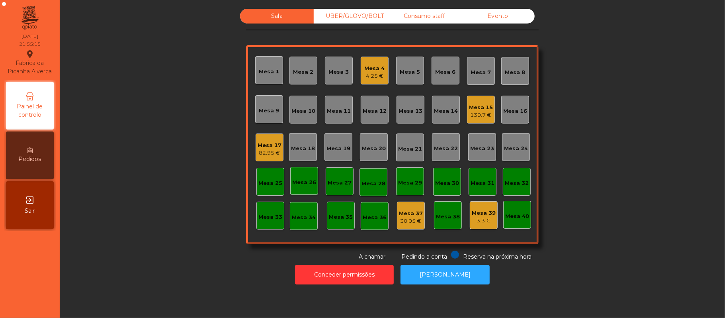
click at [298, 101] on div "Mesa 10" at bounding box center [303, 110] width 28 height 28
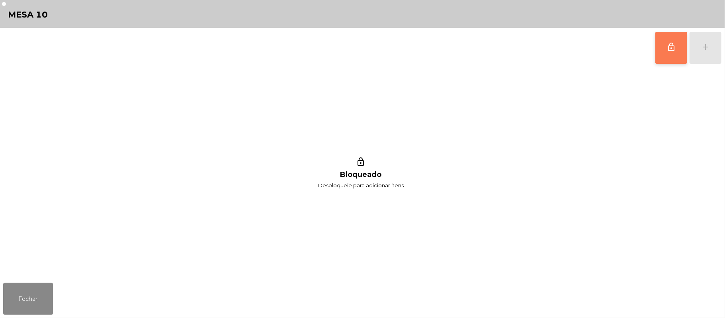
click at [674, 53] on button "lock_outline" at bounding box center [671, 48] width 32 height 32
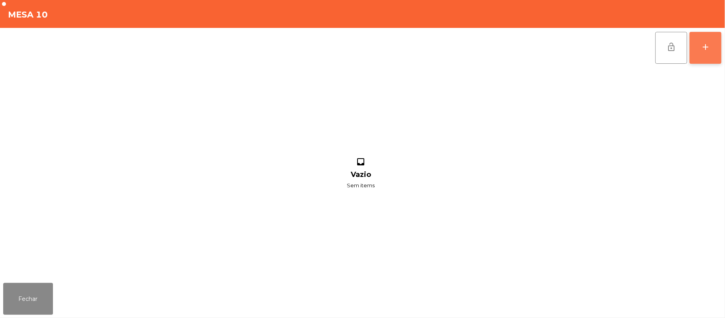
click at [721, 49] on button "add" at bounding box center [706, 48] width 32 height 32
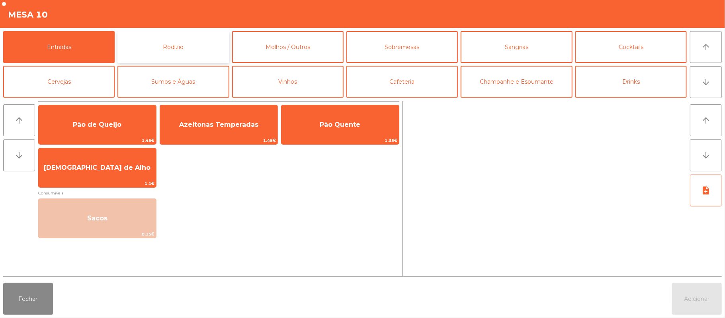
click at [203, 50] on button "Rodizio" at bounding box center [172, 47] width 111 height 32
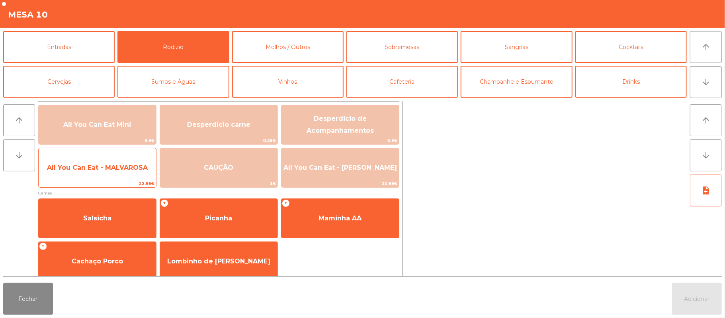
click at [131, 162] on span "All You Can Eat - MALVAROSA" at bounding box center [97, 168] width 117 height 22
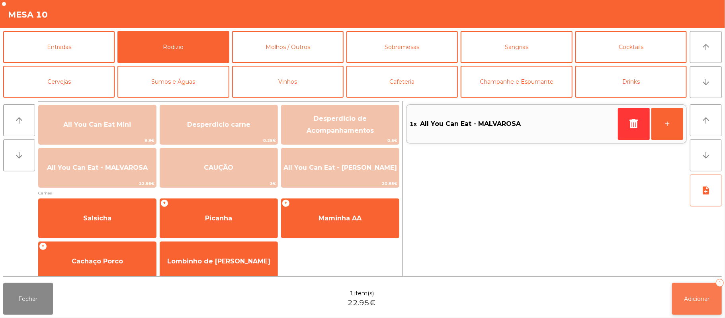
click at [693, 306] on button "Adicionar 1" at bounding box center [697, 299] width 50 height 32
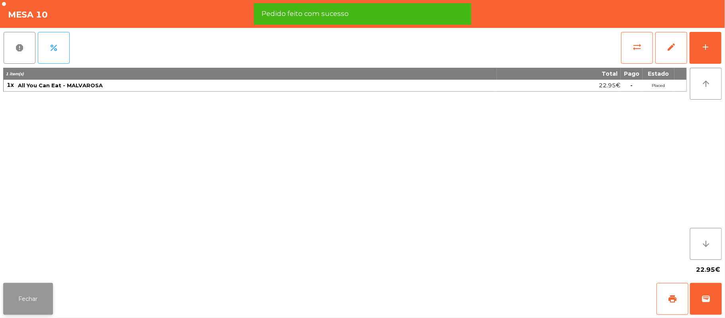
click at [20, 295] on button "Fechar" at bounding box center [28, 299] width 50 height 32
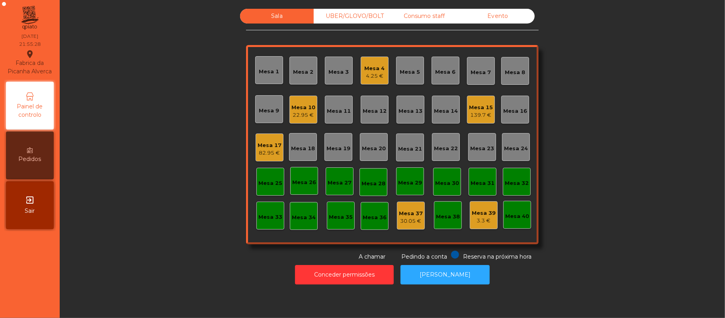
click at [375, 71] on div "Mesa 4" at bounding box center [375, 69] width 20 height 8
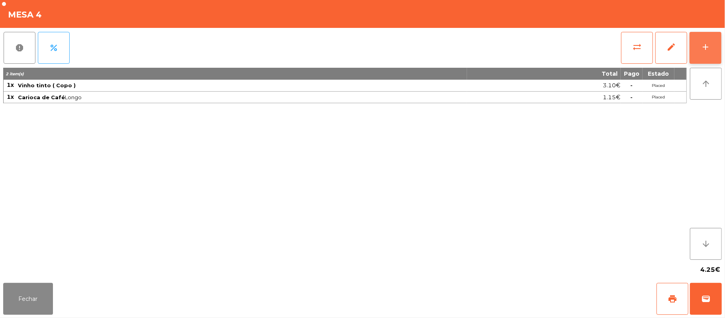
click at [698, 43] on button "add" at bounding box center [706, 48] width 32 height 32
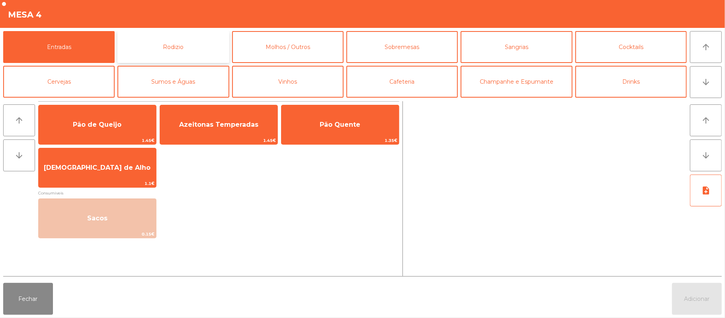
click at [187, 49] on button "Rodizio" at bounding box center [172, 47] width 111 height 32
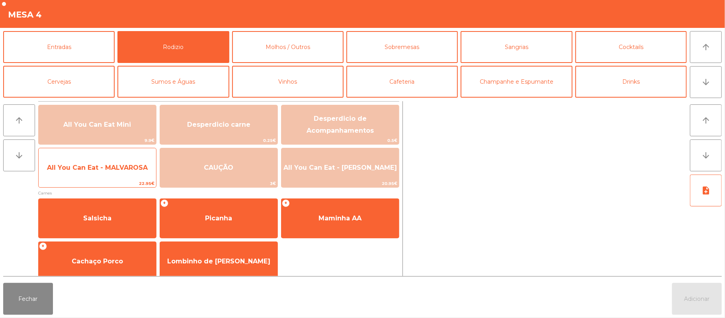
click at [133, 168] on span "All You Can Eat - MALVAROSA" at bounding box center [97, 168] width 101 height 8
click at [134, 164] on span "All You Can Eat - MALVAROSA" at bounding box center [97, 168] width 101 height 8
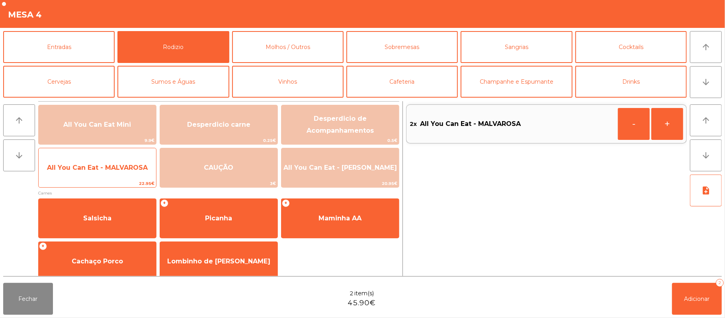
click at [112, 170] on span "All You Can Eat - MALVAROSA" at bounding box center [97, 168] width 101 height 8
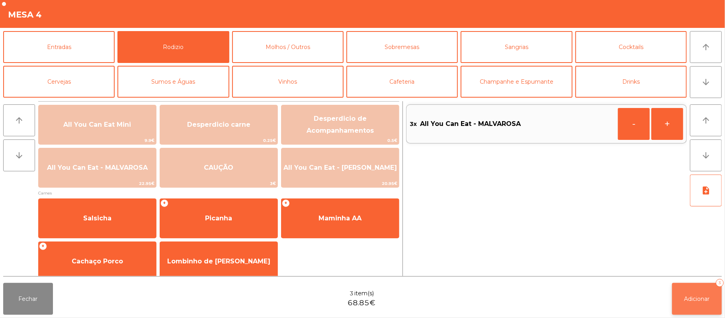
click at [696, 305] on button "Adicionar 3" at bounding box center [697, 299] width 50 height 32
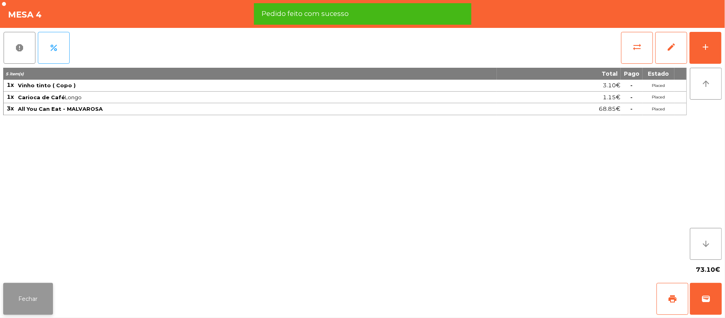
click at [27, 310] on button "Fechar" at bounding box center [28, 299] width 50 height 32
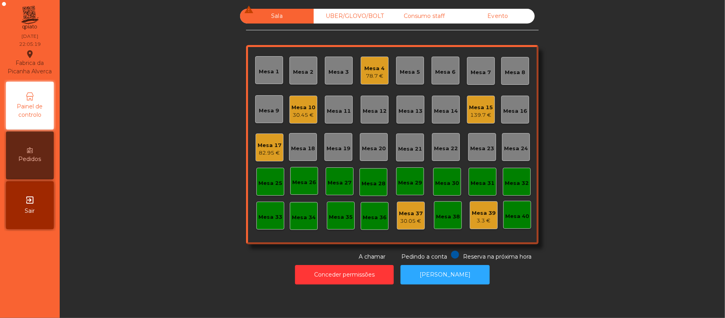
click at [483, 110] on div "Mesa 15" at bounding box center [481, 108] width 24 height 8
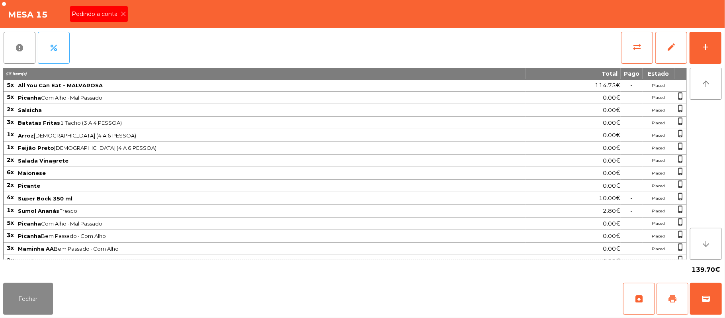
click at [679, 298] on button "print" at bounding box center [673, 299] width 32 height 32
click at [123, 13] on icon at bounding box center [124, 14] width 6 height 6
click at [643, 47] on button "sync_alt" at bounding box center [637, 48] width 32 height 32
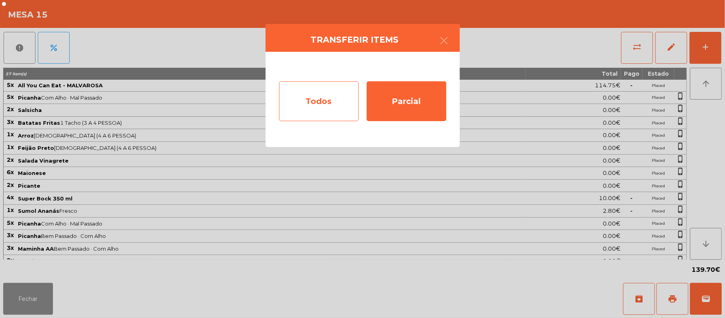
click at [330, 96] on div "Todos" at bounding box center [319, 101] width 80 height 40
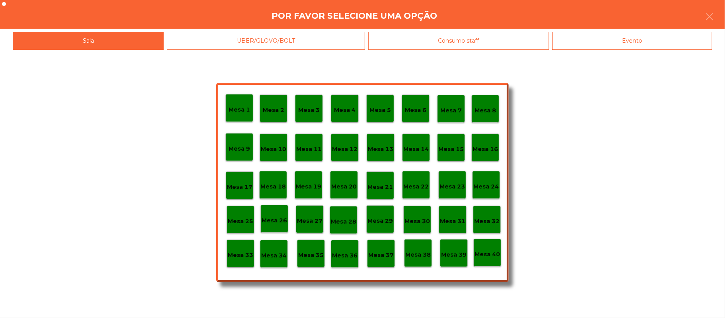
click at [606, 36] on div "Evento" at bounding box center [632, 41] width 160 height 18
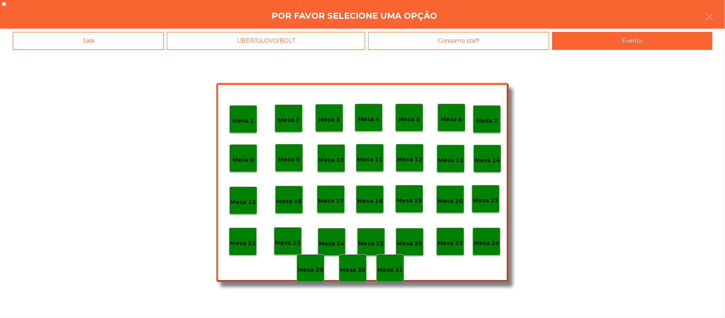
click at [486, 241] on p "Mesa 28" at bounding box center [486, 242] width 25 height 9
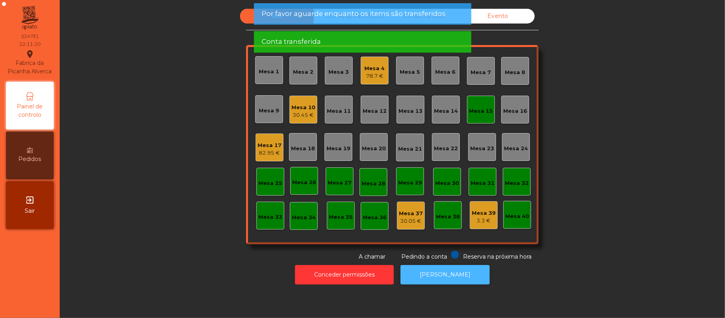
click at [449, 273] on button "[PERSON_NAME]" at bounding box center [445, 275] width 89 height 20
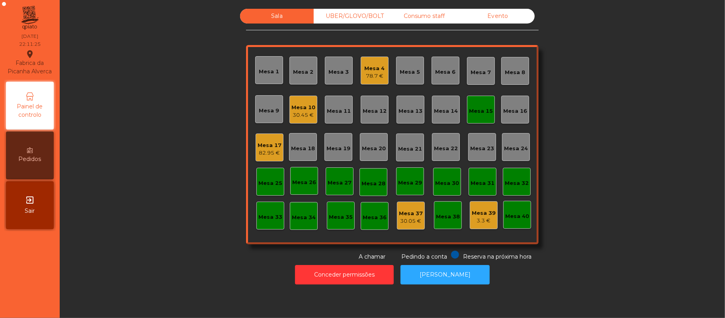
click at [483, 121] on div "Mesa 15" at bounding box center [481, 110] width 28 height 28
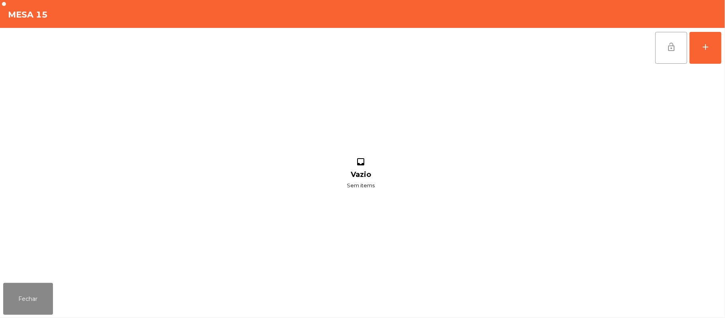
click at [679, 53] on button "lock_open" at bounding box center [671, 48] width 32 height 32
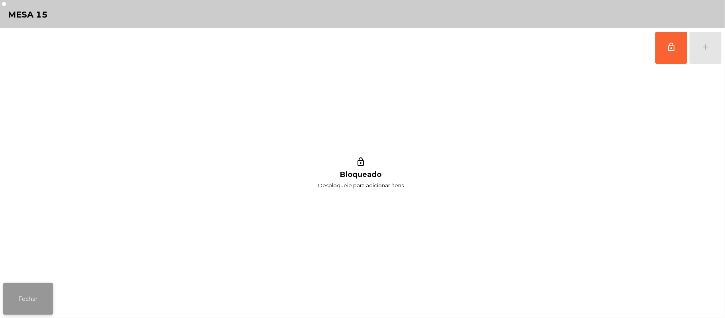
click at [41, 311] on button "Fechar" at bounding box center [28, 299] width 50 height 32
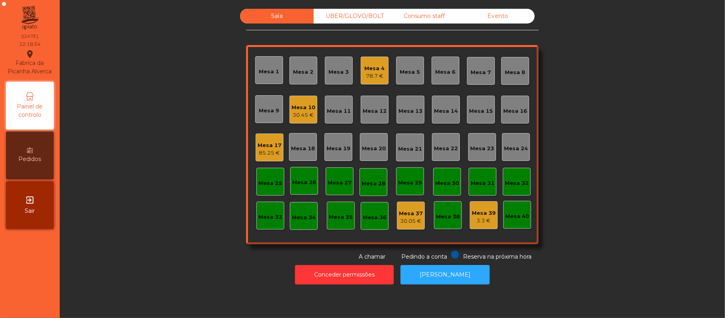
click at [377, 66] on div "Mesa 4" at bounding box center [375, 69] width 20 height 8
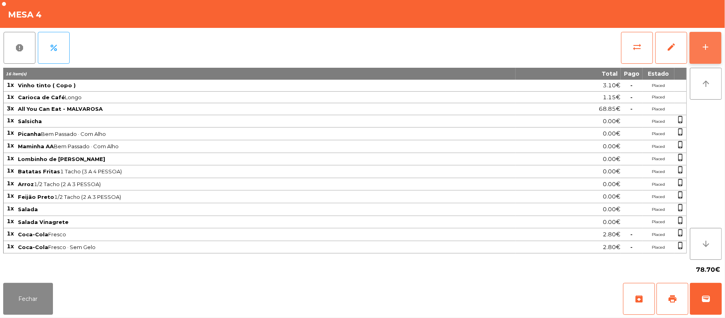
click at [721, 53] on button "add" at bounding box center [706, 48] width 32 height 32
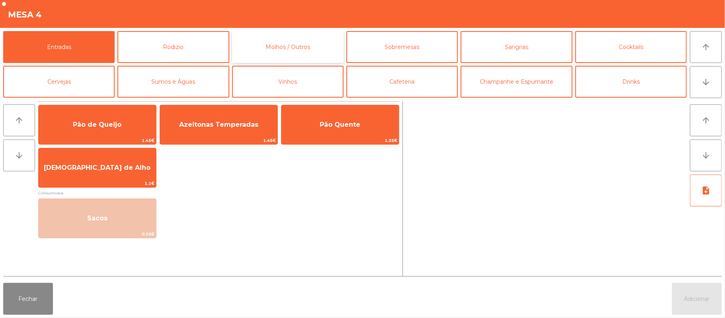
click at [316, 47] on button "Molhos / Outros" at bounding box center [287, 47] width 111 height 32
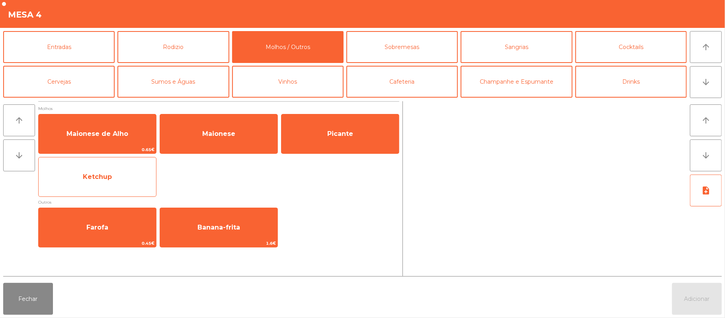
click at [128, 184] on span "Ketchup" at bounding box center [97, 177] width 117 height 22
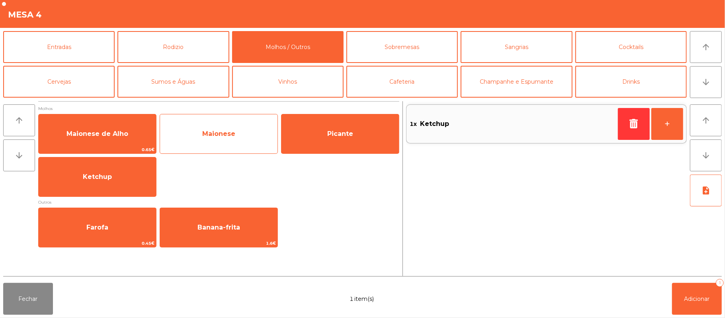
click at [246, 138] on span "Maionese" at bounding box center [218, 134] width 117 height 22
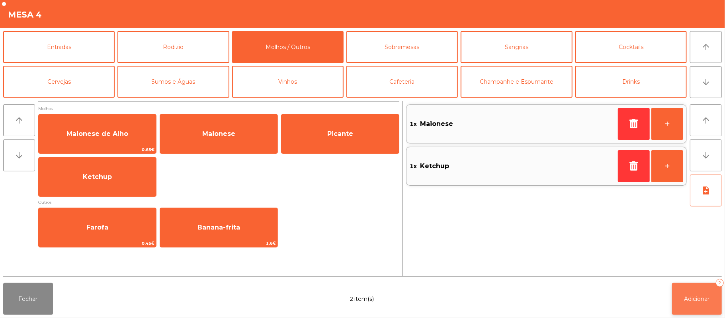
click at [698, 303] on button "Adicionar 2" at bounding box center [697, 299] width 50 height 32
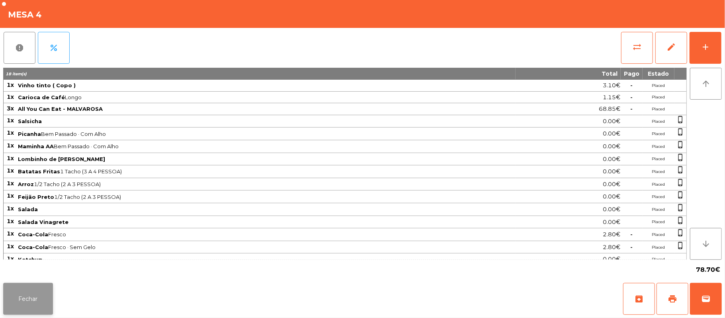
click at [42, 291] on button "Fechar" at bounding box center [28, 299] width 50 height 32
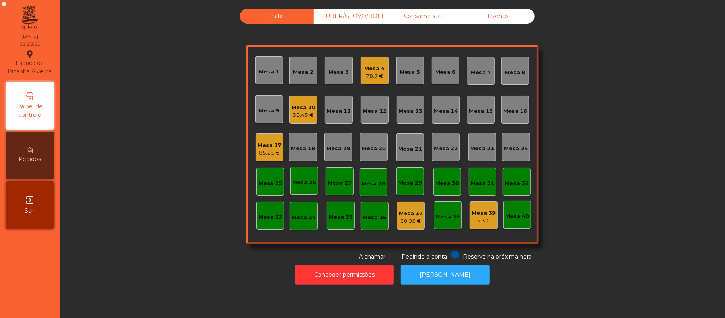
click at [344, 109] on div "Mesa 11" at bounding box center [339, 111] width 24 height 8
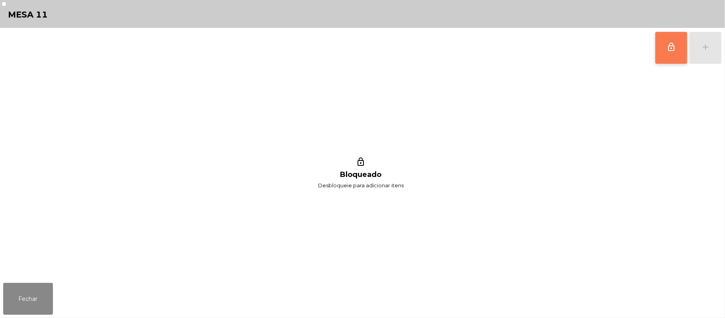
click at [673, 51] on button "lock_outline" at bounding box center [671, 48] width 32 height 32
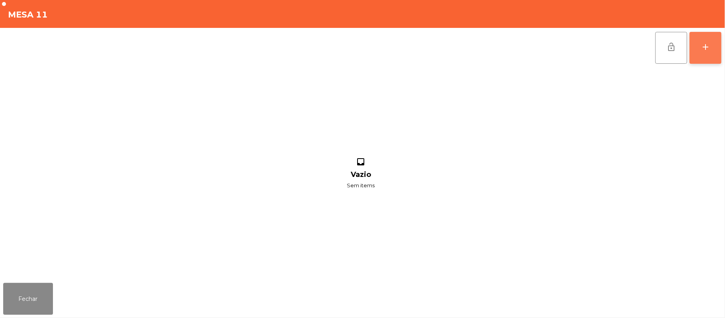
click at [703, 50] on div "add" at bounding box center [706, 47] width 10 height 10
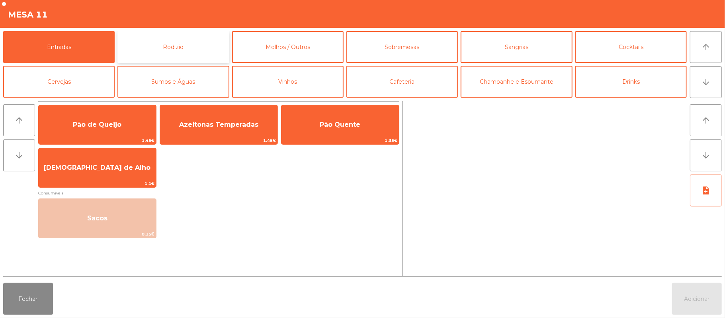
click at [208, 38] on button "Rodizio" at bounding box center [172, 47] width 111 height 32
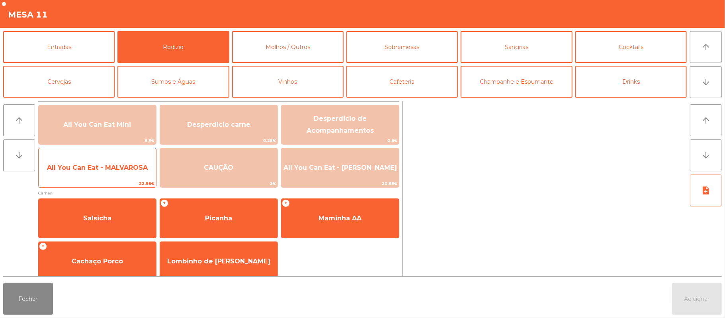
click at [101, 174] on span "All You Can Eat - MALVAROSA" at bounding box center [97, 168] width 117 height 22
click at [112, 164] on span "All You Can Eat - MALVAROSA" at bounding box center [97, 168] width 101 height 8
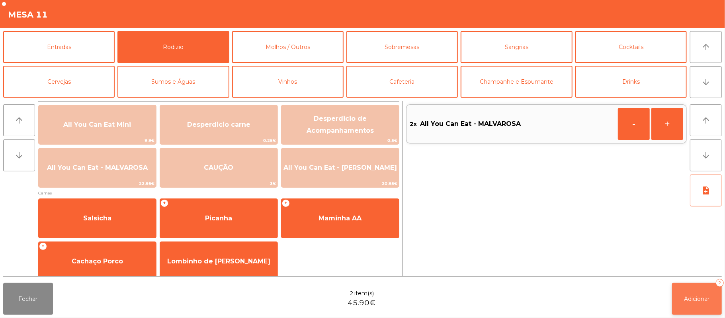
click at [695, 308] on button "Adicionar 2" at bounding box center [697, 299] width 50 height 32
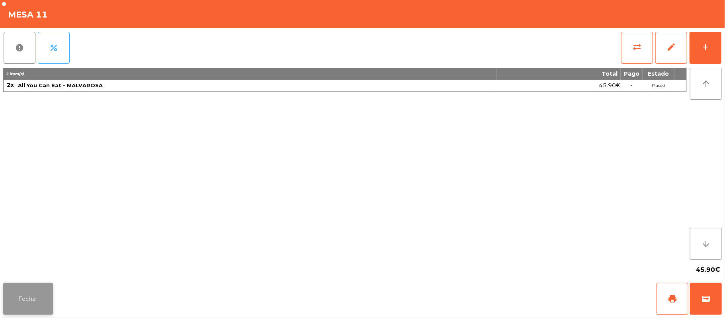
click at [18, 301] on button "Fechar" at bounding box center [28, 299] width 50 height 32
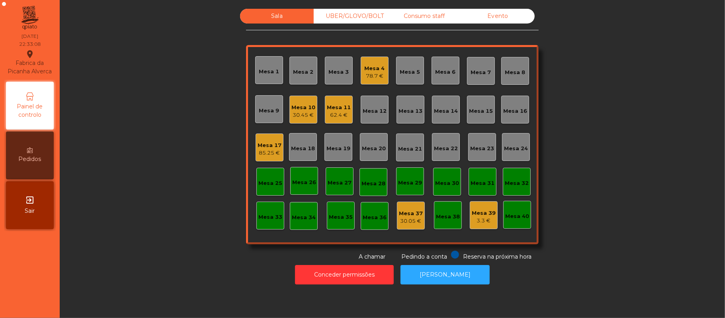
click at [373, 72] on div "78.7 €" at bounding box center [375, 76] width 20 height 8
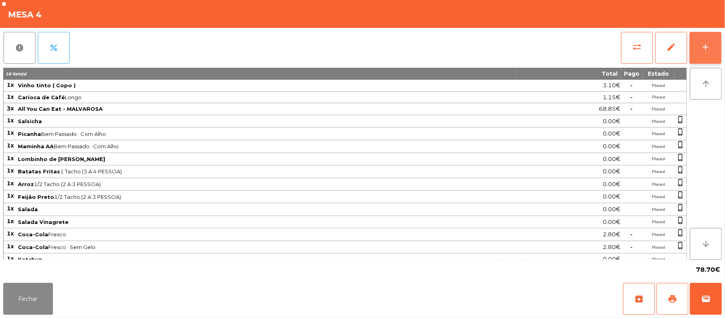
click at [701, 48] on div "add" at bounding box center [706, 47] width 10 height 10
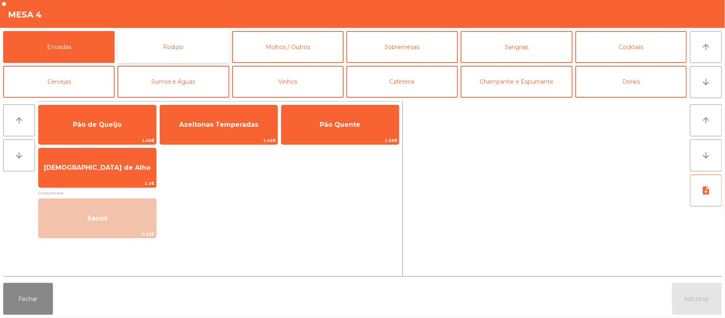
click at [185, 49] on button "Rodizio" at bounding box center [172, 47] width 111 height 32
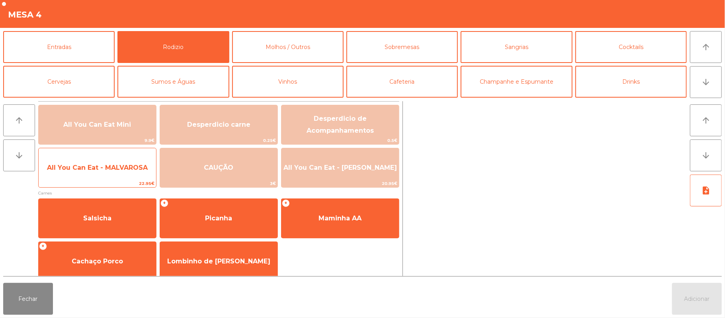
click at [103, 164] on span "All You Can Eat - MALVAROSA" at bounding box center [97, 168] width 101 height 8
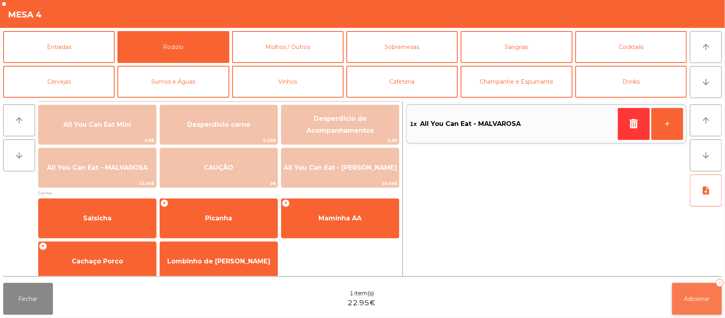
click at [698, 293] on button "Adicionar 1" at bounding box center [697, 299] width 50 height 32
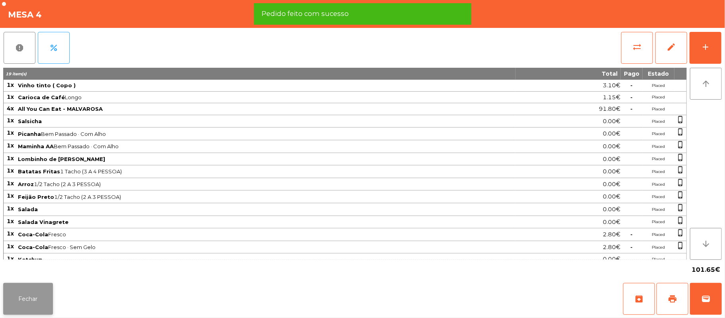
click at [35, 300] on button "Fechar" at bounding box center [28, 299] width 50 height 32
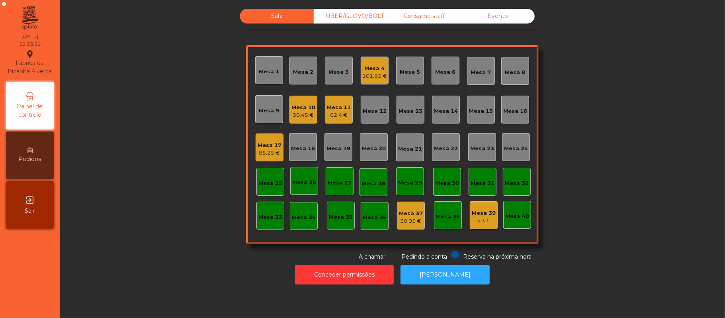
click at [365, 66] on div "Mesa 4" at bounding box center [374, 69] width 25 height 8
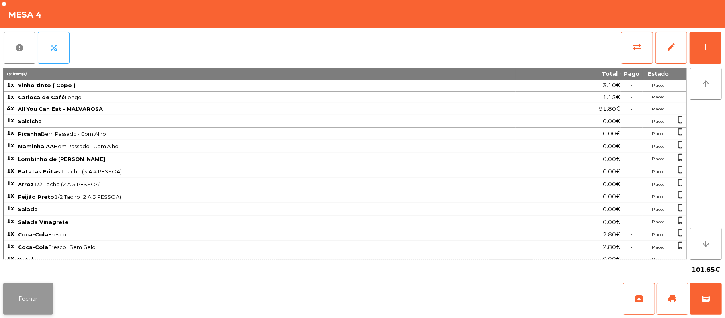
click at [20, 289] on button "Fechar" at bounding box center [28, 299] width 50 height 32
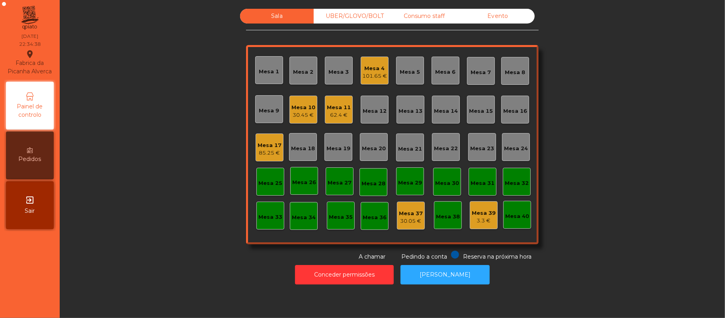
click at [375, 74] on div "101.65 €" at bounding box center [374, 76] width 25 height 8
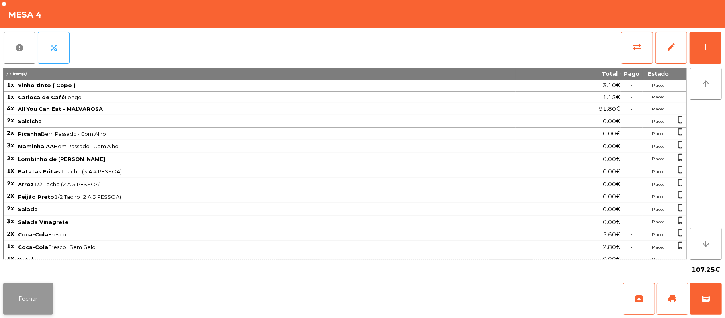
click at [27, 303] on button "Fechar" at bounding box center [28, 299] width 50 height 32
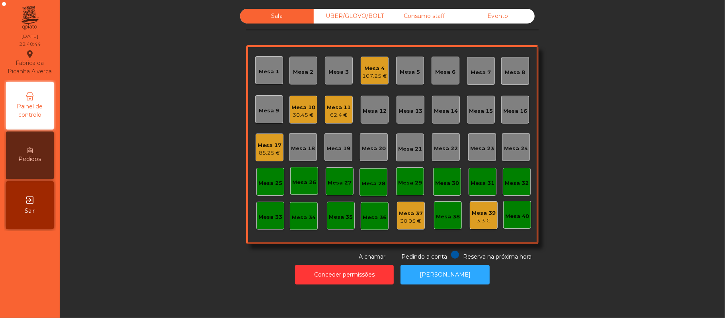
click at [431, 17] on div "Consumo staff" at bounding box center [424, 16] width 74 height 15
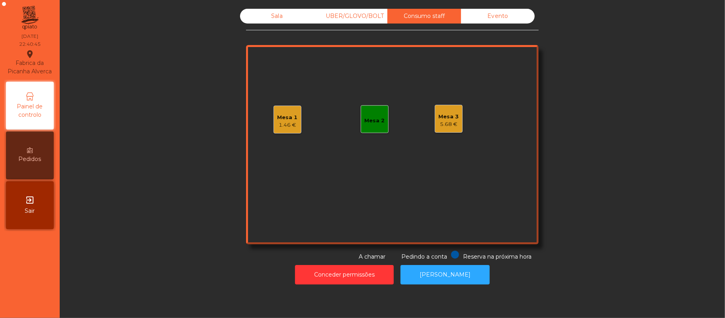
click at [448, 121] on div "5.68 €" at bounding box center [449, 124] width 20 height 8
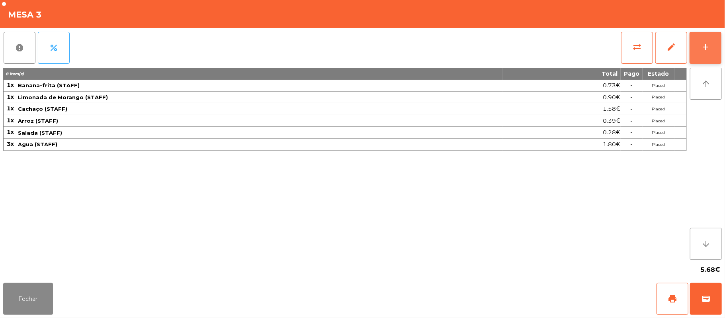
click at [702, 49] on div "add" at bounding box center [706, 47] width 10 height 10
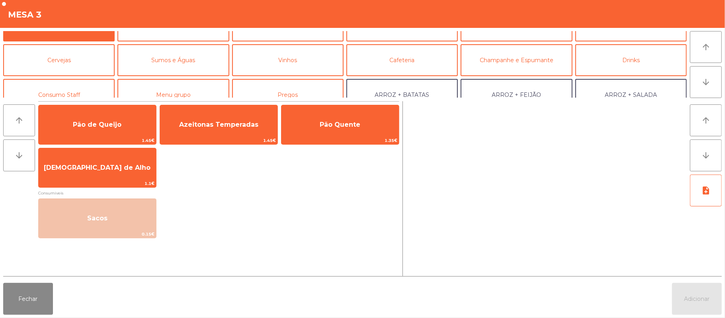
scroll to position [39, 0]
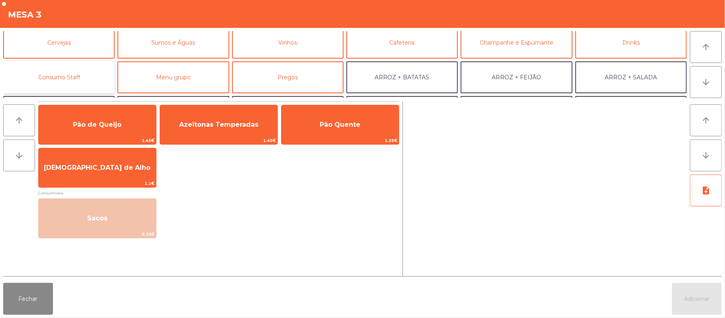
click at [77, 82] on button "Consumo Staff" at bounding box center [58, 77] width 111 height 32
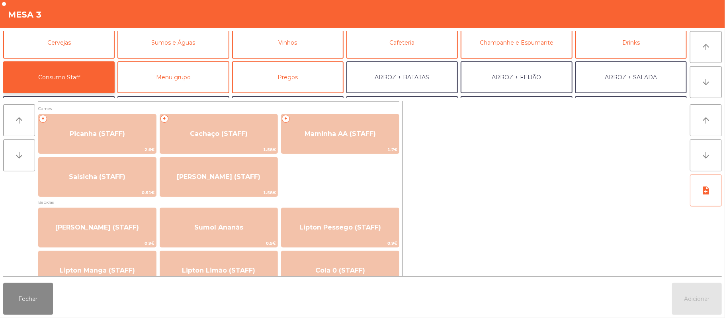
scroll to position [0, 0]
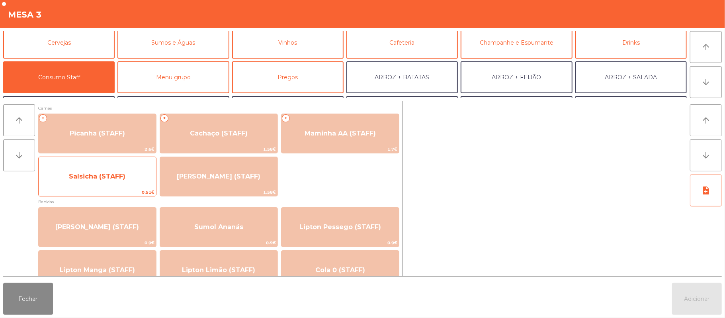
click at [115, 173] on span "Salsicha (STAFF)" at bounding box center [97, 176] width 57 height 8
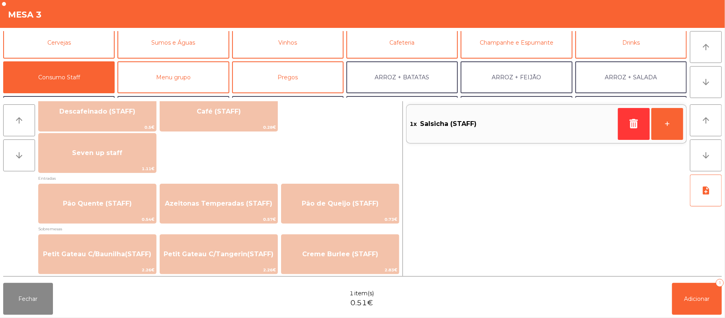
scroll to position [482, 0]
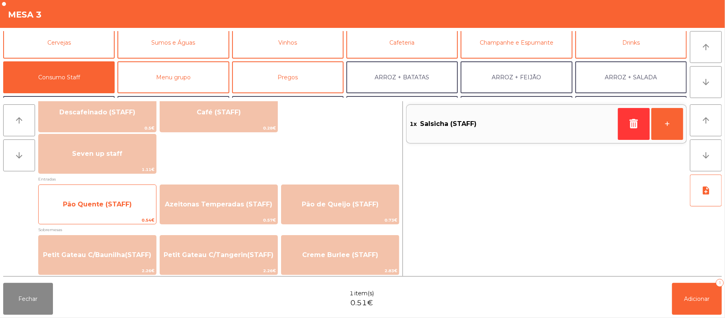
click at [114, 194] on span "Pão Quente (STAFF)" at bounding box center [97, 205] width 117 height 22
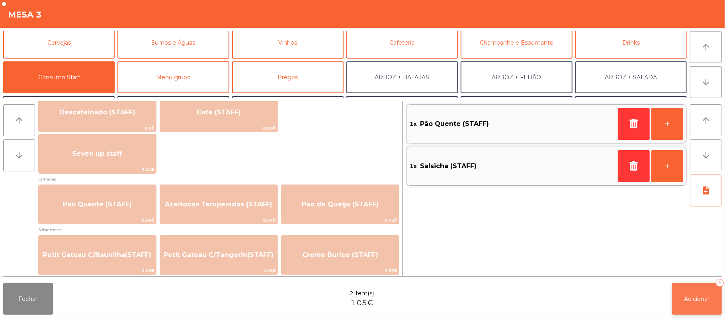
click at [687, 285] on button "Adicionar 2" at bounding box center [697, 299] width 50 height 32
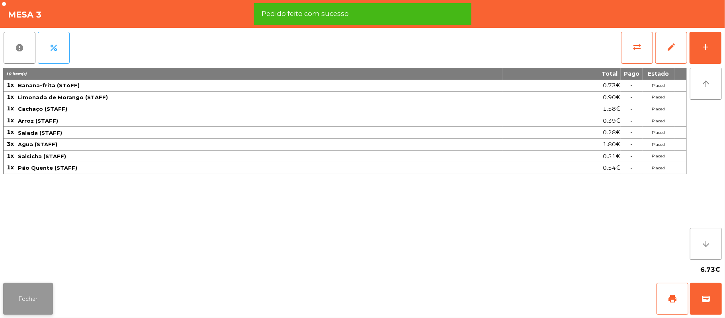
click at [28, 293] on button "Fechar" at bounding box center [28, 299] width 50 height 32
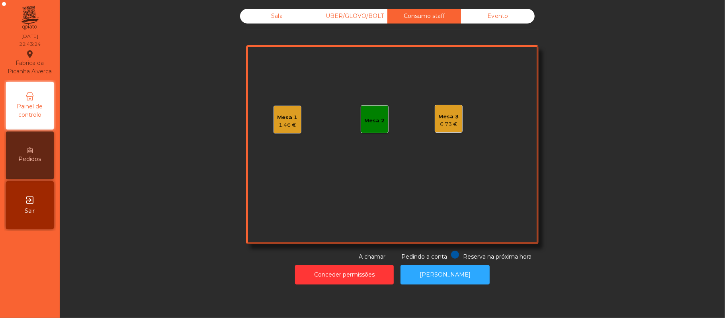
click at [266, 18] on div "Sala" at bounding box center [277, 16] width 74 height 15
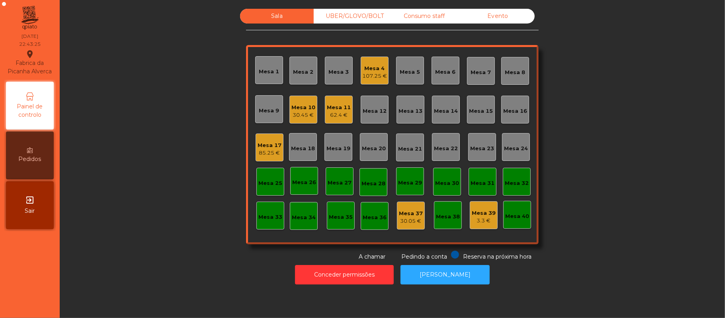
click at [370, 69] on div "Mesa 4" at bounding box center [374, 69] width 25 height 8
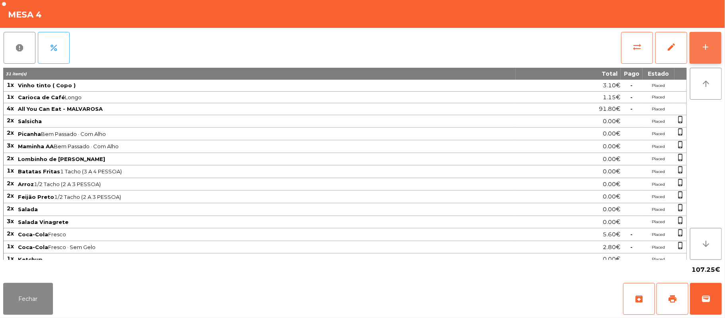
click at [706, 49] on div "add" at bounding box center [706, 47] width 10 height 10
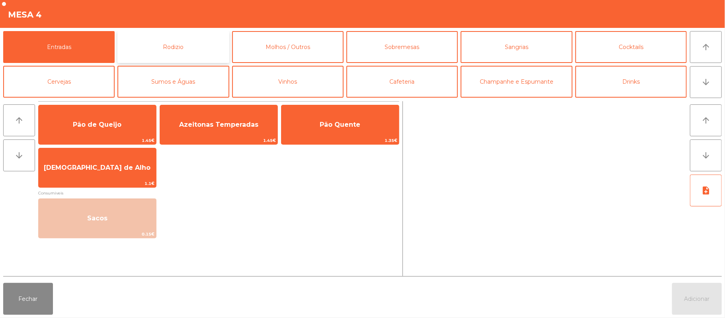
click at [185, 51] on button "Rodizio" at bounding box center [172, 47] width 111 height 32
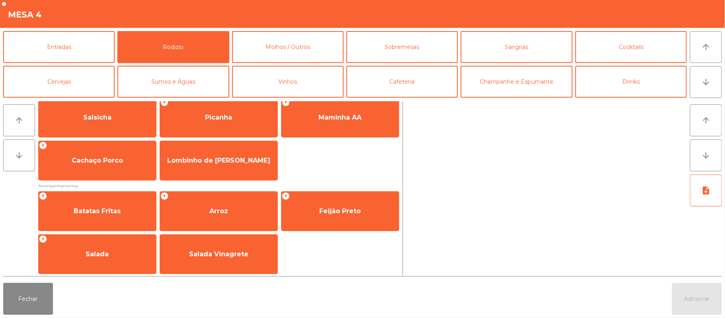
scroll to position [102, 0]
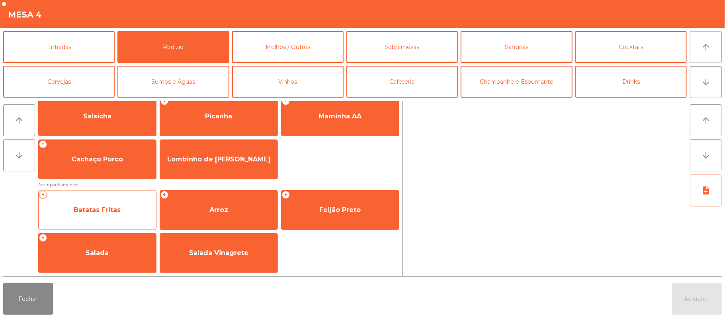
click at [100, 204] on span "Batatas Fritas" at bounding box center [97, 210] width 117 height 22
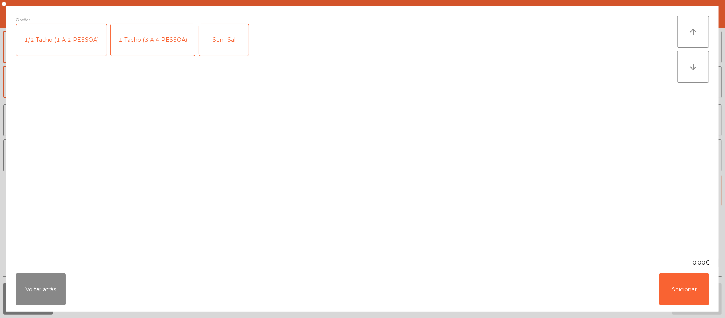
click at [162, 37] on div "1 Tacho (3 A 4 PESSOA)" at bounding box center [153, 40] width 84 height 32
click at [700, 282] on button "Adicionar" at bounding box center [684, 289] width 50 height 32
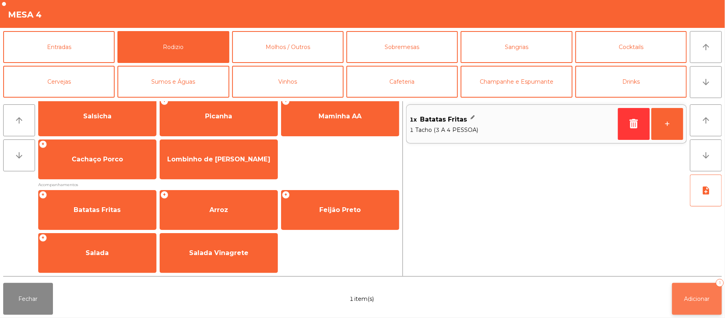
click at [682, 291] on button "Adicionar 1" at bounding box center [697, 299] width 50 height 32
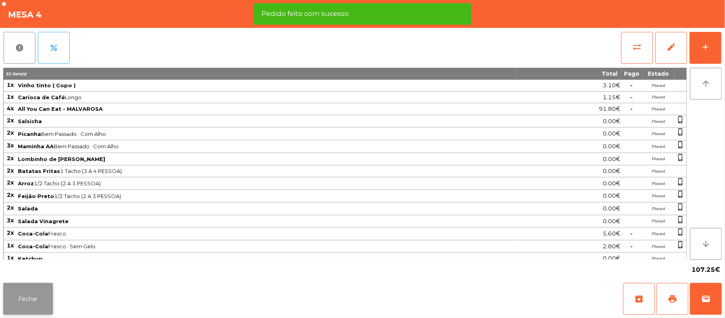
click at [24, 294] on button "Fechar" at bounding box center [28, 299] width 50 height 32
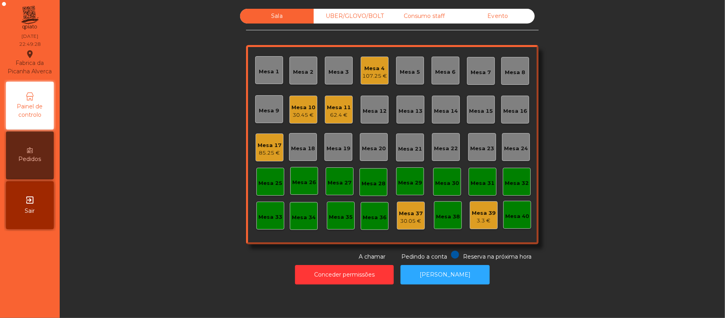
click at [364, 16] on div "UBER/GLOVO/BOLT" at bounding box center [351, 16] width 74 height 15
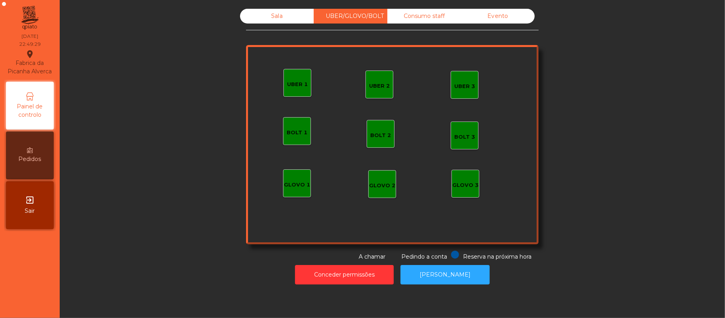
click at [430, 20] on div "Consumo staff" at bounding box center [424, 16] width 74 height 15
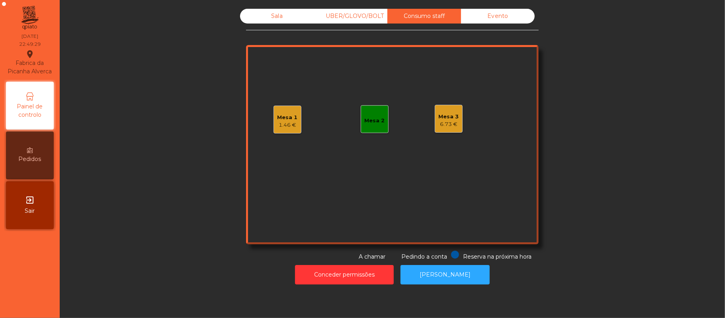
click at [450, 119] on div "Mesa 3" at bounding box center [449, 117] width 20 height 8
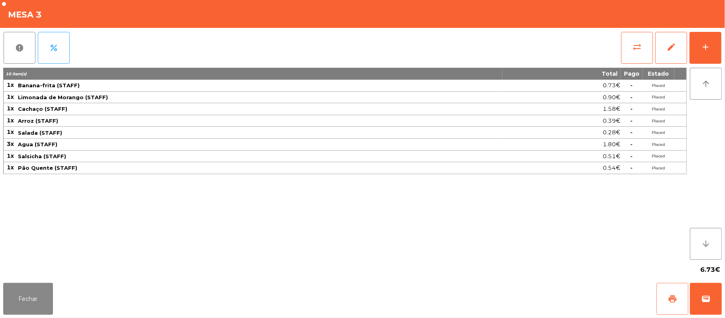
click at [663, 299] on button "print" at bounding box center [673, 299] width 32 height 32
click at [665, 298] on button "print" at bounding box center [673, 299] width 32 height 32
click at [32, 287] on button "Fechar" at bounding box center [28, 299] width 50 height 32
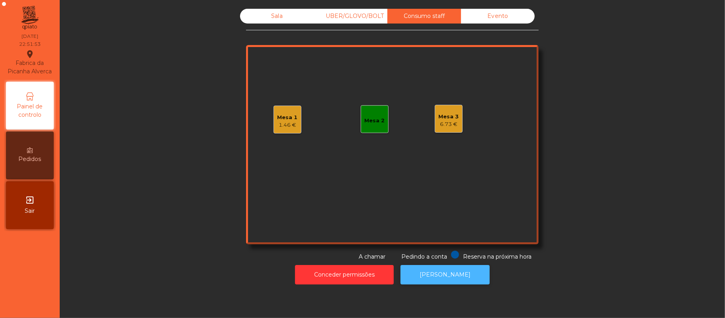
click at [439, 266] on button "[PERSON_NAME]" at bounding box center [445, 275] width 89 height 20
click at [256, 22] on div "Sala" at bounding box center [277, 16] width 74 height 15
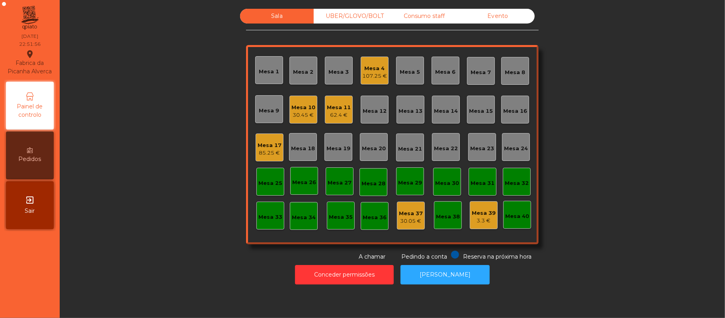
click at [285, 17] on div "Sala" at bounding box center [277, 16] width 74 height 15
click at [483, 215] on div "Mesa 39" at bounding box center [484, 213] width 24 height 8
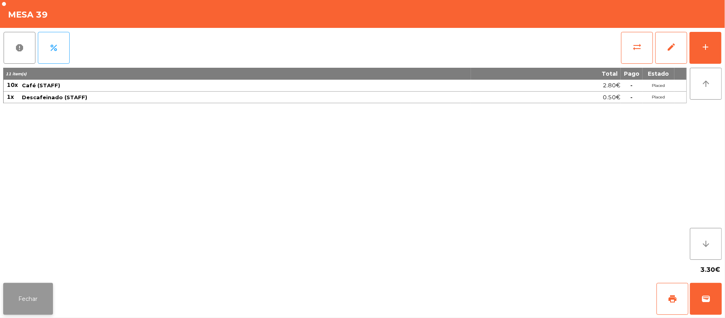
click at [26, 287] on button "Fechar" at bounding box center [28, 299] width 50 height 32
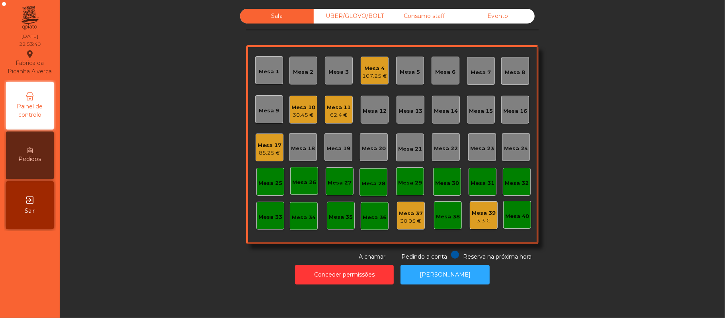
click at [261, 149] on div "85.25 €" at bounding box center [270, 153] width 24 height 8
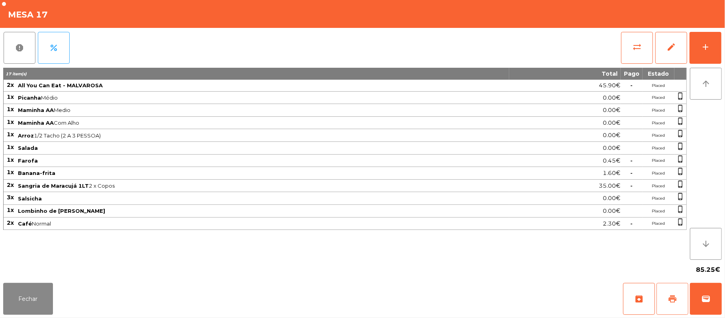
click at [665, 294] on button "print" at bounding box center [673, 299] width 32 height 32
click at [698, 303] on button "wallet" at bounding box center [706, 299] width 32 height 32
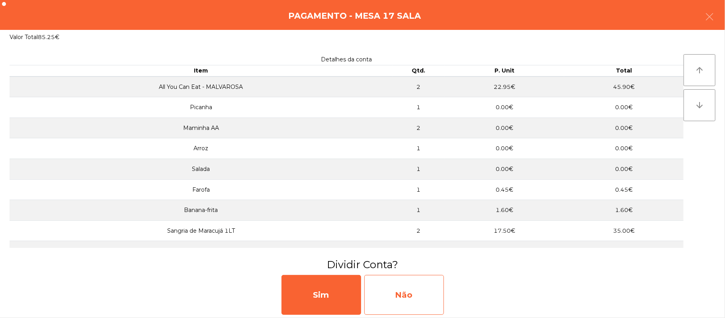
click at [421, 297] on div "Não" at bounding box center [404, 295] width 80 height 40
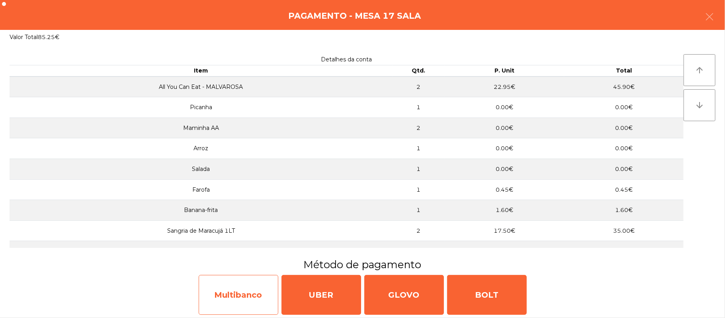
click at [233, 295] on div "Multibanco" at bounding box center [239, 295] width 80 height 40
select select "**"
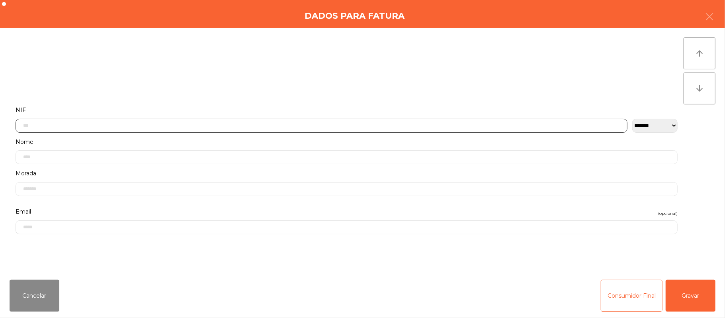
click at [190, 125] on input "text" at bounding box center [322, 126] width 612 height 14
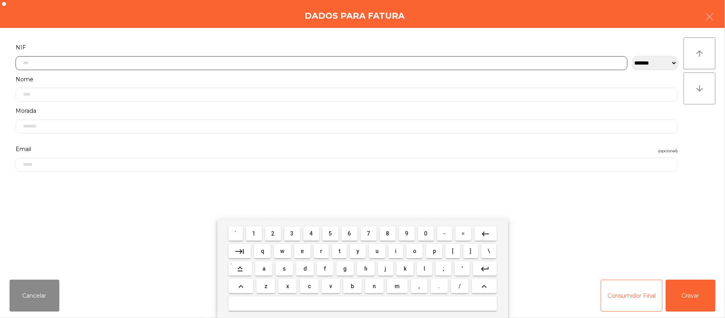
scroll to position [67, 0]
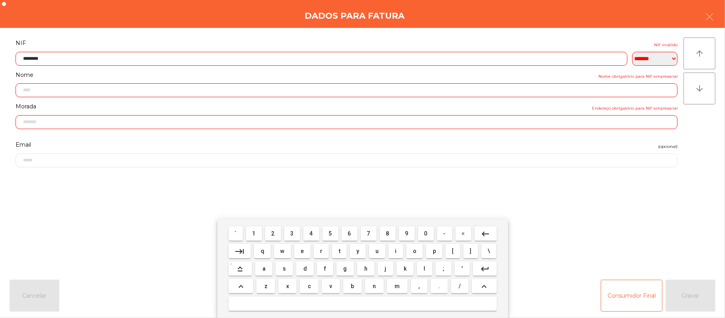
type input "*********"
type input "**********"
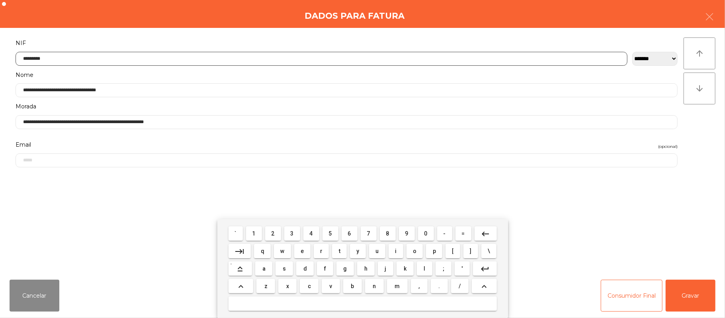
type input "*********"
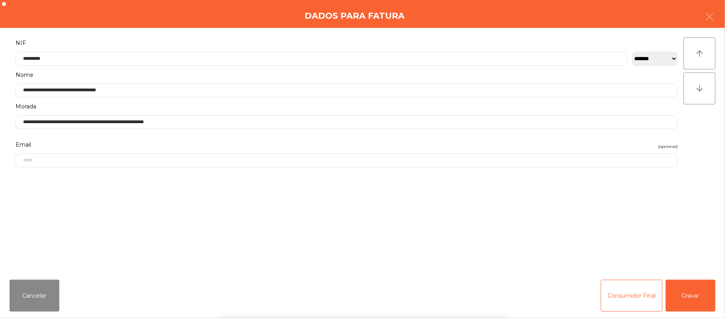
click at [697, 291] on div "` 1 2 3 4 5 6 7 8 9 0 - = keyboard_backspace keyboard_tab q w e r t y u i o p […" at bounding box center [362, 268] width 725 height 99
click at [693, 292] on button "Gravar" at bounding box center [691, 296] width 50 height 32
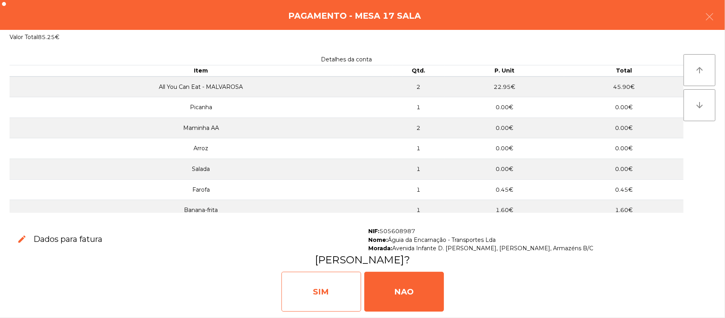
click at [323, 297] on div "SIM" at bounding box center [321, 292] width 80 height 40
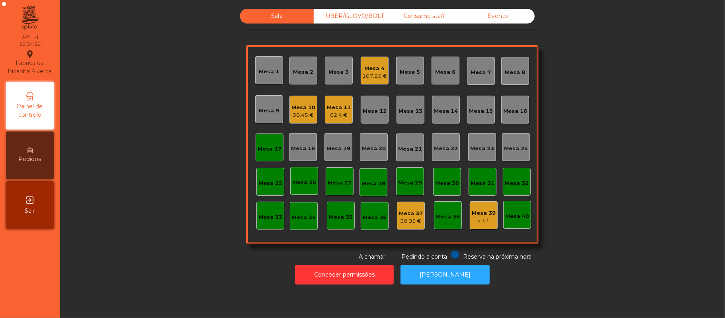
click at [259, 147] on div "Mesa 17" at bounding box center [270, 149] width 24 height 8
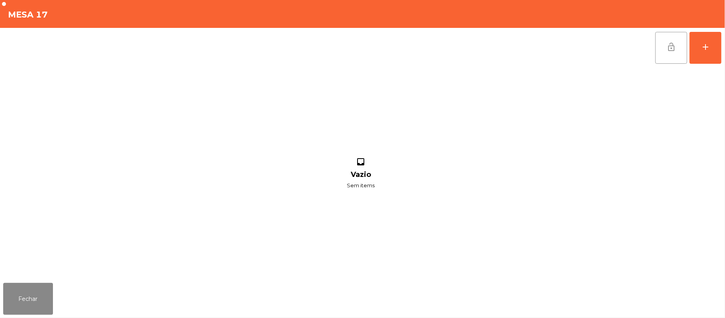
click at [677, 45] on button "lock_open" at bounding box center [671, 48] width 32 height 32
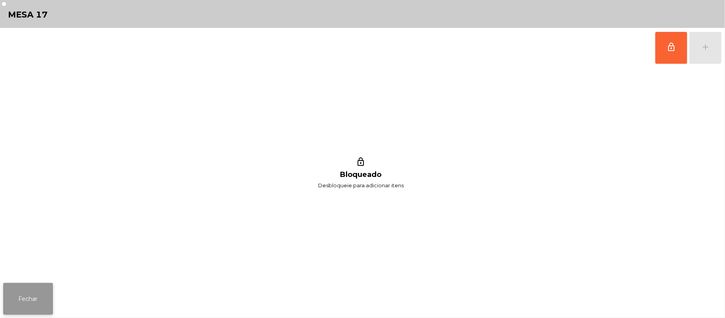
click at [29, 298] on button "Fechar" at bounding box center [28, 299] width 50 height 32
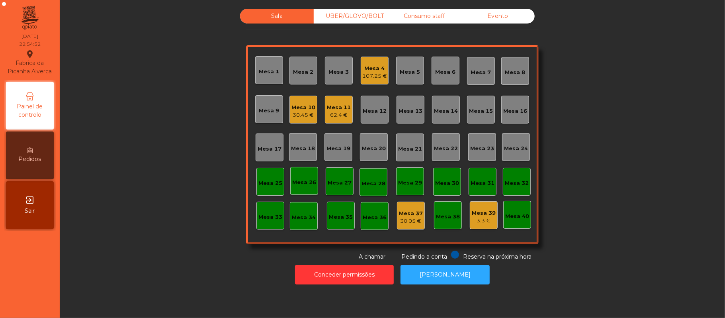
click at [306, 106] on div "Mesa 10" at bounding box center [303, 108] width 24 height 8
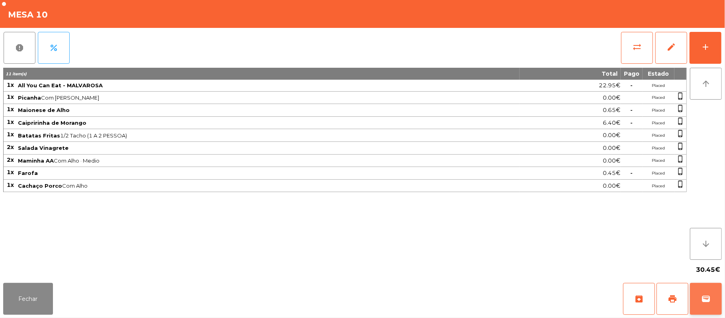
click at [702, 295] on span "wallet" at bounding box center [706, 299] width 10 height 10
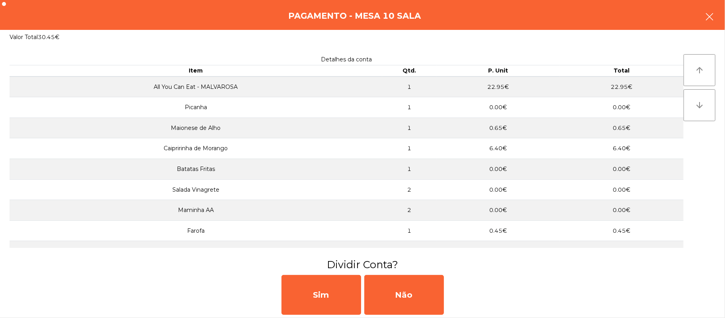
click at [702, 21] on button "button" at bounding box center [709, 18] width 22 height 24
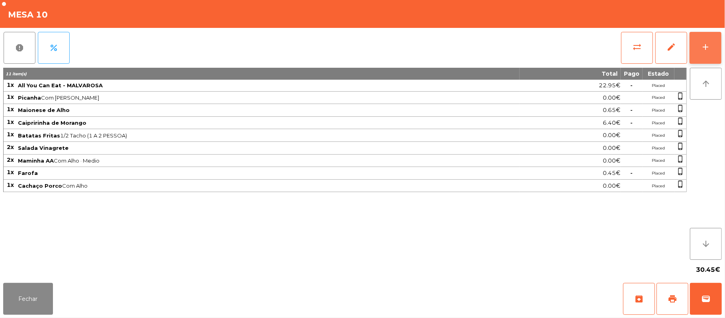
click at [699, 51] on button "add" at bounding box center [706, 48] width 32 height 32
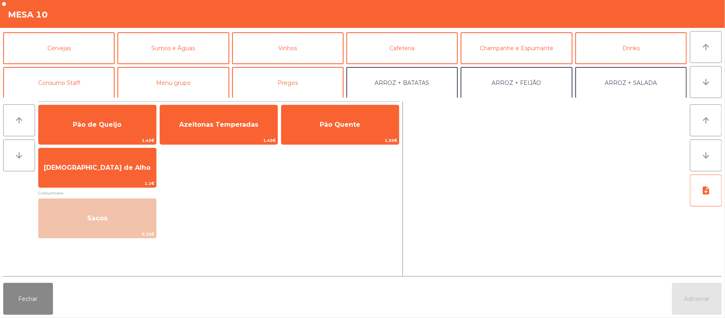
scroll to position [34, 0]
click at [416, 49] on button "Cafeteria" at bounding box center [401, 48] width 111 height 32
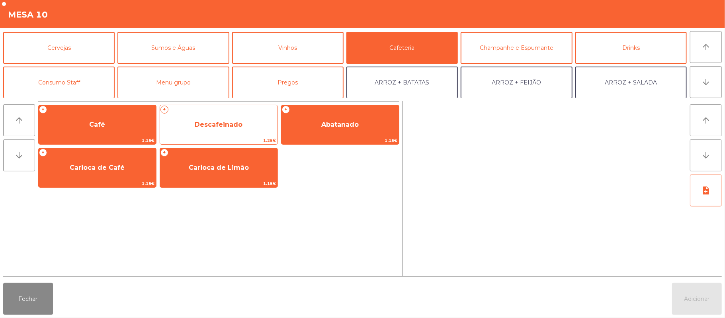
click at [271, 138] on span "1.25€" at bounding box center [218, 141] width 117 height 8
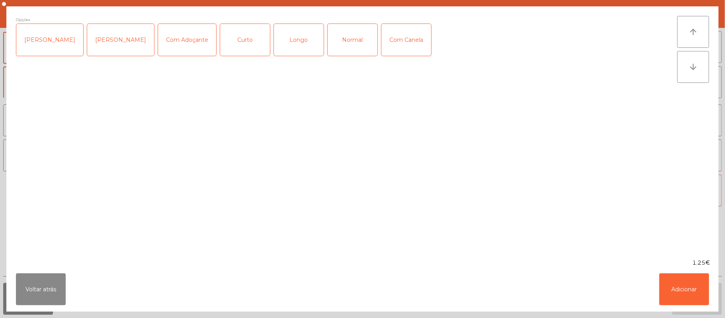
click at [271, 227] on div "Opções Chavena Fria Chavena Escaldada Com Adoçante Curto Longo Normal Com Canela" at bounding box center [346, 132] width 661 height 233
click at [350, 51] on div "Normal" at bounding box center [353, 40] width 50 height 32
click at [693, 283] on button "Adicionar" at bounding box center [684, 289] width 50 height 32
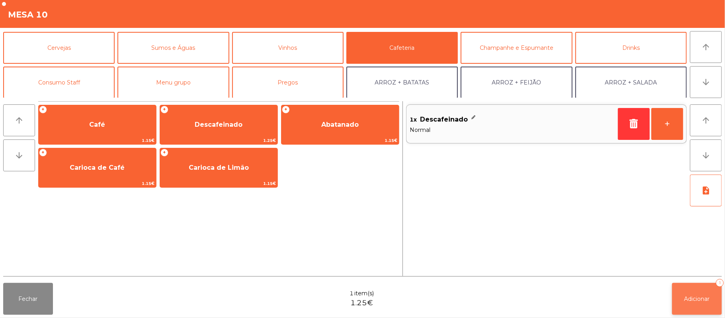
click at [686, 298] on span "Adicionar" at bounding box center [696, 298] width 25 height 7
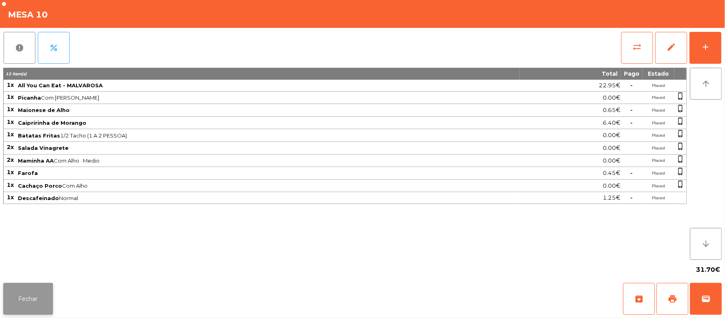
click at [24, 284] on button "Fechar" at bounding box center [28, 299] width 50 height 32
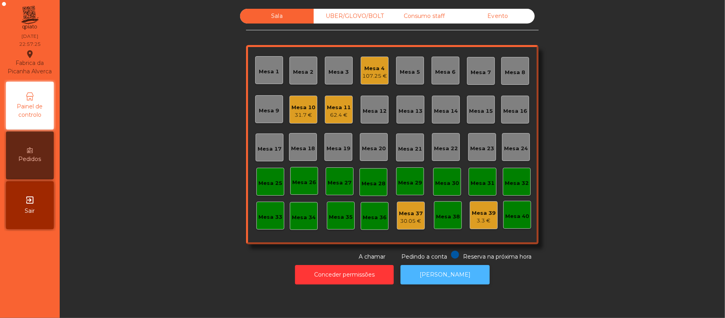
click at [450, 276] on button "[PERSON_NAME]" at bounding box center [445, 275] width 89 height 20
click at [462, 270] on button "[PERSON_NAME]" at bounding box center [445, 275] width 89 height 20
click at [290, 122] on div "Mesa 10 31.7 €" at bounding box center [303, 110] width 28 height 28
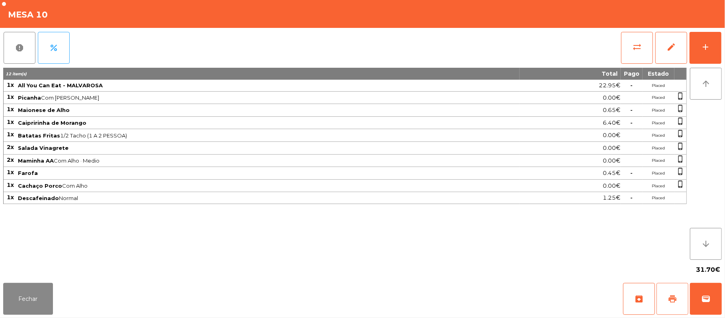
click at [679, 295] on button "print" at bounding box center [673, 299] width 32 height 32
click at [702, 303] on span "wallet" at bounding box center [706, 299] width 10 height 10
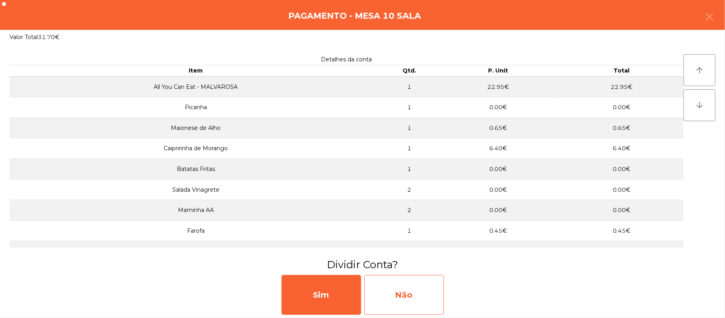
click at [415, 289] on div "Não" at bounding box center [404, 295] width 80 height 40
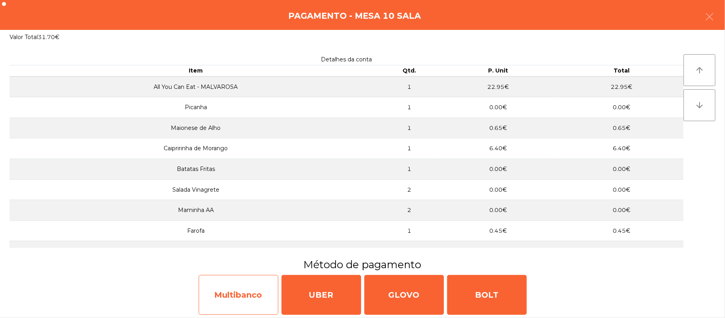
click at [245, 285] on div "Multibanco" at bounding box center [239, 295] width 80 height 40
select select "**"
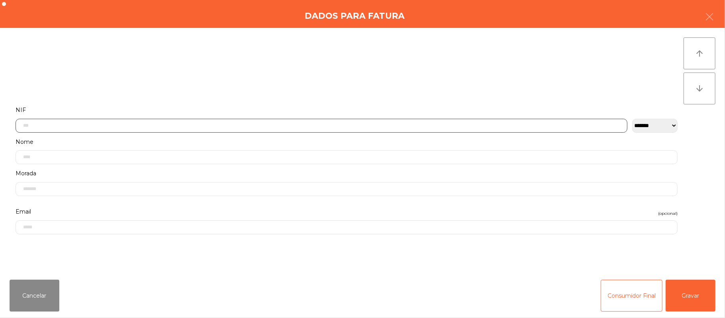
click at [254, 125] on input "text" at bounding box center [322, 126] width 612 height 14
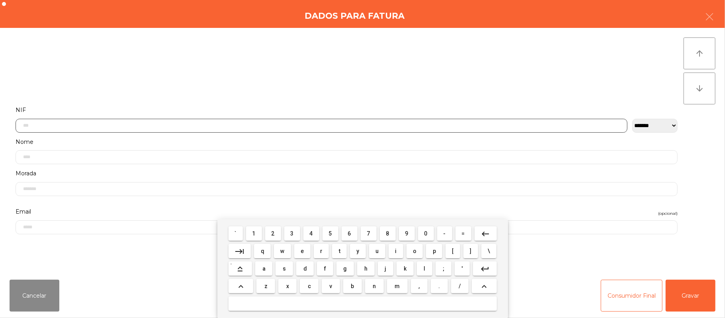
scroll to position [67, 0]
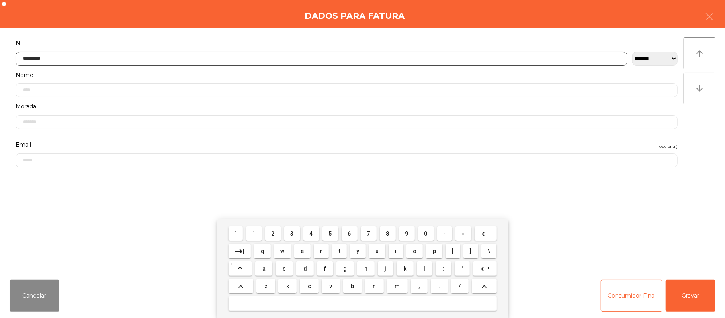
type input "*********"
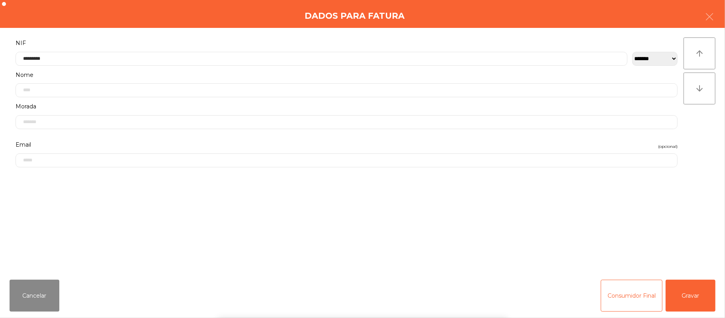
click at [691, 301] on div "` 1 2 3 4 5 6 7 8 9 0 - = keyboard_backspace keyboard_tab q w e r t y u i o p […" at bounding box center [362, 268] width 725 height 99
click at [694, 283] on button "Gravar" at bounding box center [691, 296] width 50 height 32
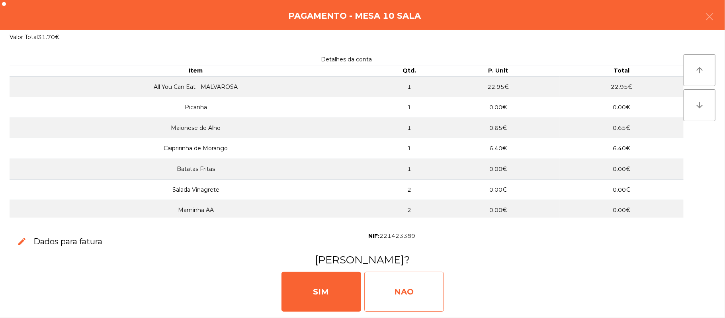
click at [405, 294] on div "NAO" at bounding box center [404, 292] width 80 height 40
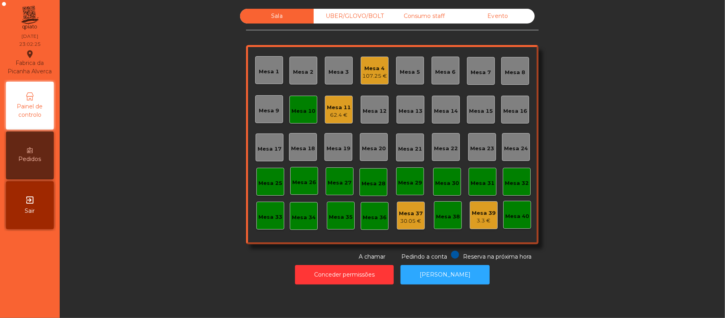
click at [301, 107] on div "Mesa 10" at bounding box center [303, 111] width 24 height 8
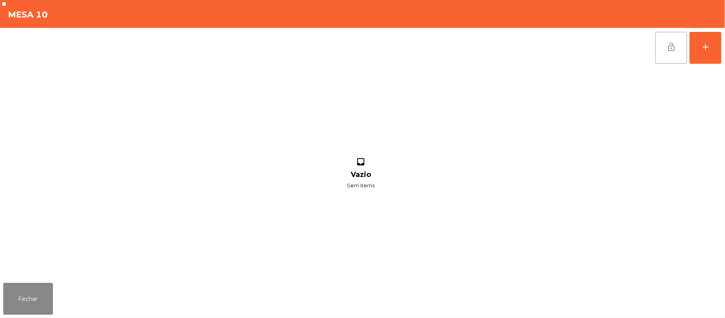
click at [669, 50] on span "lock_open" at bounding box center [672, 47] width 10 height 10
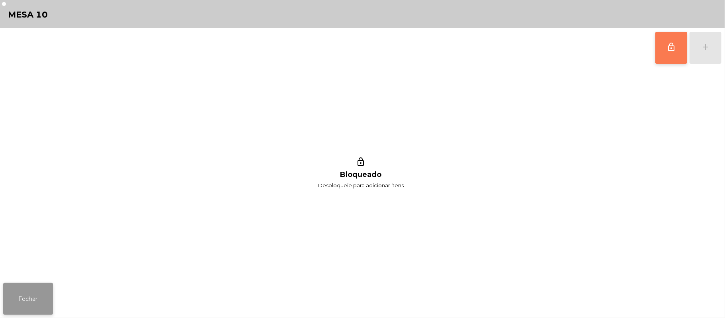
click at [40, 287] on button "Fechar" at bounding box center [28, 299] width 50 height 32
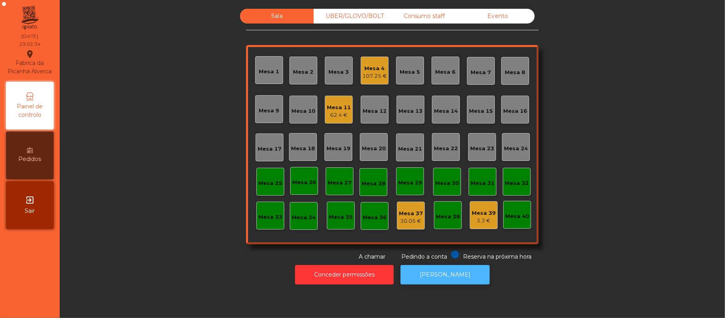
click at [453, 274] on button "[PERSON_NAME]" at bounding box center [445, 275] width 89 height 20
click at [379, 65] on div "Mesa 4" at bounding box center [374, 69] width 25 height 8
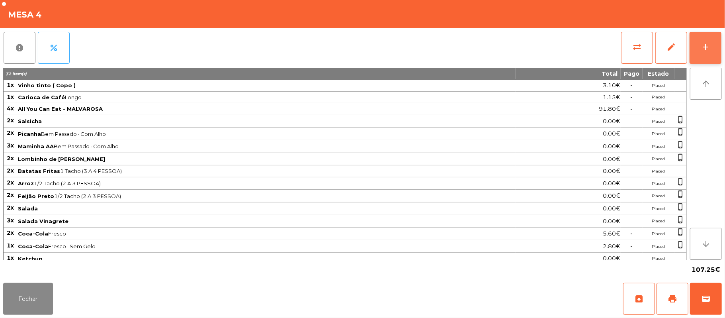
click at [703, 55] on button "add" at bounding box center [706, 48] width 32 height 32
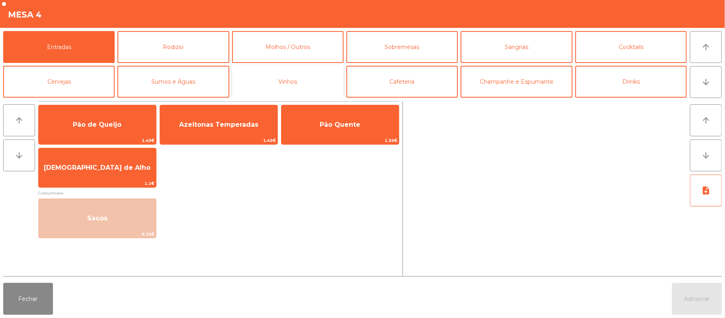
click at [310, 75] on button "Vinhos" at bounding box center [287, 82] width 111 height 32
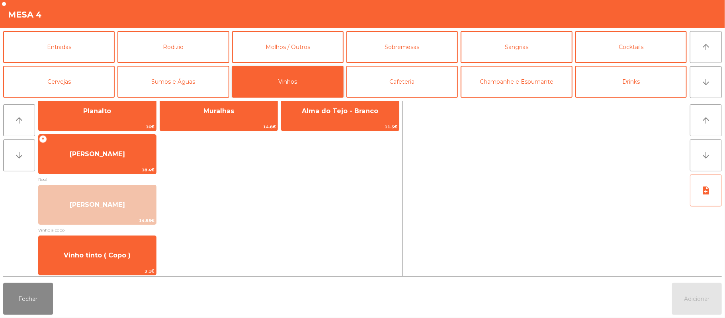
scroll to position [118, 0]
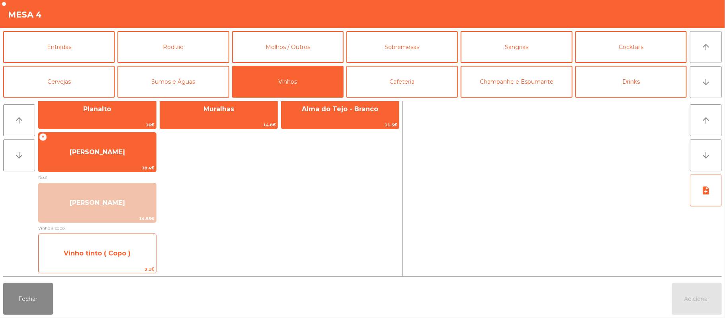
click at [121, 249] on span "Vinho tinto ( Copo )" at bounding box center [97, 253] width 67 height 8
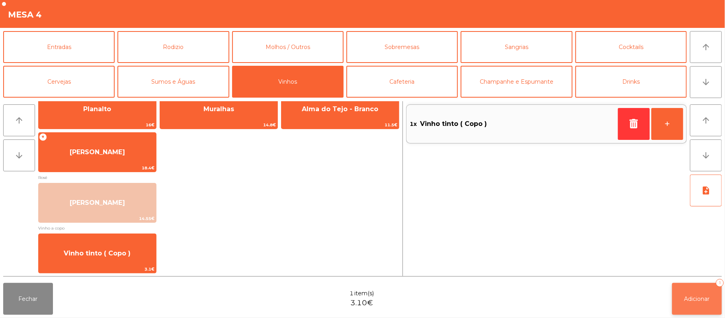
click at [702, 300] on span "Adicionar" at bounding box center [696, 298] width 25 height 7
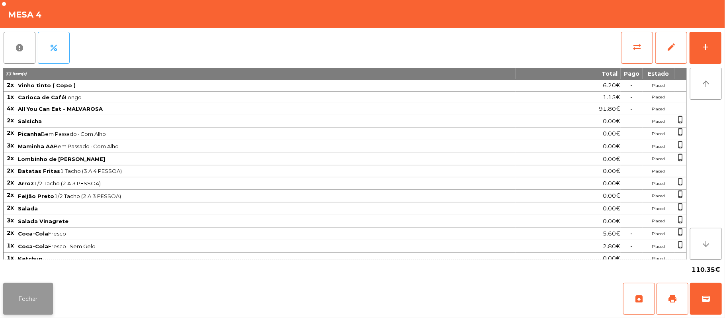
click at [30, 299] on button "Fechar" at bounding box center [28, 299] width 50 height 32
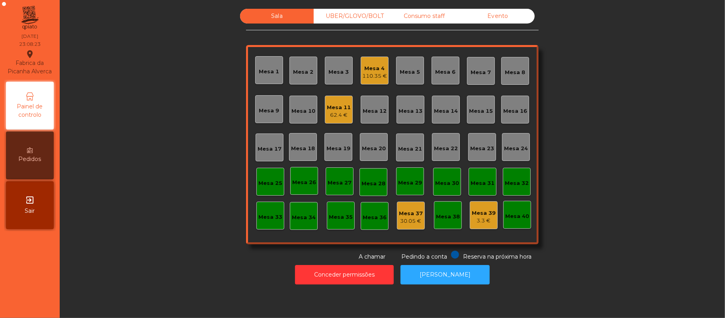
click at [364, 81] on div "Mesa 4 110.35 €" at bounding box center [375, 71] width 28 height 28
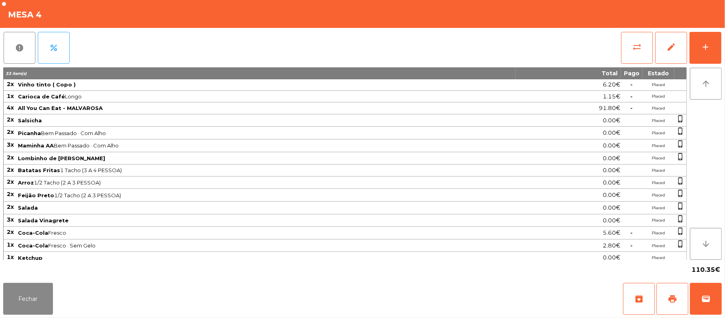
scroll to position [0, 0]
click at [39, 297] on button "Fechar" at bounding box center [28, 299] width 50 height 32
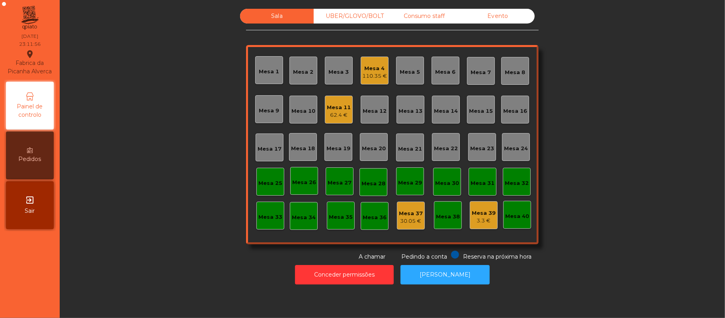
click at [362, 73] on div "110.35 €" at bounding box center [374, 76] width 25 height 8
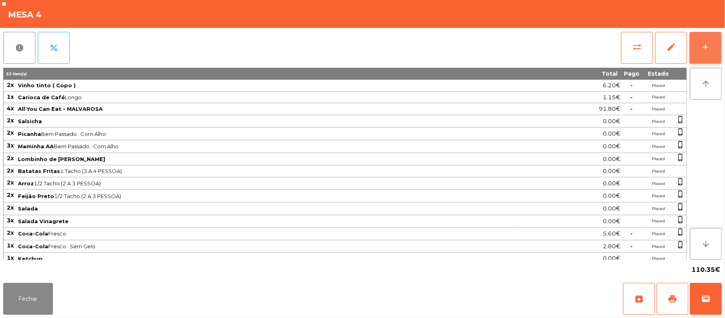
click at [719, 47] on button "add" at bounding box center [706, 48] width 32 height 32
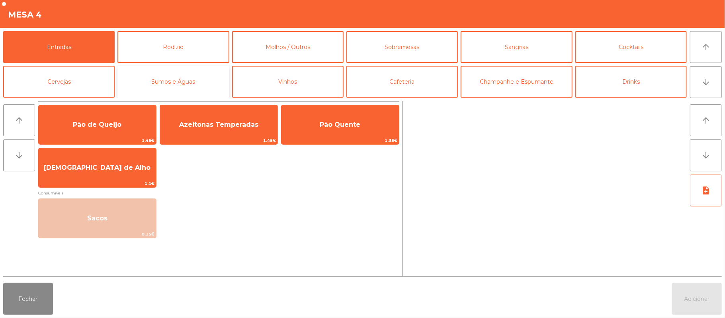
click at [180, 82] on button "Sumos e Águas" at bounding box center [172, 82] width 111 height 32
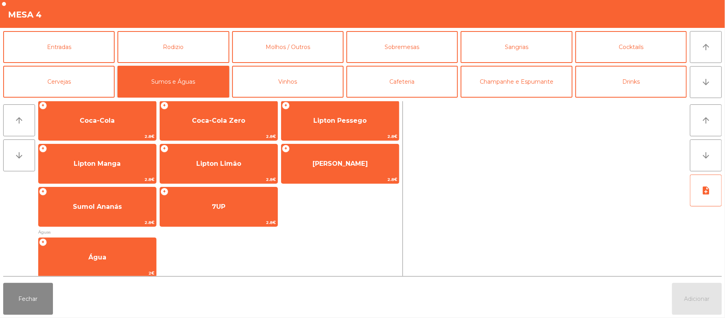
scroll to position [154, 0]
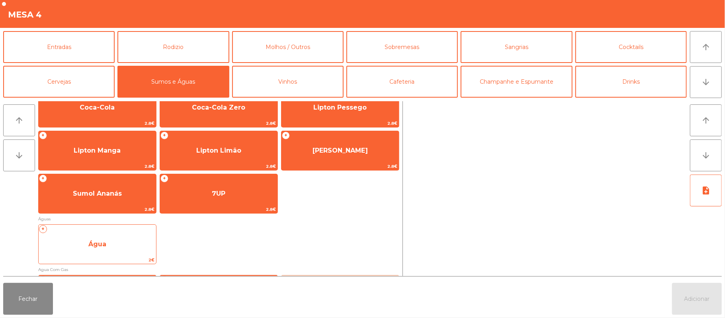
click at [114, 234] on span "Água" at bounding box center [97, 244] width 117 height 22
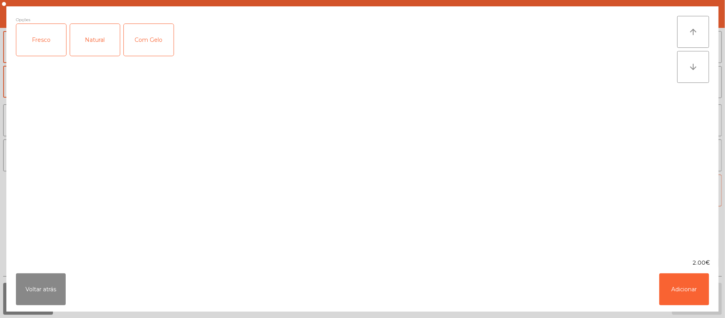
click at [41, 37] on div "Fresco" at bounding box center [41, 40] width 50 height 32
click at [697, 295] on button "Adicionar" at bounding box center [684, 289] width 50 height 32
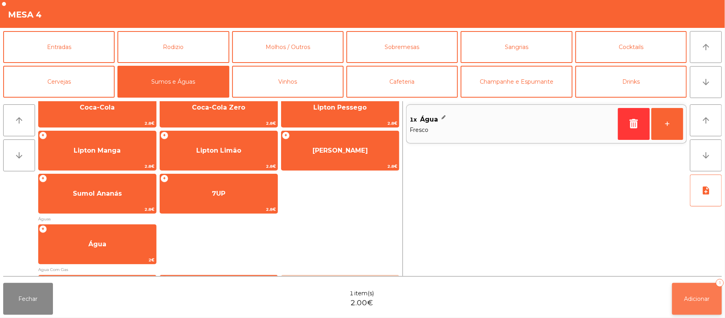
click at [698, 299] on span "Adicionar" at bounding box center [696, 298] width 25 height 7
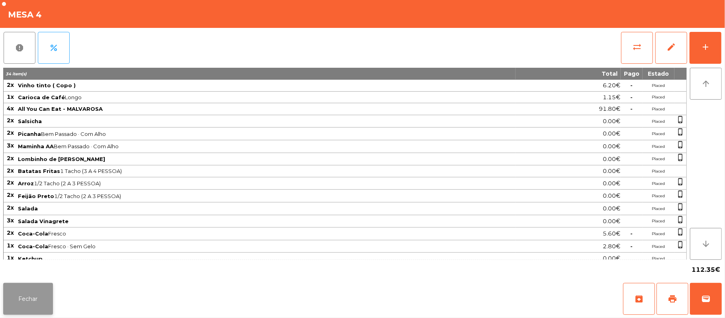
click at [21, 287] on button "Fechar" at bounding box center [28, 299] width 50 height 32
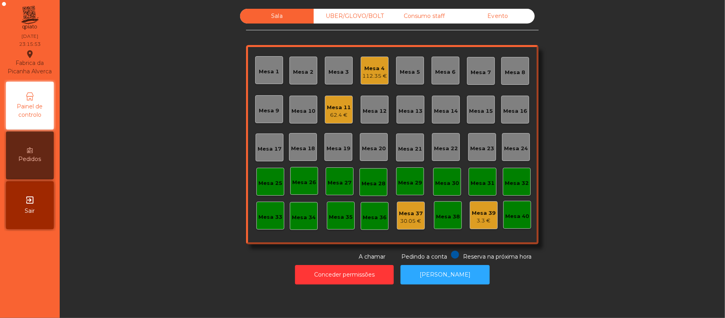
click at [430, 14] on div "Consumo staff" at bounding box center [424, 16] width 74 height 15
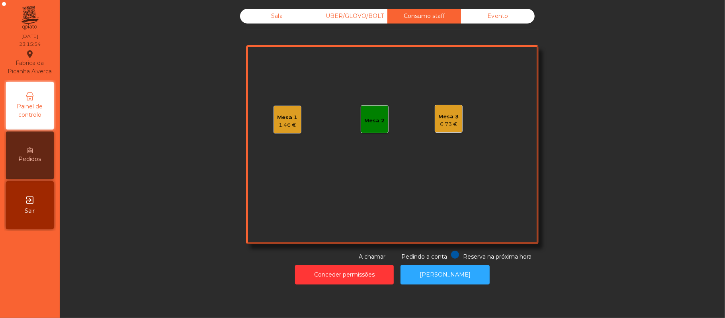
click at [287, 123] on div "1.46 €" at bounding box center [288, 125] width 20 height 8
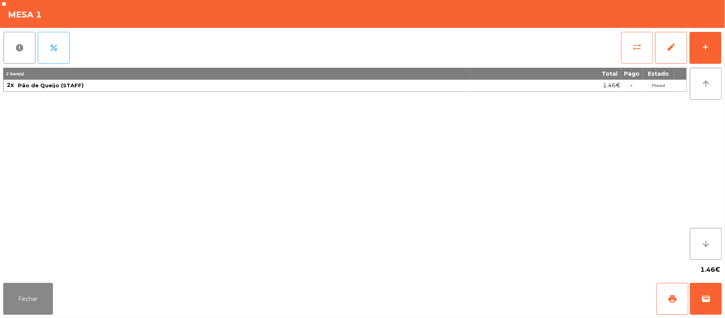
click at [637, 53] on button "sync_alt" at bounding box center [637, 48] width 32 height 32
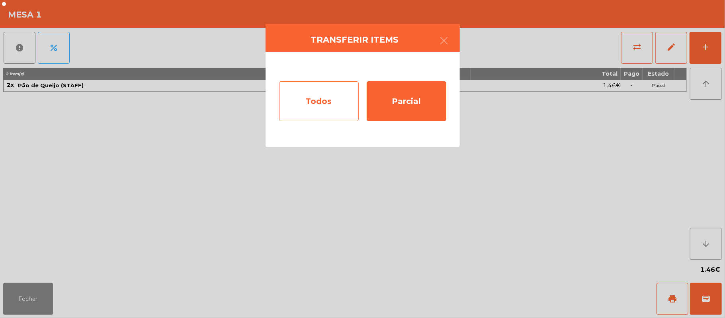
click at [333, 104] on div "Todos" at bounding box center [319, 101] width 80 height 40
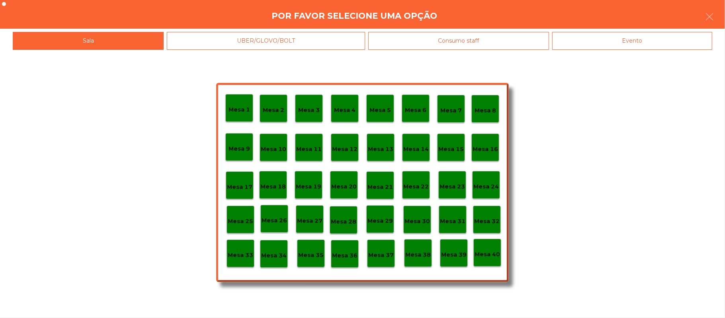
click at [645, 45] on div "Evento" at bounding box center [632, 41] width 160 height 18
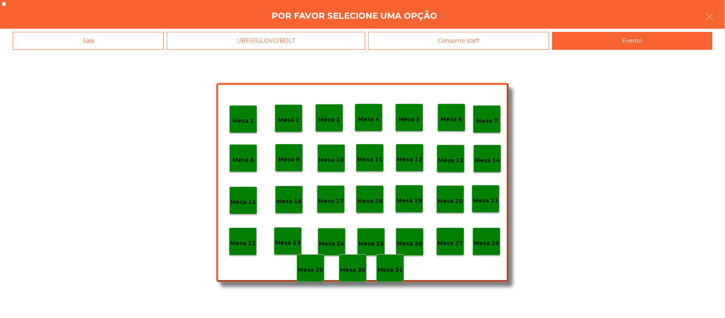
click at [487, 238] on p "Mesa 28" at bounding box center [486, 242] width 25 height 9
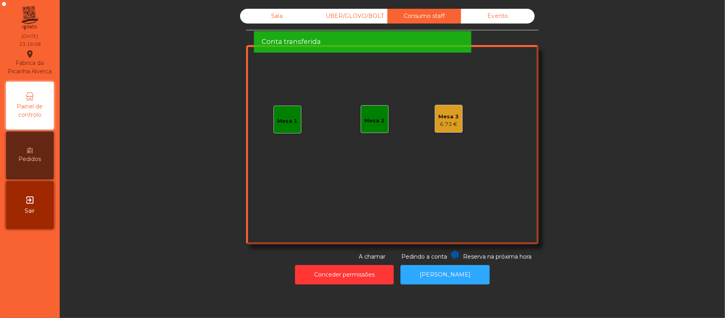
click at [253, 18] on div "Sala" at bounding box center [277, 16] width 74 height 15
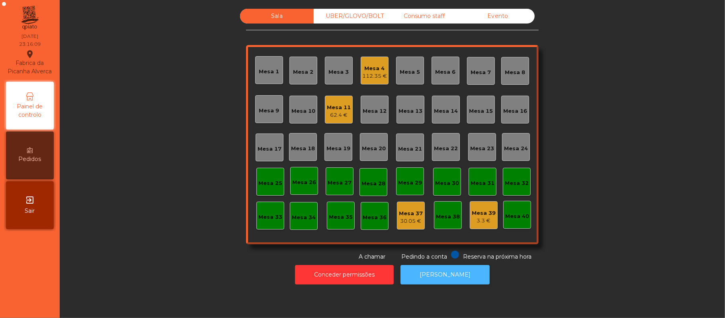
click at [448, 274] on button "[PERSON_NAME]" at bounding box center [445, 275] width 89 height 20
click at [329, 104] on div "Mesa 11" at bounding box center [339, 108] width 24 height 8
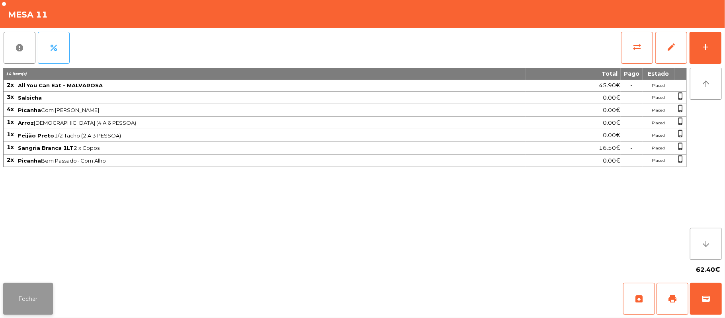
click at [37, 301] on button "Fechar" at bounding box center [28, 299] width 50 height 32
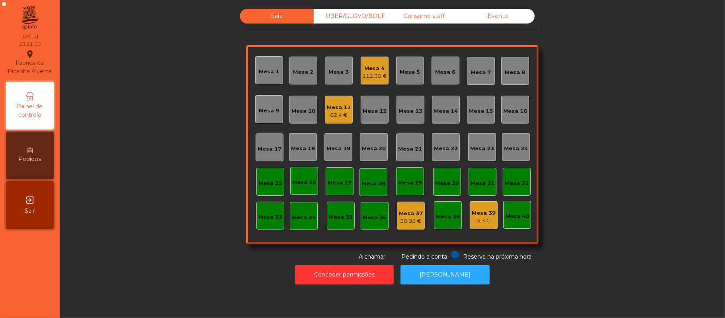
click at [369, 68] on div "Mesa 4" at bounding box center [374, 69] width 25 height 8
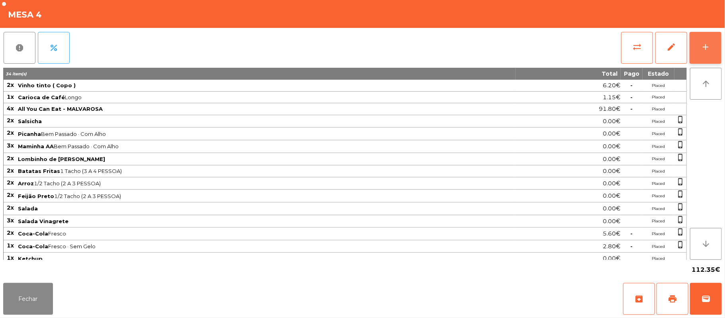
click at [717, 51] on button "add" at bounding box center [706, 48] width 32 height 32
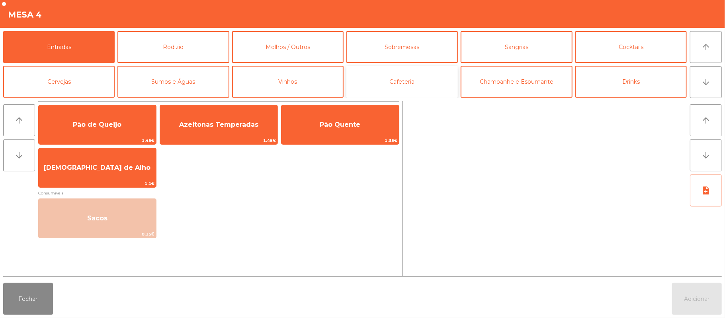
click at [403, 85] on button "Cafeteria" at bounding box center [401, 82] width 111 height 32
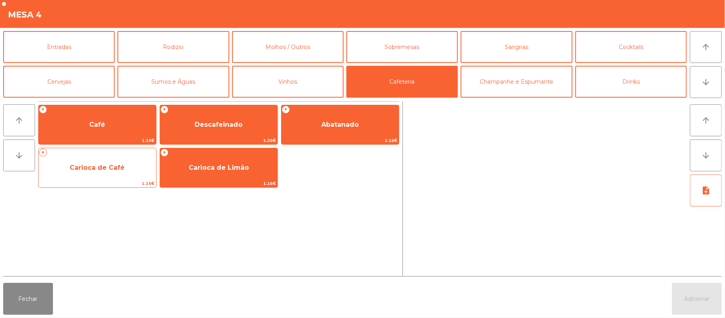
click at [148, 177] on span "Carioca de Café" at bounding box center [97, 168] width 117 height 22
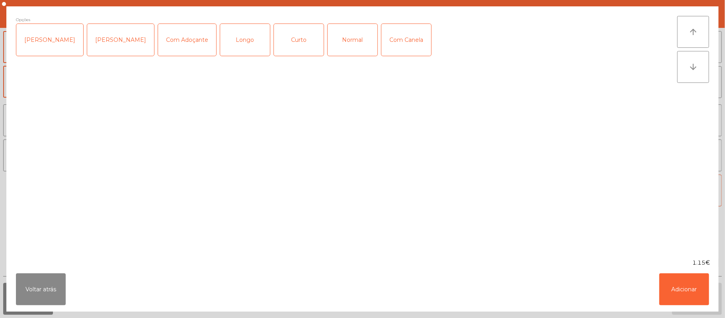
click at [346, 43] on div "Normal" at bounding box center [353, 40] width 50 height 32
click at [695, 299] on button "Adicionar" at bounding box center [684, 289] width 50 height 32
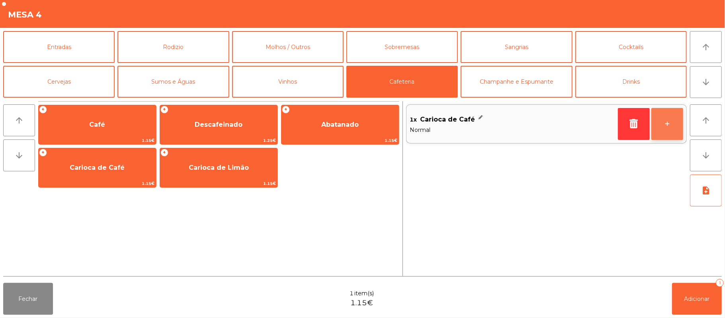
click at [663, 129] on button "+" at bounding box center [667, 124] width 32 height 32
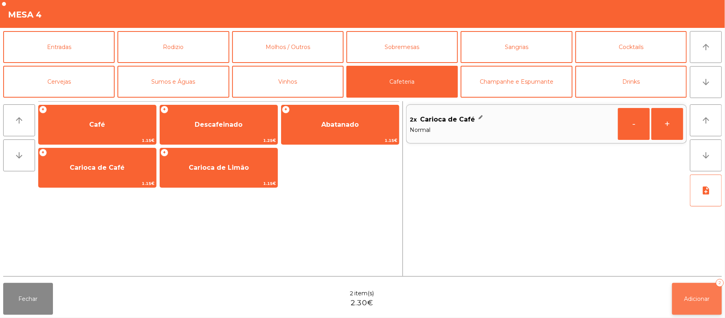
click at [699, 300] on span "Adicionar" at bounding box center [696, 298] width 25 height 7
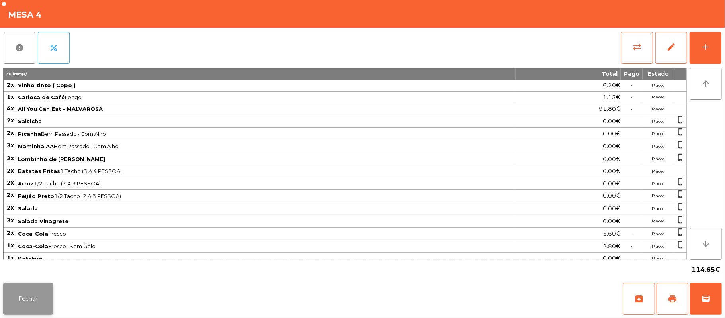
click at [27, 295] on button "Fechar" at bounding box center [28, 299] width 50 height 32
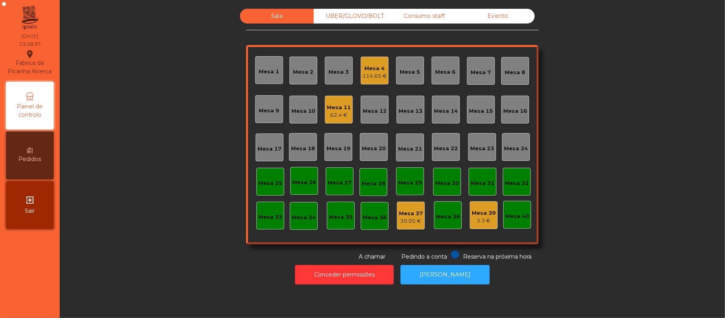
click at [344, 113] on div "62.4 €" at bounding box center [339, 115] width 24 height 8
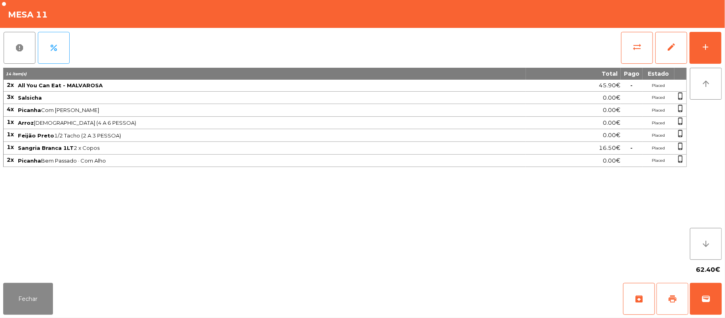
click at [680, 299] on button "print" at bounding box center [673, 299] width 32 height 32
click at [706, 303] on span "wallet" at bounding box center [706, 299] width 10 height 10
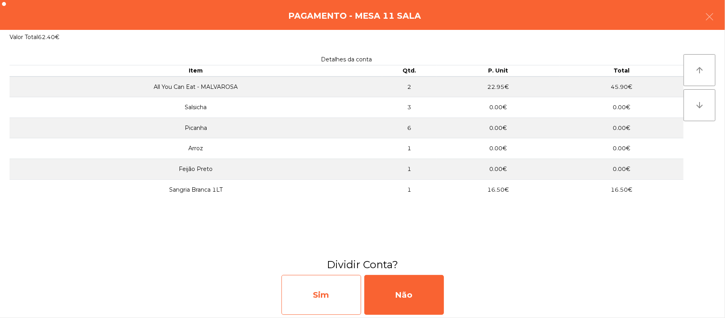
click at [327, 287] on div "Sim" at bounding box center [321, 295] width 80 height 40
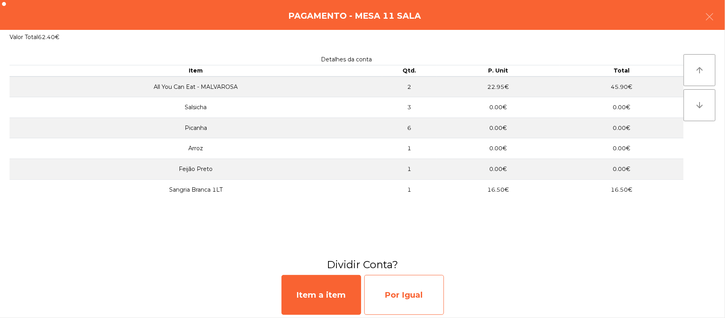
click at [401, 291] on div "Por Igual" at bounding box center [404, 295] width 80 height 40
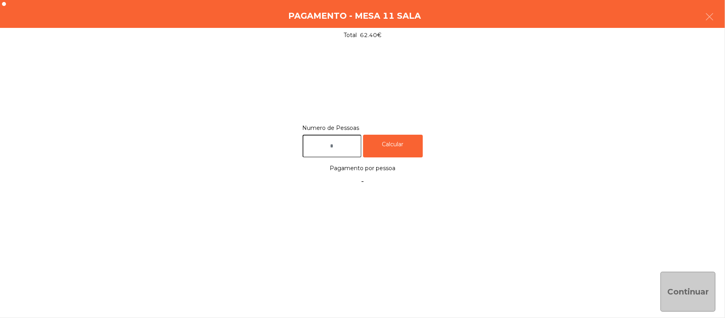
click at [342, 142] on input "text" at bounding box center [332, 146] width 59 height 23
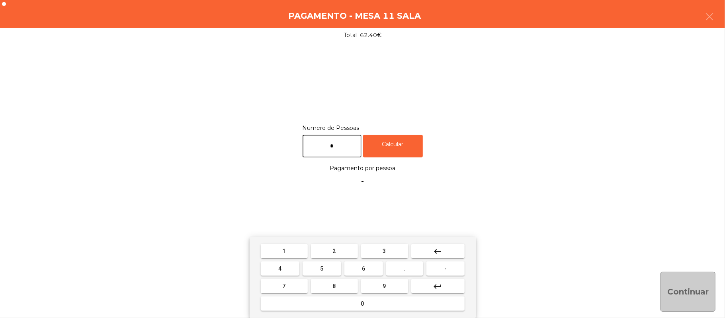
type input "*"
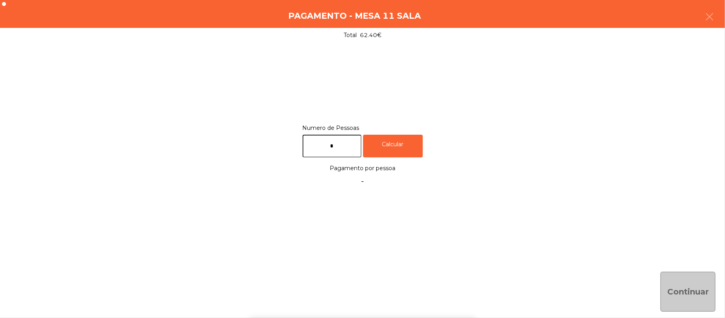
click at [683, 284] on div "1 2 3 keyboard_backspace 4 5 6 . - 7 8 9 keyboard_return 0" at bounding box center [362, 277] width 725 height 81
click at [415, 140] on div "Calcular" at bounding box center [393, 146] width 60 height 23
click at [685, 293] on button "Continuar" at bounding box center [688, 292] width 55 height 40
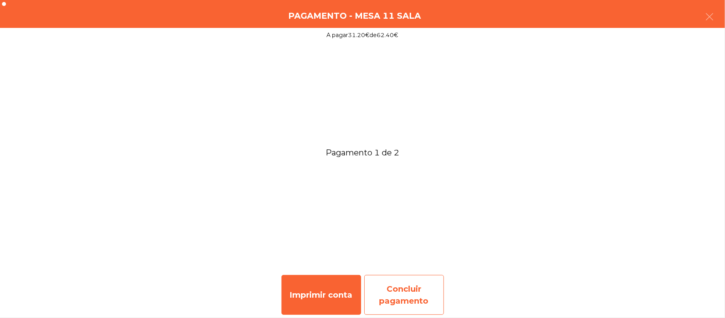
click at [415, 298] on div "Concluir pagamento" at bounding box center [404, 295] width 80 height 40
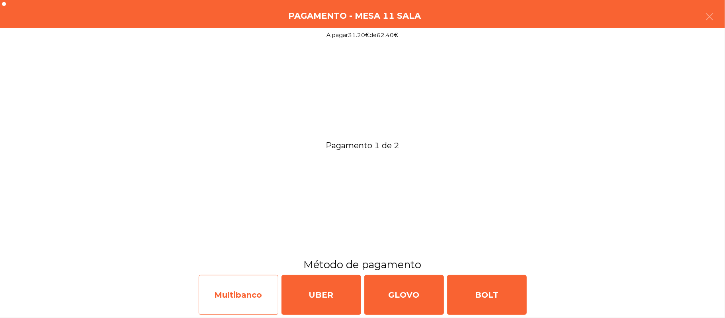
click at [252, 287] on div "Multibanco" at bounding box center [239, 295] width 80 height 40
select select "**"
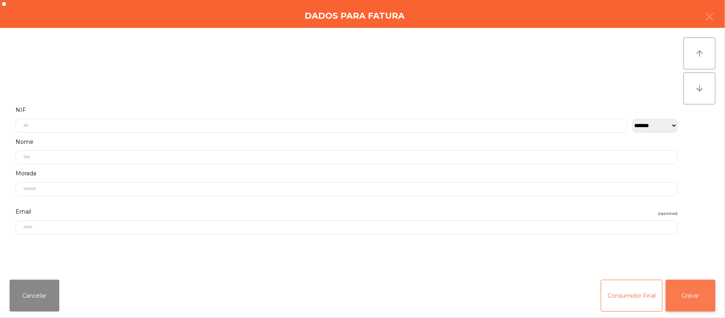
click at [696, 304] on button "Gravar" at bounding box center [691, 296] width 50 height 32
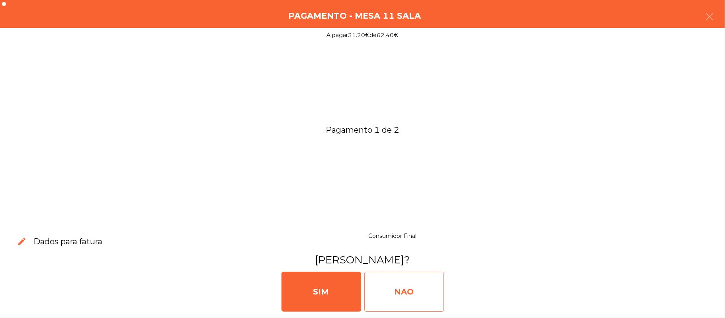
click at [401, 289] on div "NAO" at bounding box center [404, 292] width 80 height 40
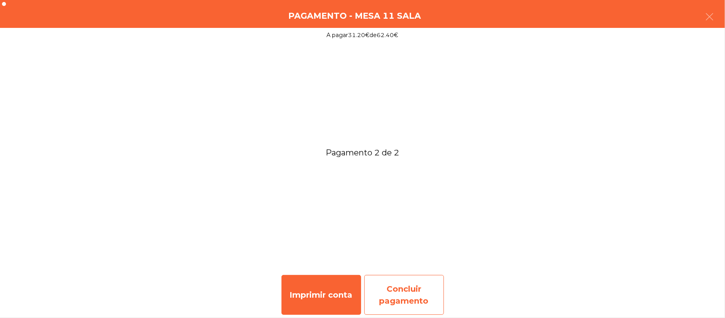
click at [405, 287] on div "Concluir pagamento" at bounding box center [404, 295] width 80 height 40
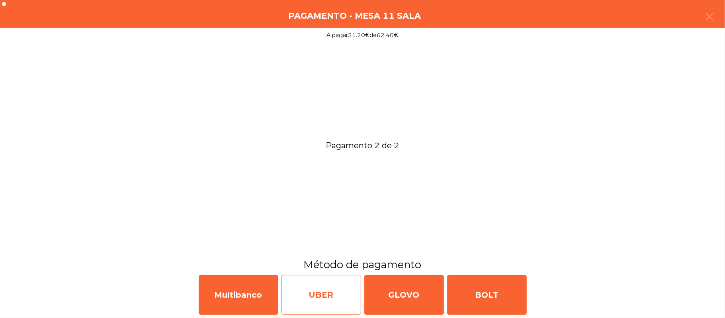
click at [335, 286] on div "UBER" at bounding box center [321, 295] width 80 height 40
select select "**"
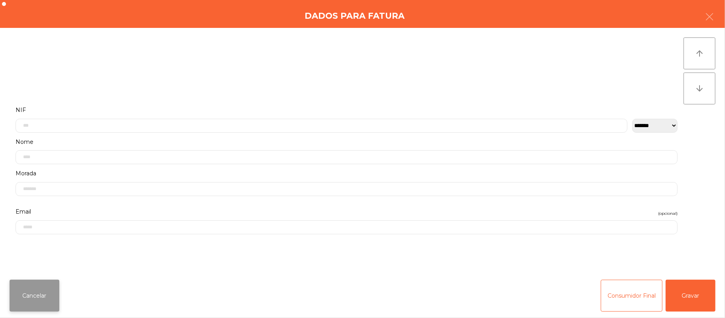
click at [25, 300] on button "Cancelar" at bounding box center [35, 296] width 50 height 32
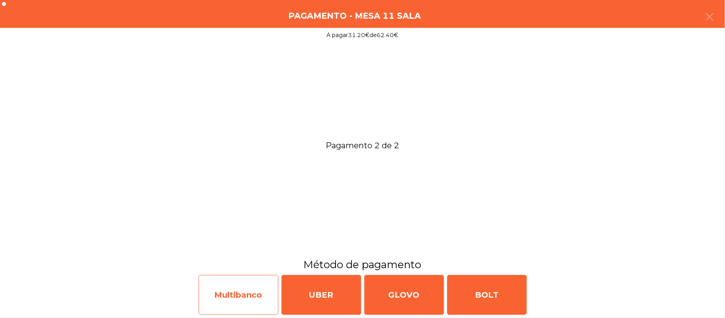
click at [247, 287] on div "Multibanco" at bounding box center [239, 295] width 80 height 40
select select "**"
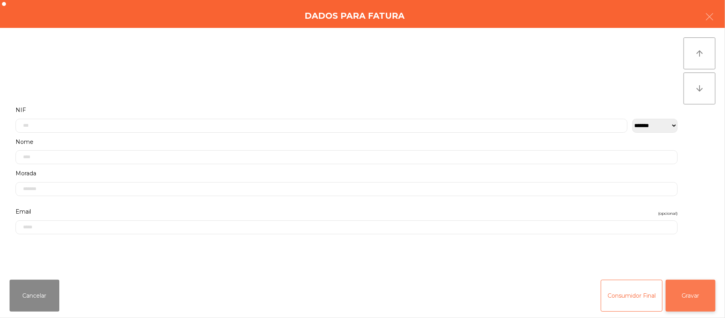
click at [695, 299] on button "Gravar" at bounding box center [691, 296] width 50 height 32
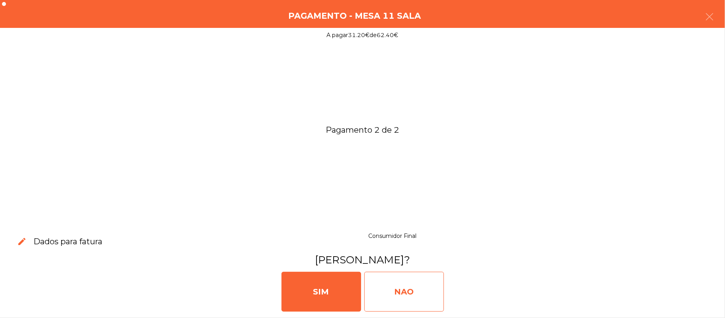
click at [411, 291] on div "NAO" at bounding box center [404, 292] width 80 height 40
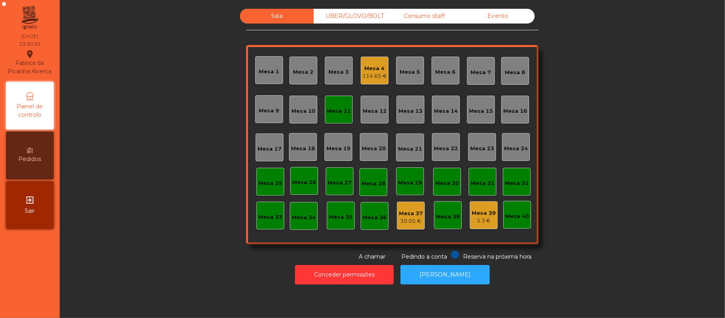
click at [335, 108] on div "Mesa 11" at bounding box center [339, 111] width 24 height 8
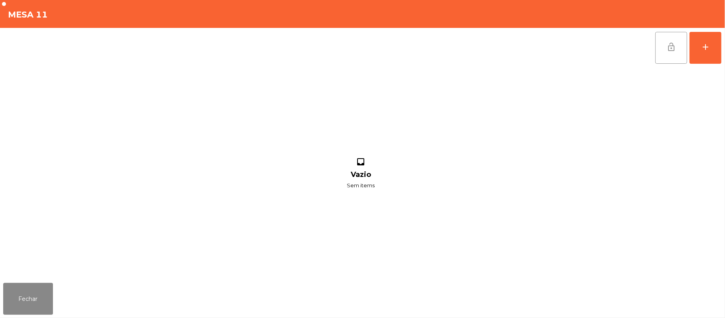
click at [667, 50] on span "lock_open" at bounding box center [672, 47] width 10 height 10
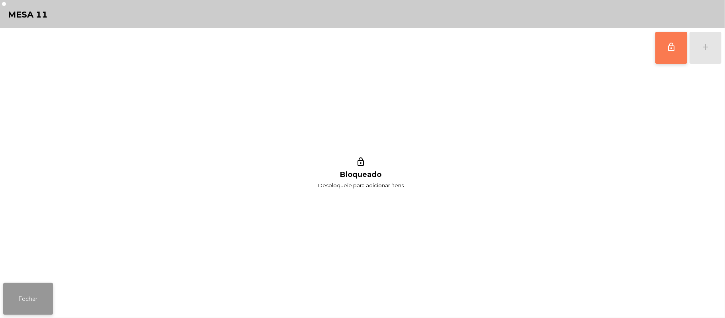
click at [27, 299] on button "Fechar" at bounding box center [28, 299] width 50 height 32
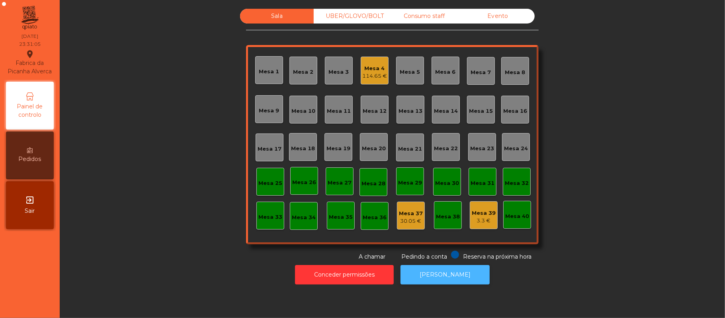
click at [437, 278] on button "[PERSON_NAME]" at bounding box center [445, 275] width 89 height 20
click at [367, 79] on div "114.65 €" at bounding box center [374, 76] width 25 height 8
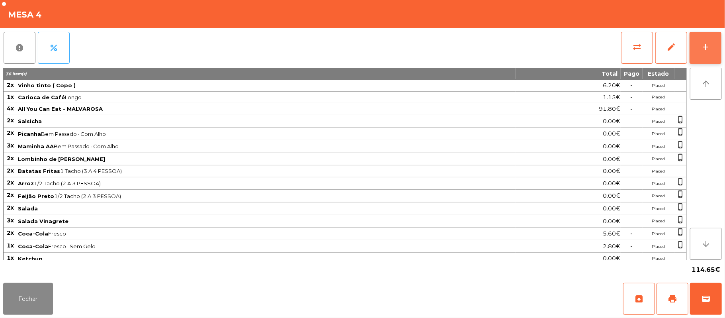
click at [717, 51] on button "add" at bounding box center [706, 48] width 32 height 32
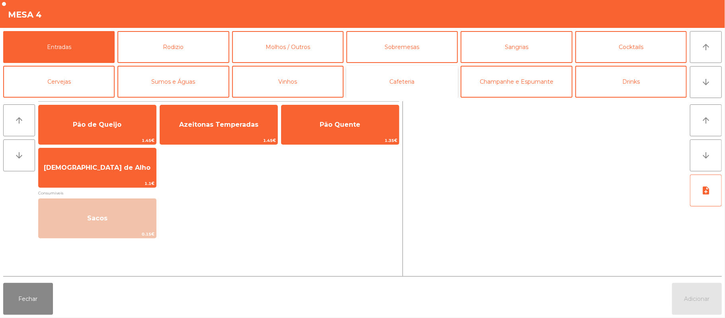
click at [438, 75] on button "Cafeteria" at bounding box center [401, 82] width 111 height 32
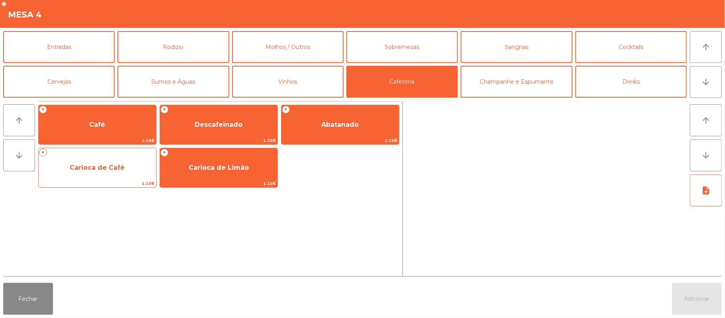
click at [131, 172] on span "Carioca de Café" at bounding box center [97, 168] width 117 height 22
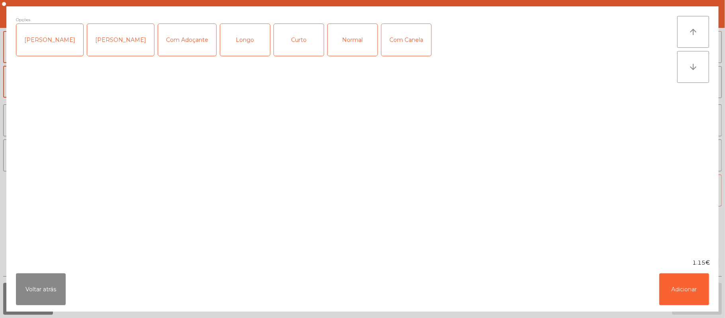
click at [347, 42] on div "Normal" at bounding box center [353, 40] width 50 height 32
click at [696, 285] on button "Adicionar" at bounding box center [684, 289] width 50 height 32
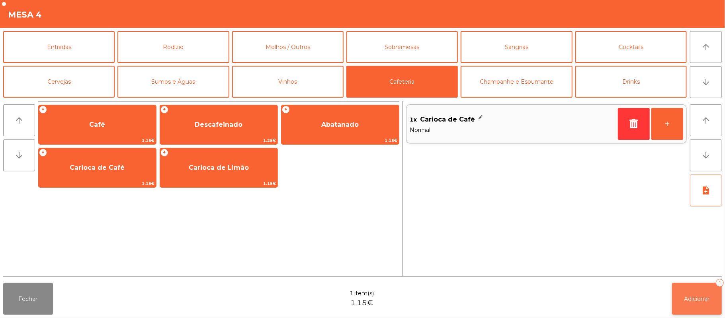
click at [700, 298] on span "Adicionar" at bounding box center [696, 298] width 25 height 7
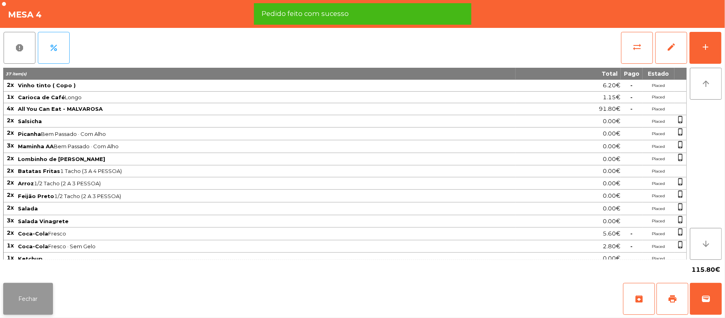
click at [35, 298] on button "Fechar" at bounding box center [28, 299] width 50 height 32
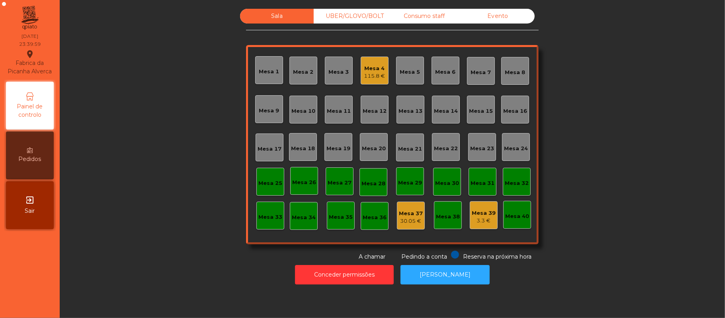
click at [373, 65] on div "Mesa 4" at bounding box center [374, 69] width 21 height 8
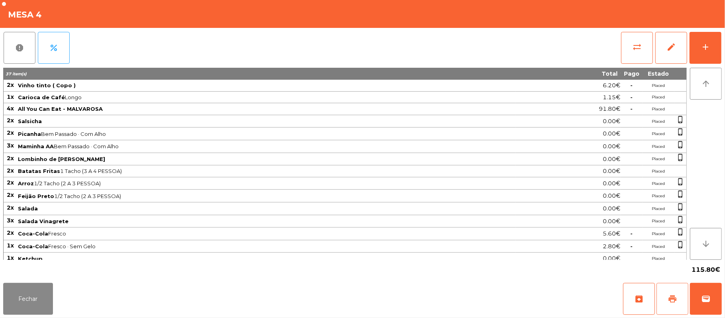
click at [678, 303] on button "print" at bounding box center [673, 299] width 32 height 32
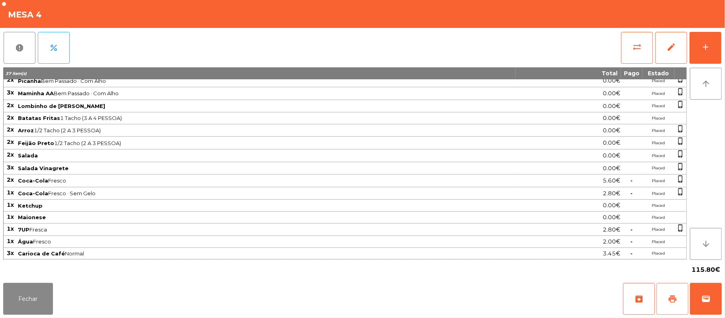
scroll to position [58, 0]
click at [634, 47] on span "sync_alt" at bounding box center [637, 47] width 10 height 10
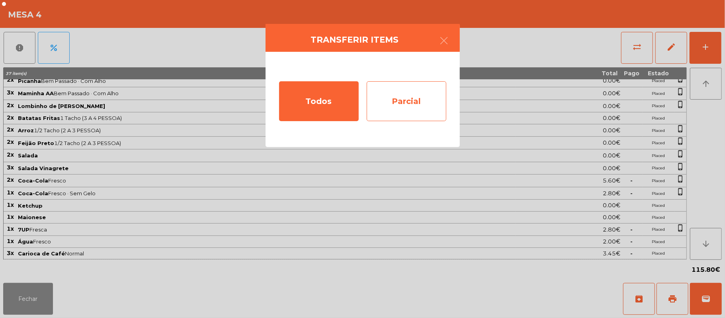
click at [415, 96] on div "Parcial" at bounding box center [407, 101] width 80 height 40
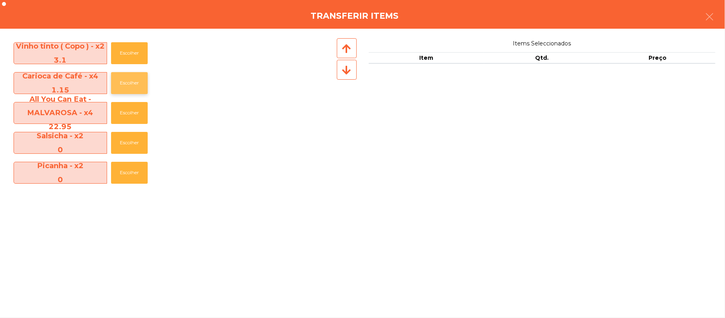
click at [131, 85] on button "Escolher" at bounding box center [129, 83] width 37 height 22
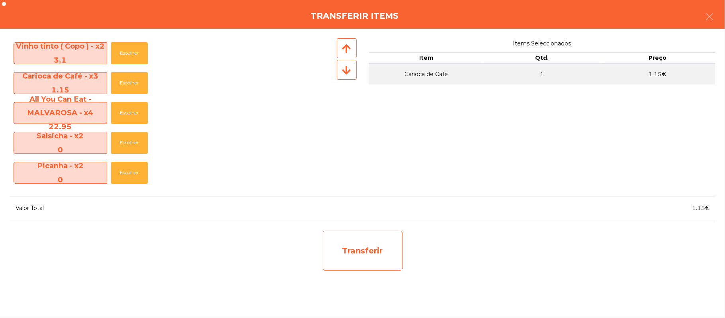
click at [379, 248] on div "Transferir" at bounding box center [363, 251] width 80 height 40
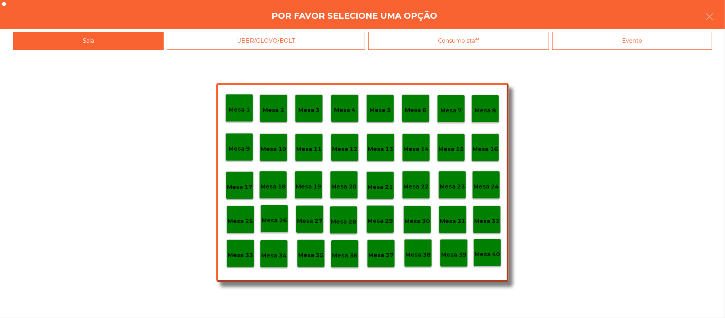
click at [631, 39] on div "Evento" at bounding box center [632, 41] width 160 height 18
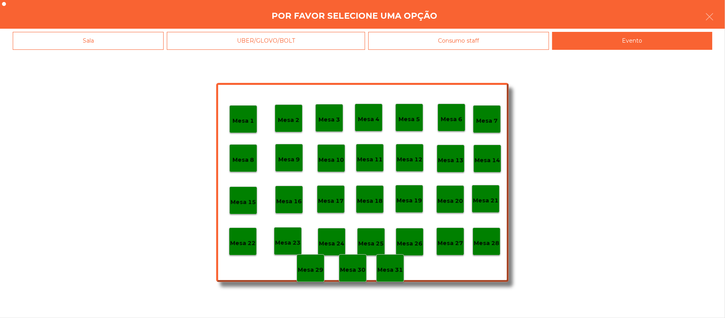
click at [132, 42] on div "Sala" at bounding box center [88, 41] width 151 height 18
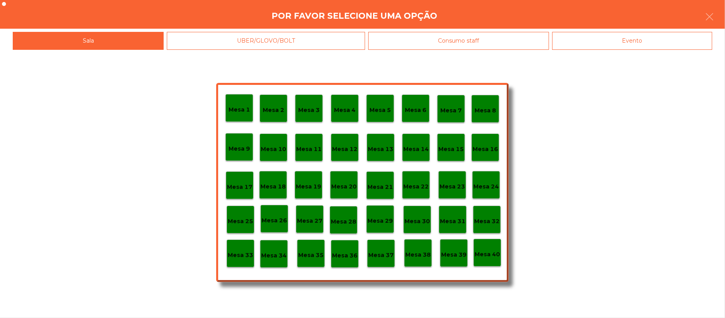
click at [76, 43] on div "Sala" at bounding box center [88, 41] width 151 height 18
click at [94, 33] on div "Sala" at bounding box center [88, 41] width 151 height 18
click at [719, 13] on button "button" at bounding box center [709, 18] width 22 height 24
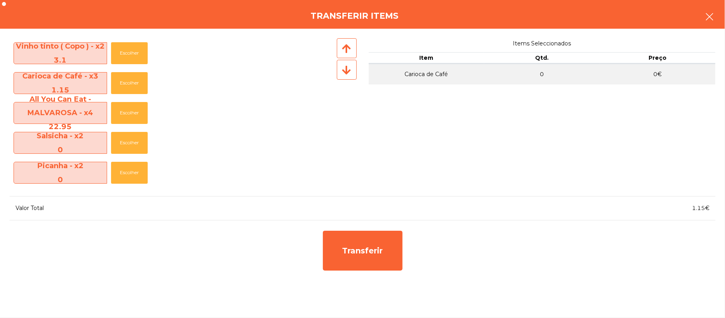
click at [705, 16] on icon "button" at bounding box center [710, 17] width 10 height 10
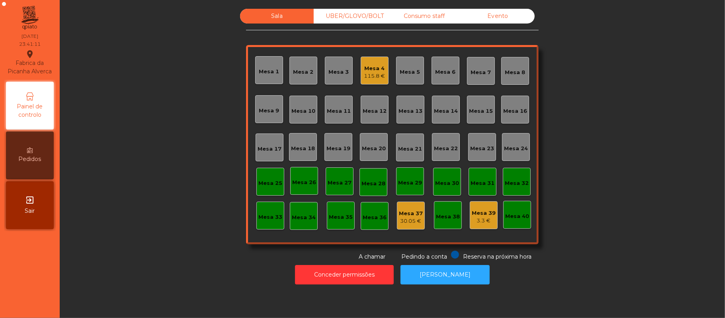
click at [364, 71] on div "Mesa 4" at bounding box center [374, 69] width 21 height 8
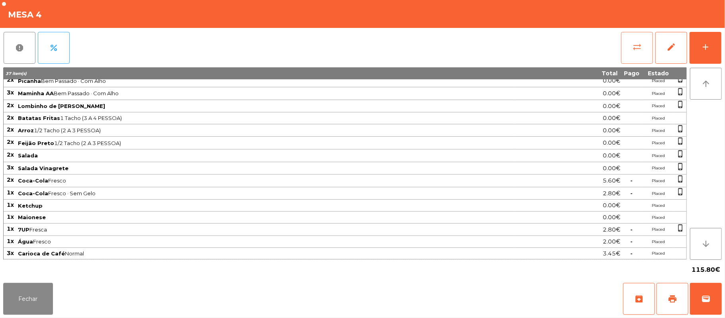
click at [631, 48] on button "sync_alt" at bounding box center [637, 48] width 32 height 32
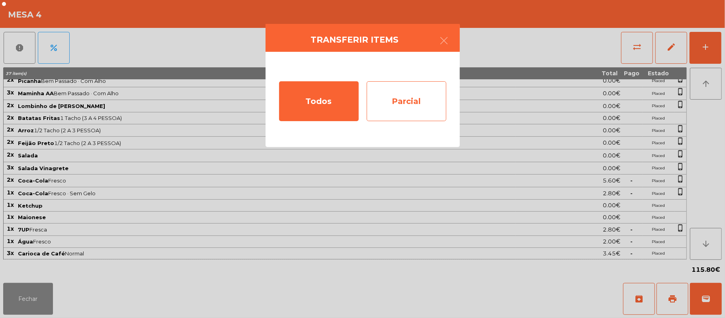
click at [426, 104] on div "Parcial" at bounding box center [407, 101] width 80 height 40
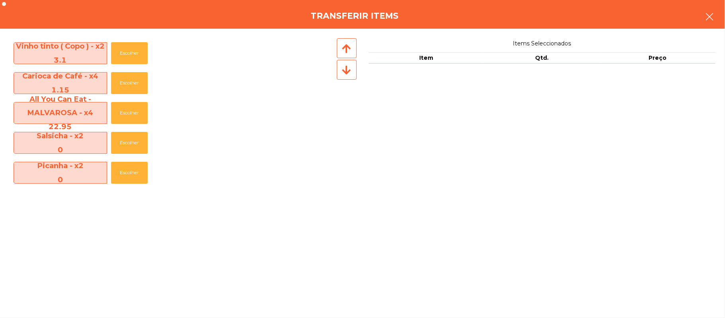
click at [718, 18] on button "button" at bounding box center [709, 18] width 22 height 24
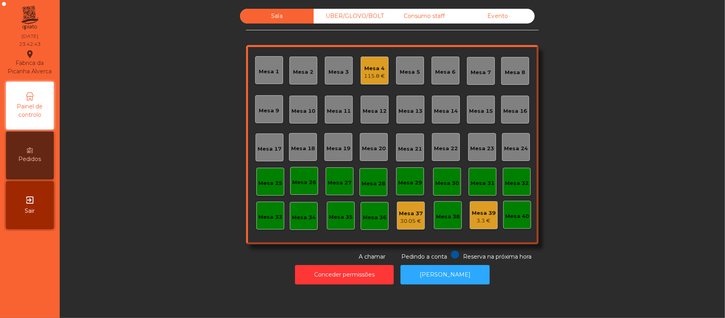
click at [379, 78] on div "115.8 €" at bounding box center [374, 76] width 21 height 8
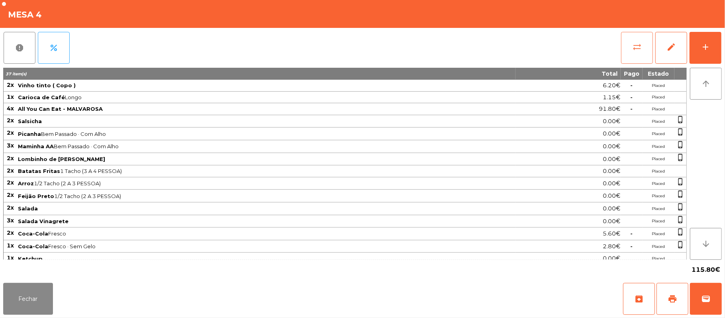
click at [630, 51] on button "sync_alt" at bounding box center [637, 48] width 32 height 32
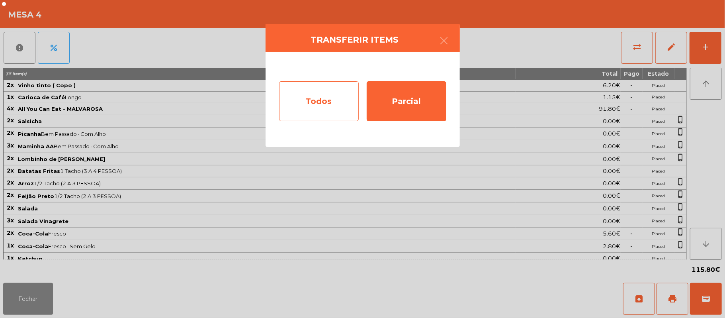
click at [338, 98] on div "Todos" at bounding box center [319, 101] width 80 height 40
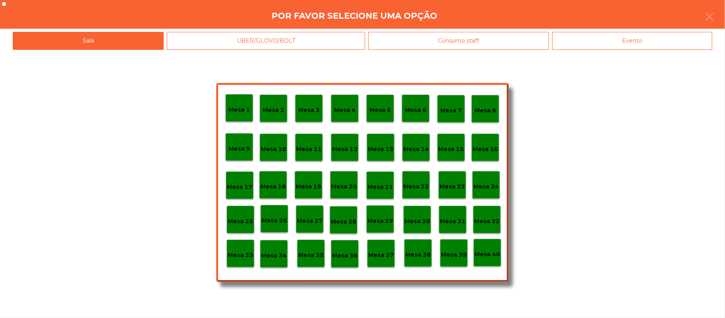
click at [626, 45] on div "Evento" at bounding box center [632, 41] width 160 height 18
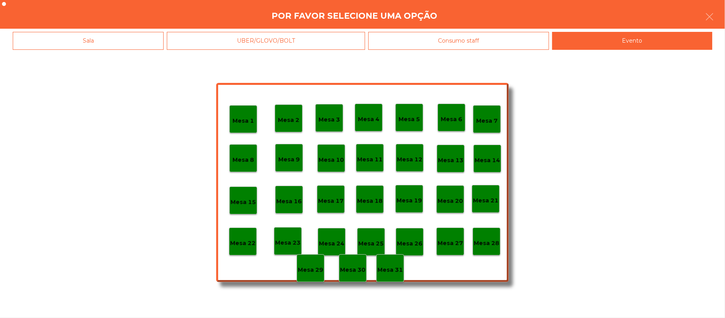
click at [487, 233] on div "Mesa 28" at bounding box center [487, 241] width 28 height 28
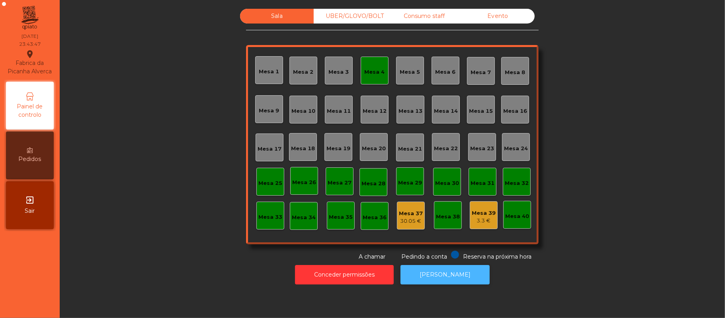
click at [443, 274] on button "[PERSON_NAME]" at bounding box center [445, 275] width 89 height 20
click at [368, 72] on div "Mesa 4" at bounding box center [375, 72] width 20 height 8
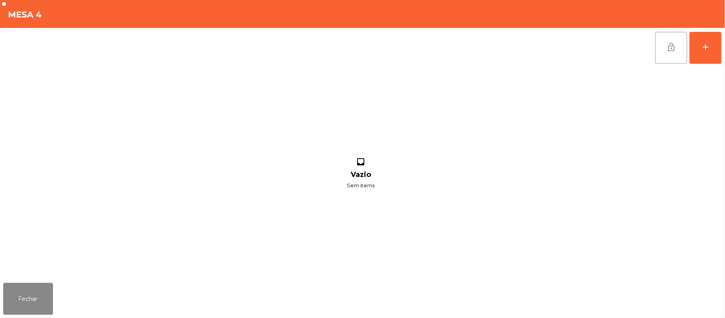
click at [664, 50] on button "lock_open" at bounding box center [671, 48] width 32 height 32
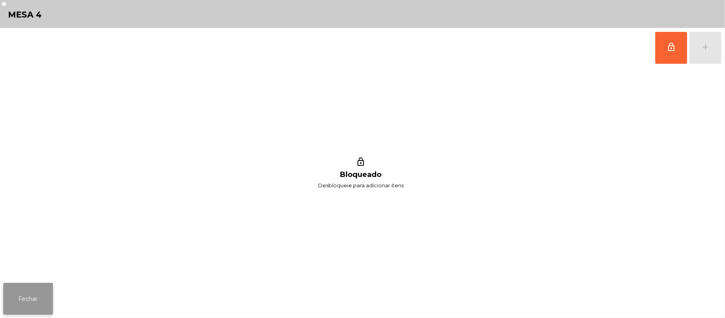
click at [35, 293] on button "Fechar" at bounding box center [28, 299] width 50 height 32
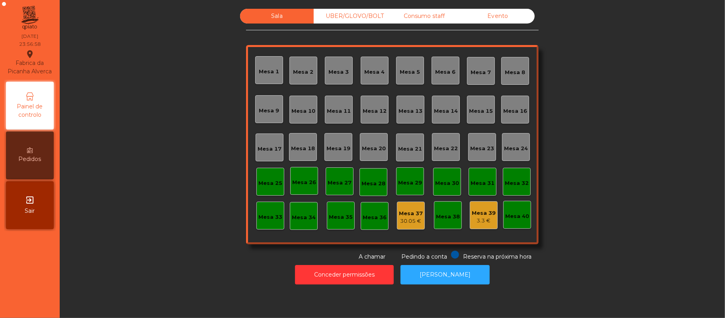
click at [428, 13] on div "Consumo staff" at bounding box center [424, 16] width 74 height 15
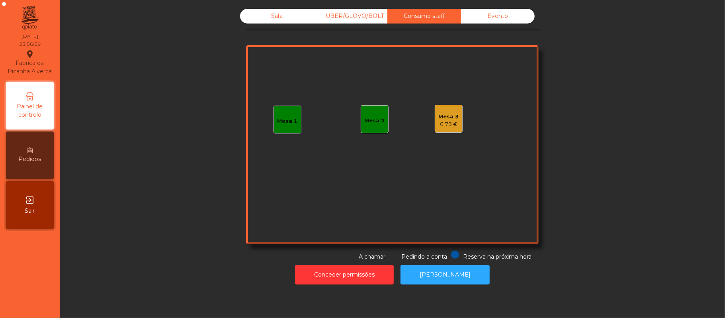
click at [446, 121] on div "6.73 €" at bounding box center [449, 124] width 20 height 8
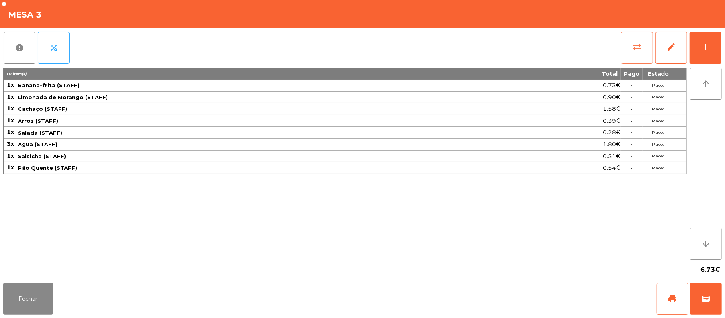
click at [629, 49] on button "sync_alt" at bounding box center [637, 48] width 32 height 32
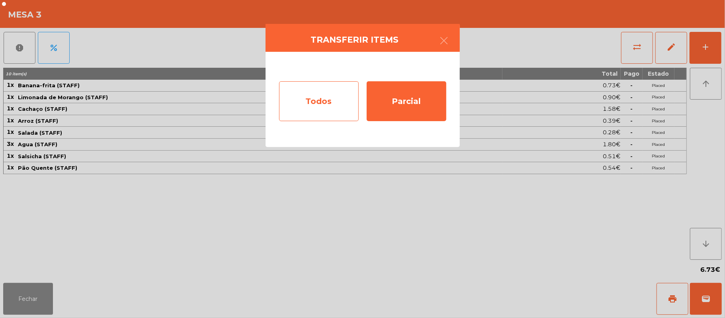
click at [338, 101] on div "Todos" at bounding box center [319, 101] width 80 height 40
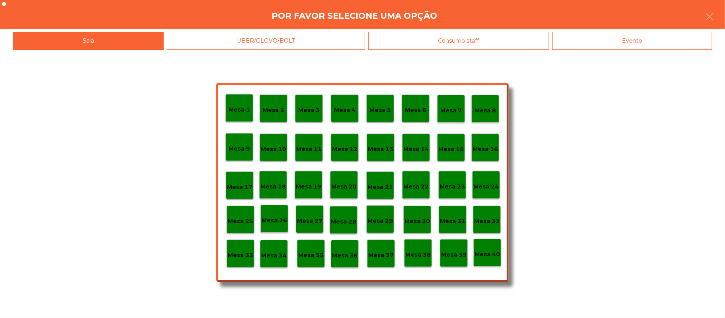
click at [451, 250] on p "Mesa 39" at bounding box center [453, 254] width 25 height 9
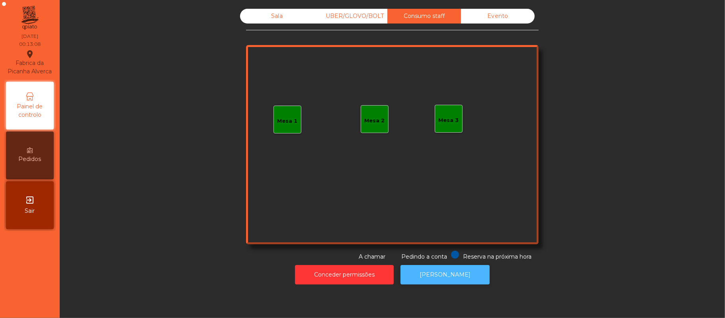
click at [460, 277] on button "[PERSON_NAME]" at bounding box center [445, 275] width 89 height 20
click at [501, 16] on div "Evento" at bounding box center [498, 16] width 74 height 15
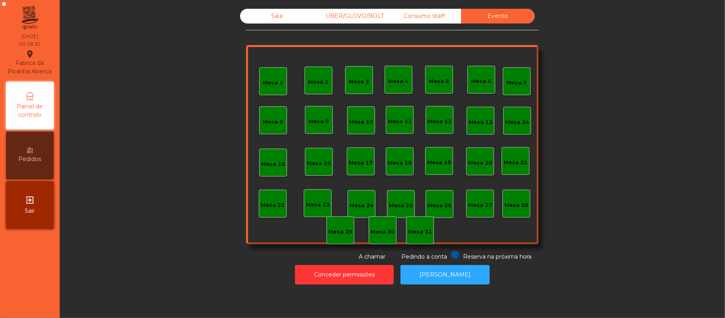
click at [430, 15] on div "Consumo staff" at bounding box center [424, 16] width 74 height 15
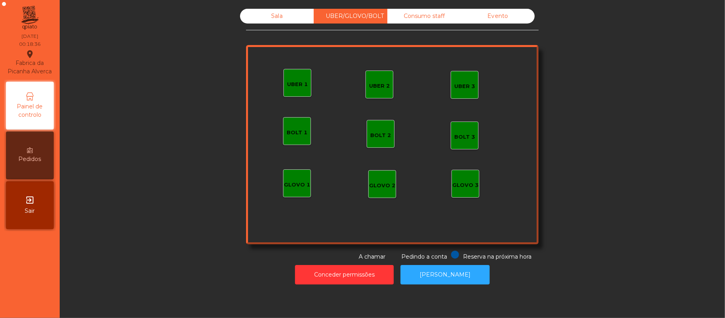
click at [274, 13] on div "Sala" at bounding box center [277, 16] width 74 height 15
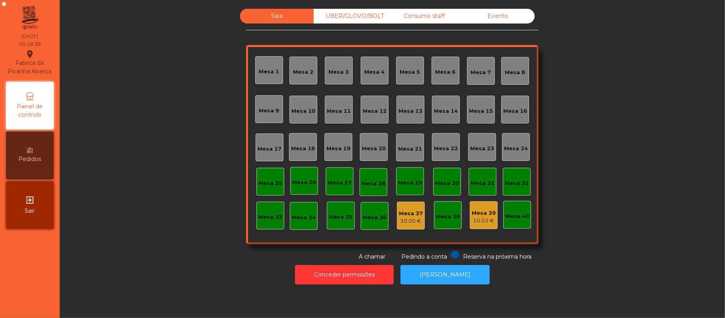
click at [399, 209] on div "Mesa 37" at bounding box center [411, 213] width 24 height 8
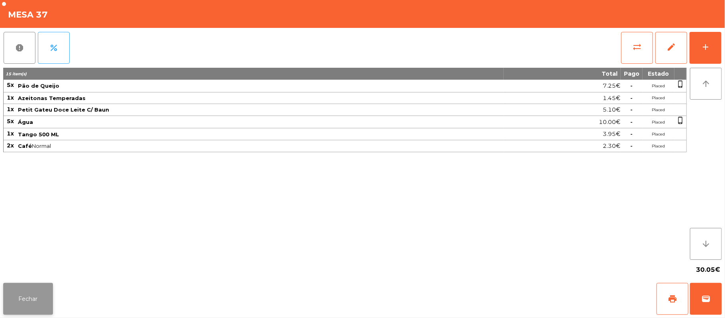
click at [30, 304] on button "Fechar" at bounding box center [28, 299] width 50 height 32
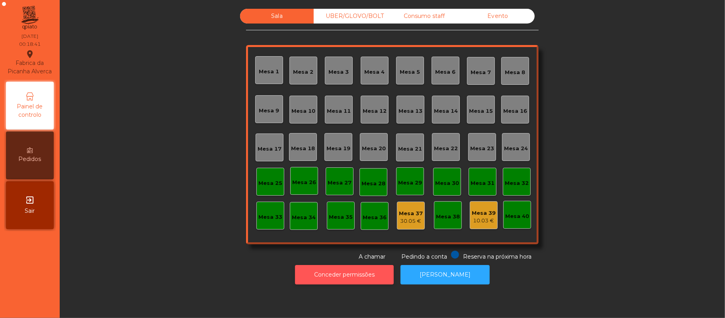
click at [367, 274] on button "Conceder permissões" at bounding box center [344, 275] width 99 height 20
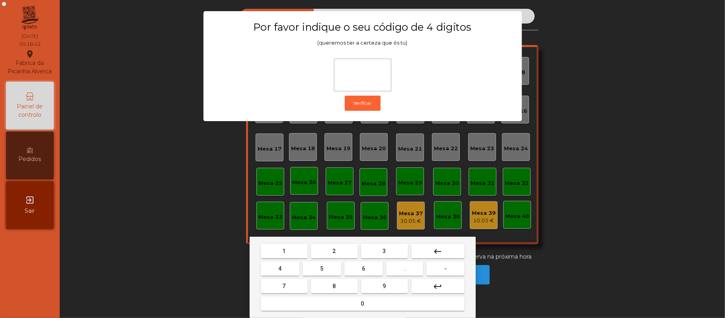
click at [333, 254] on span "2" at bounding box center [334, 251] width 3 height 6
click at [365, 270] on span "6" at bounding box center [363, 268] width 3 height 6
click at [290, 252] on button "1" at bounding box center [284, 251] width 47 height 14
click at [322, 268] on span "5" at bounding box center [321, 268] width 3 height 6
type input "****"
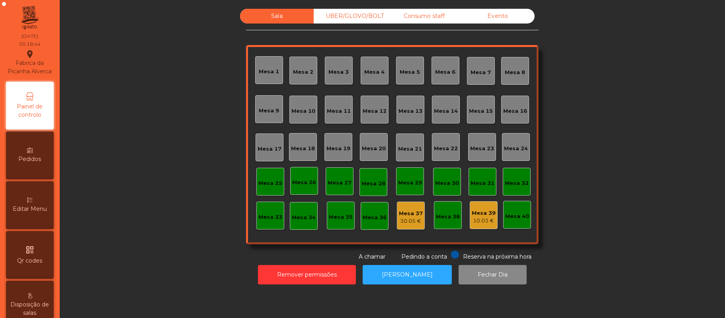
click at [399, 212] on div "Mesa 37" at bounding box center [411, 213] width 24 height 8
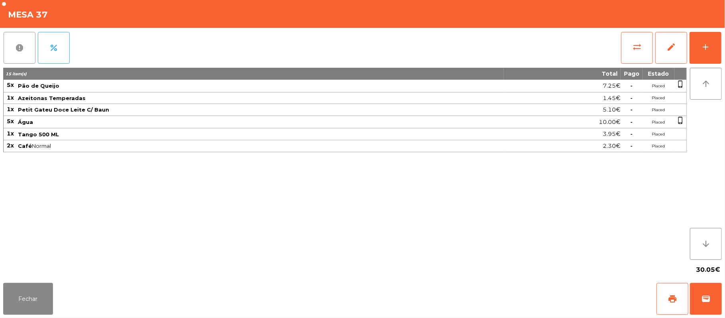
click at [21, 45] on span "report" at bounding box center [20, 48] width 10 height 10
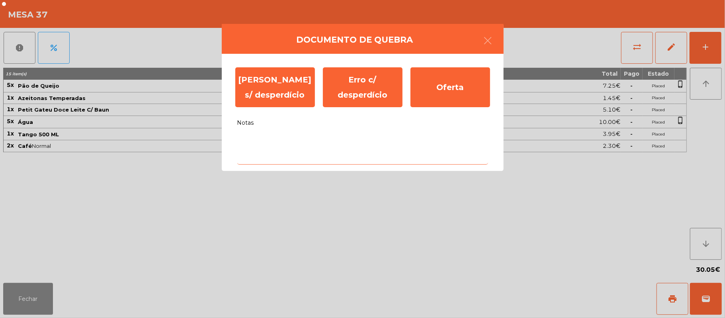
click at [289, 137] on textarea "Notas" at bounding box center [362, 147] width 251 height 33
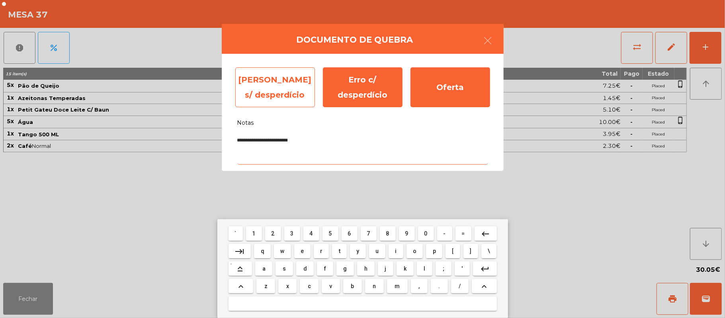
type textarea "**********"
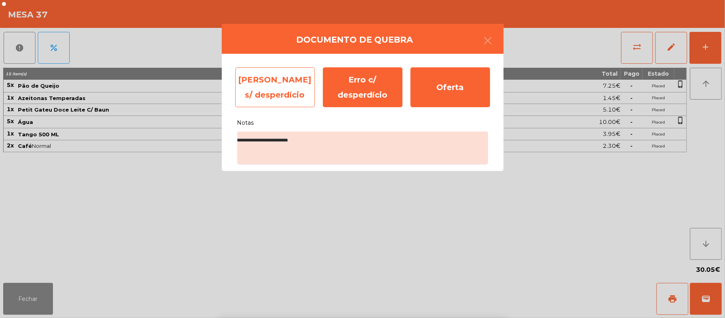
click at [274, 84] on div "[PERSON_NAME] s/ desperdício" at bounding box center [275, 87] width 80 height 40
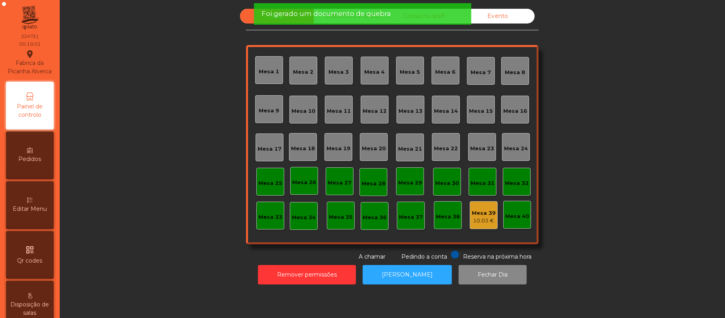
click at [477, 212] on div "Mesa 39" at bounding box center [484, 213] width 24 height 8
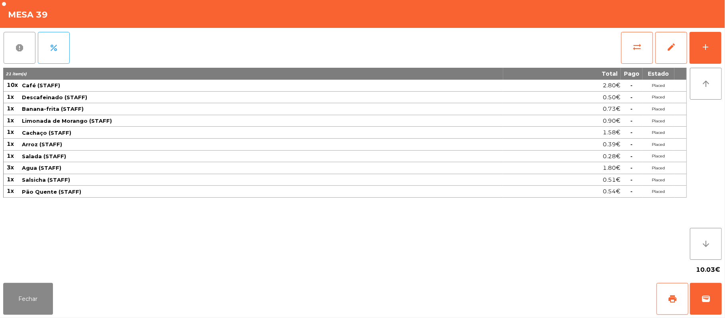
click at [22, 46] on span "report" at bounding box center [20, 48] width 10 height 10
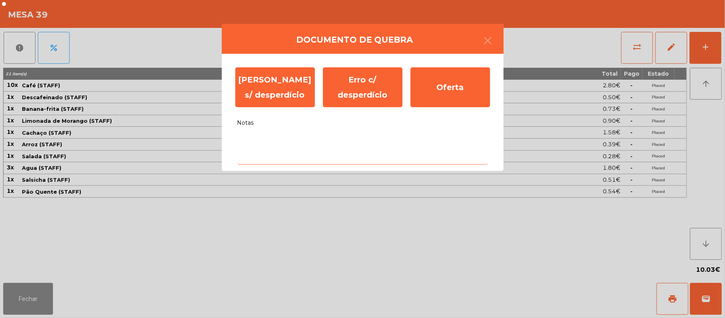
click at [289, 139] on textarea "Notas" at bounding box center [362, 147] width 251 height 33
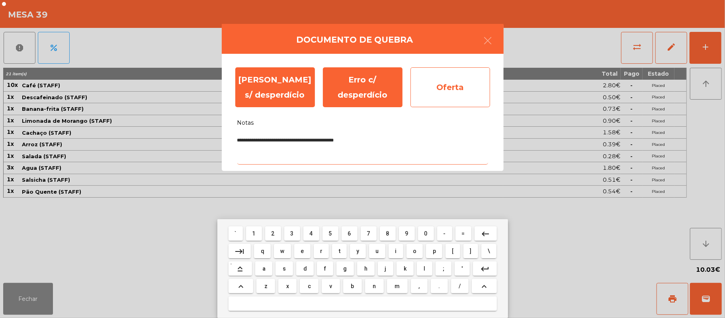
type textarea "**********"
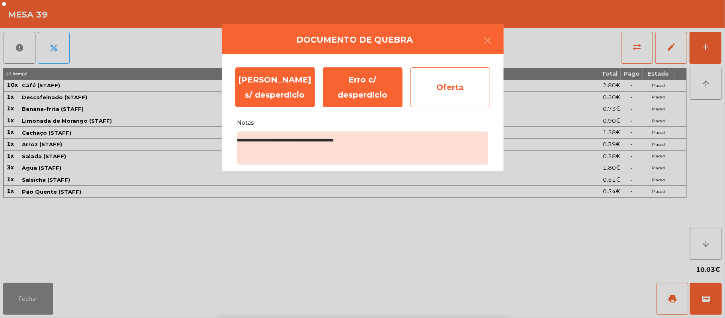
click at [450, 85] on div "Oferta" at bounding box center [450, 87] width 80 height 40
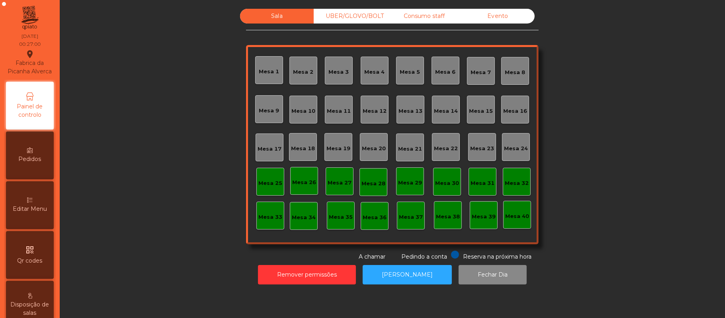
click at [346, 14] on div "UBER/GLOVO/BOLT" at bounding box center [351, 16] width 74 height 15
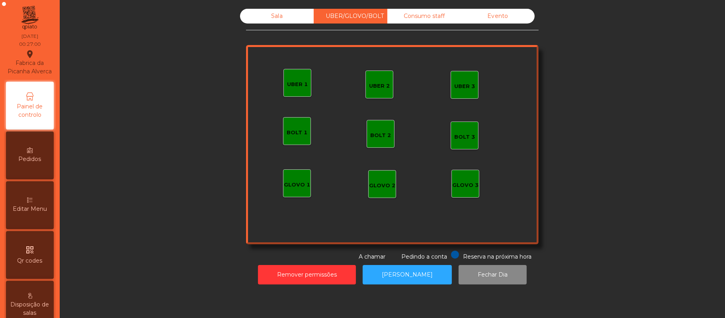
click at [432, 16] on div "Consumo staff" at bounding box center [424, 16] width 74 height 15
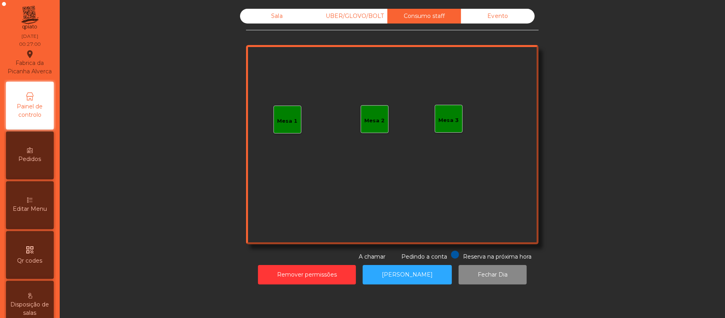
click at [502, 18] on div "Evento" at bounding box center [498, 16] width 74 height 15
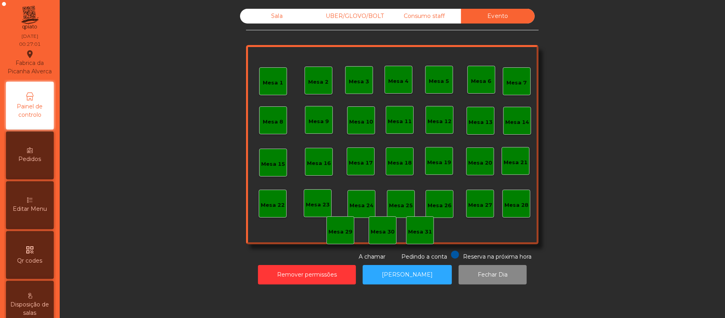
click at [437, 18] on div "Consumo staff" at bounding box center [424, 16] width 74 height 15
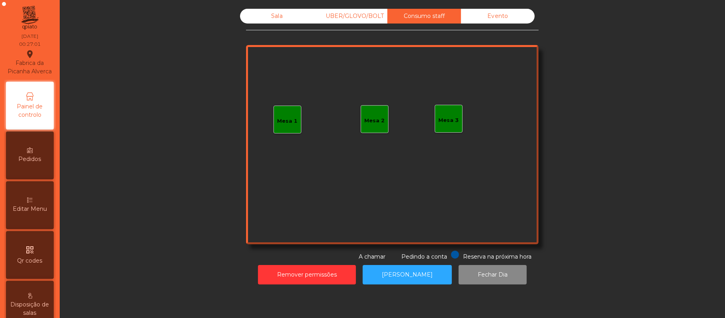
click at [364, 16] on div "UBER/GLOVO/BOLT" at bounding box center [351, 16] width 74 height 15
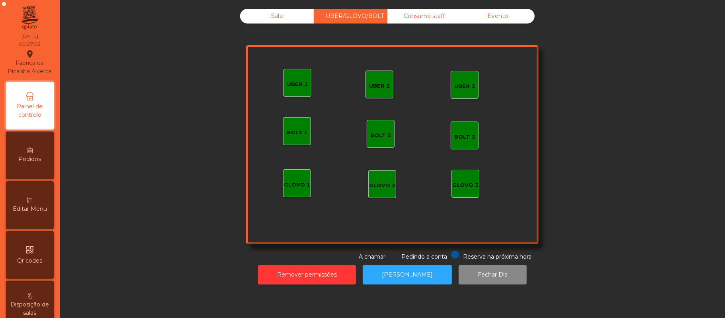
click at [303, 18] on div "Sala" at bounding box center [277, 16] width 74 height 15
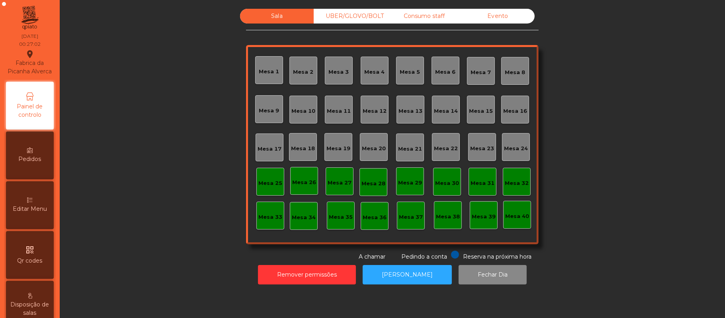
click at [257, 17] on div "Sala" at bounding box center [277, 16] width 74 height 15
click at [488, 274] on button "Fechar Dia" at bounding box center [493, 275] width 68 height 20
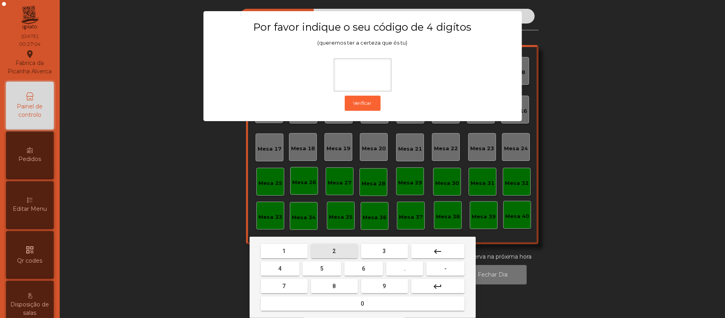
click at [342, 248] on button "2" at bounding box center [334, 251] width 47 height 14
click at [359, 267] on button "6" at bounding box center [363, 268] width 39 height 14
click at [297, 249] on button "1" at bounding box center [284, 251] width 47 height 14
click at [322, 269] on span "5" at bounding box center [321, 268] width 3 height 6
type input "****"
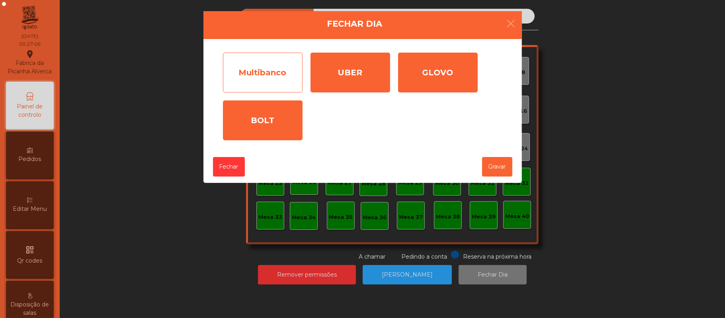
click at [272, 74] on div "Multibanco" at bounding box center [263, 73] width 80 height 40
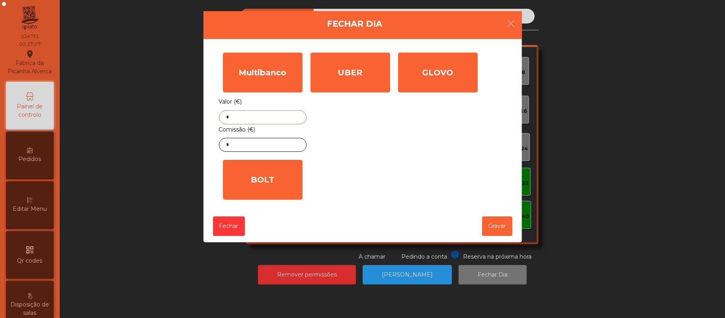
click at [286, 117] on input "*" at bounding box center [263, 117] width 88 height 14
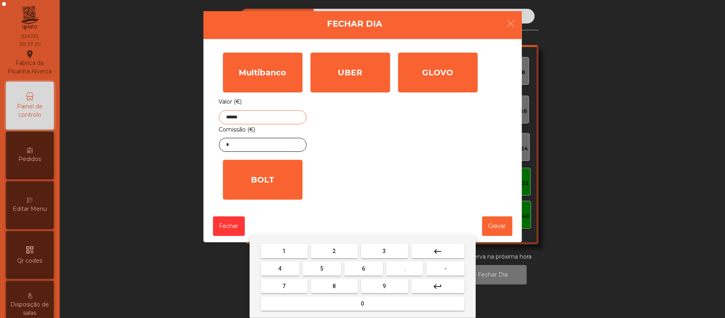
type input "******"
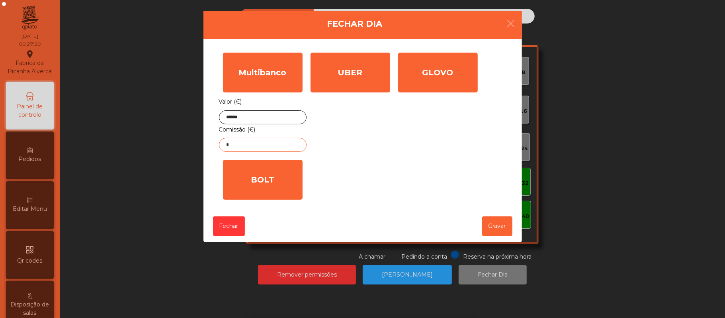
click at [268, 146] on input "*" at bounding box center [263, 145] width 88 height 14
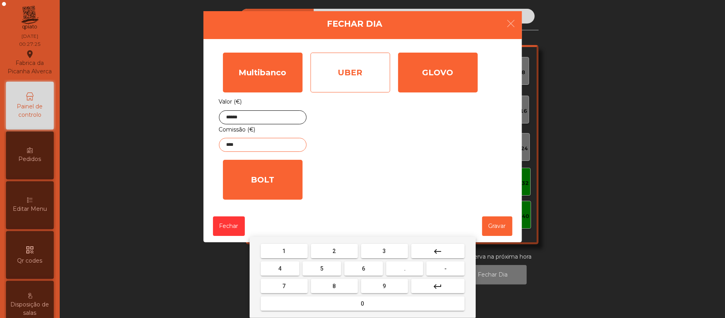
type input "****"
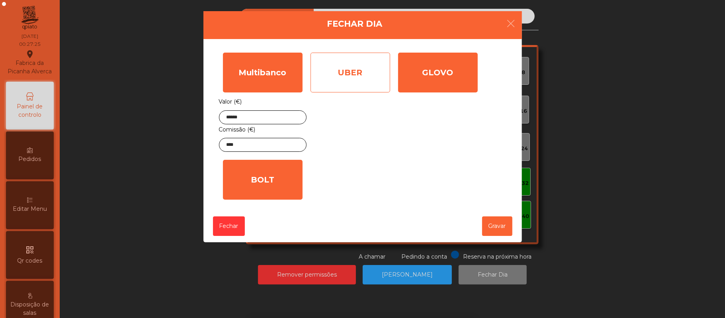
click at [362, 72] on div "UBER" at bounding box center [351, 73] width 80 height 40
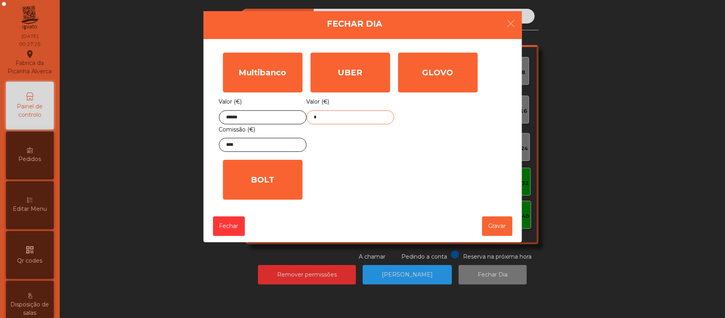
click at [354, 117] on input "*" at bounding box center [351, 117] width 88 height 14
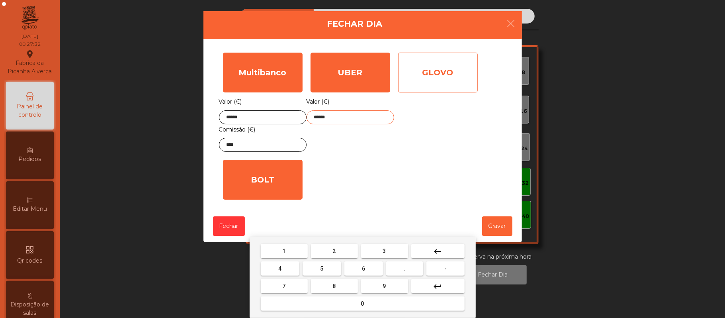
type input "******"
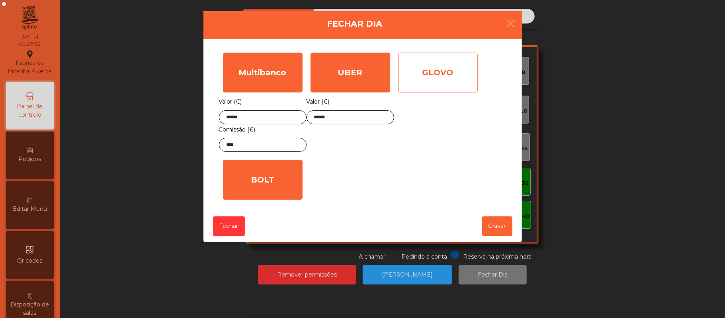
click at [436, 71] on div "GLOVO" at bounding box center [438, 73] width 80 height 40
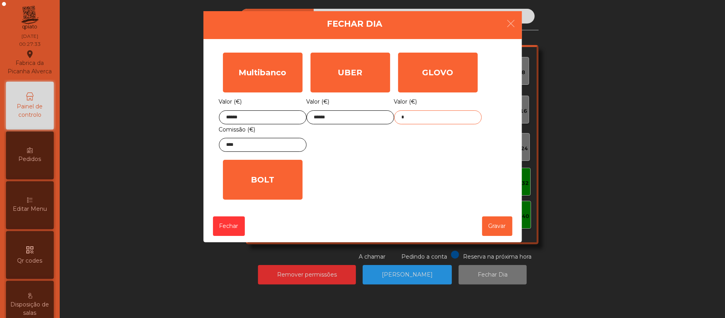
click at [430, 117] on input "*" at bounding box center [438, 117] width 88 height 14
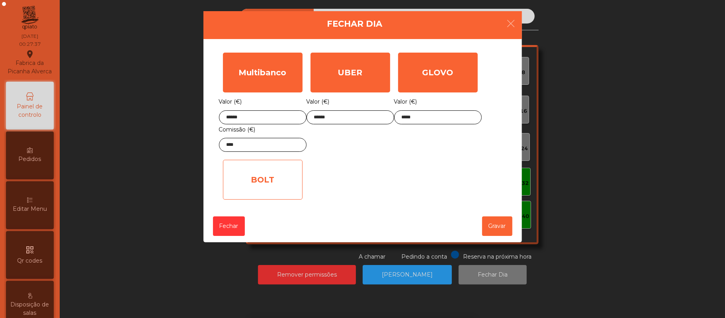
click at [279, 178] on div "BOLT" at bounding box center [263, 180] width 80 height 40
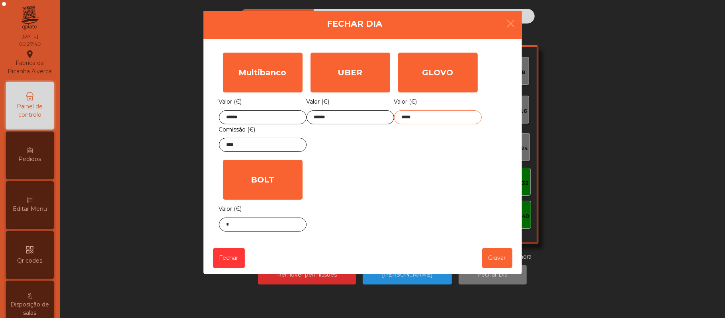
click at [445, 118] on input "*****" at bounding box center [438, 117] width 88 height 14
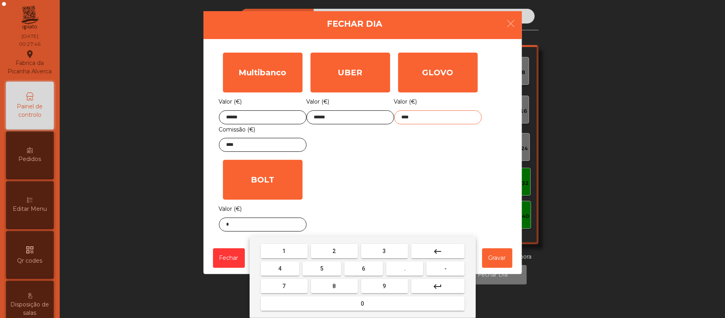
type input "*****"
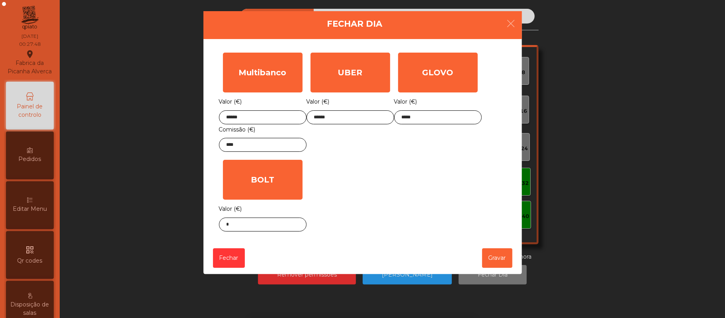
click at [424, 171] on div "Multibanco Valor (€) ****** Comissão (€) **** UBER Valor (€) ****** GLOVO Valor…" at bounding box center [362, 142] width 287 height 187
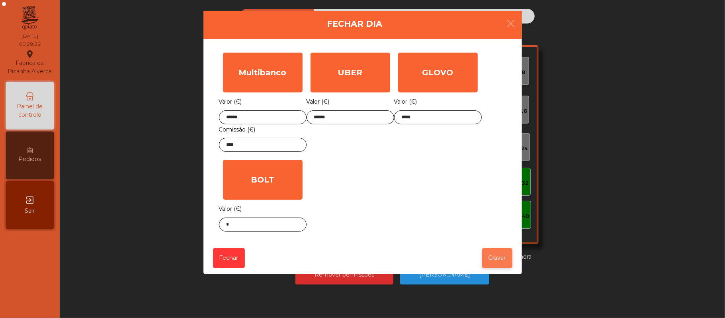
click at [500, 263] on button "Gravar" at bounding box center [497, 258] width 30 height 20
